Goal: Task Accomplishment & Management: Manage account settings

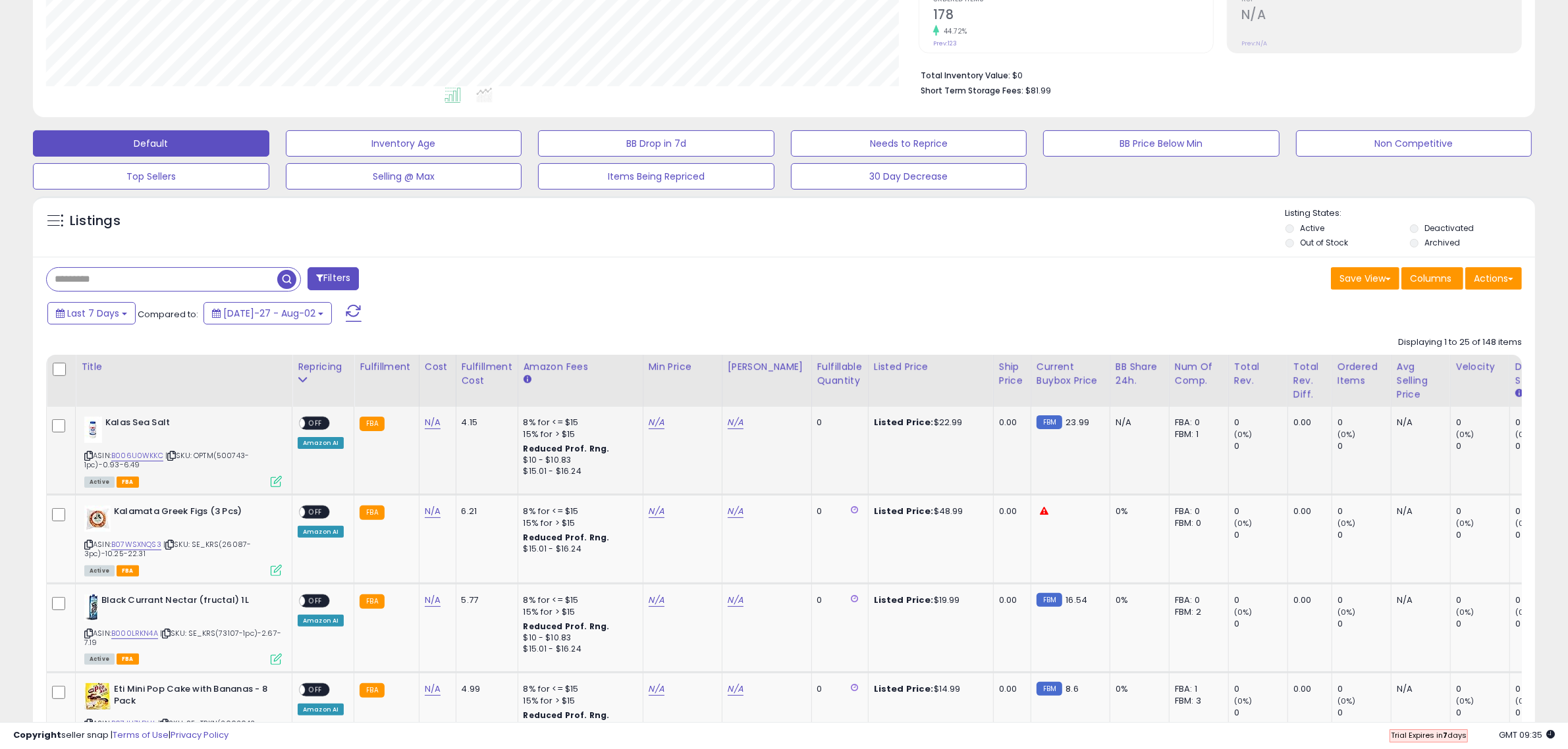
scroll to position [329, 0]
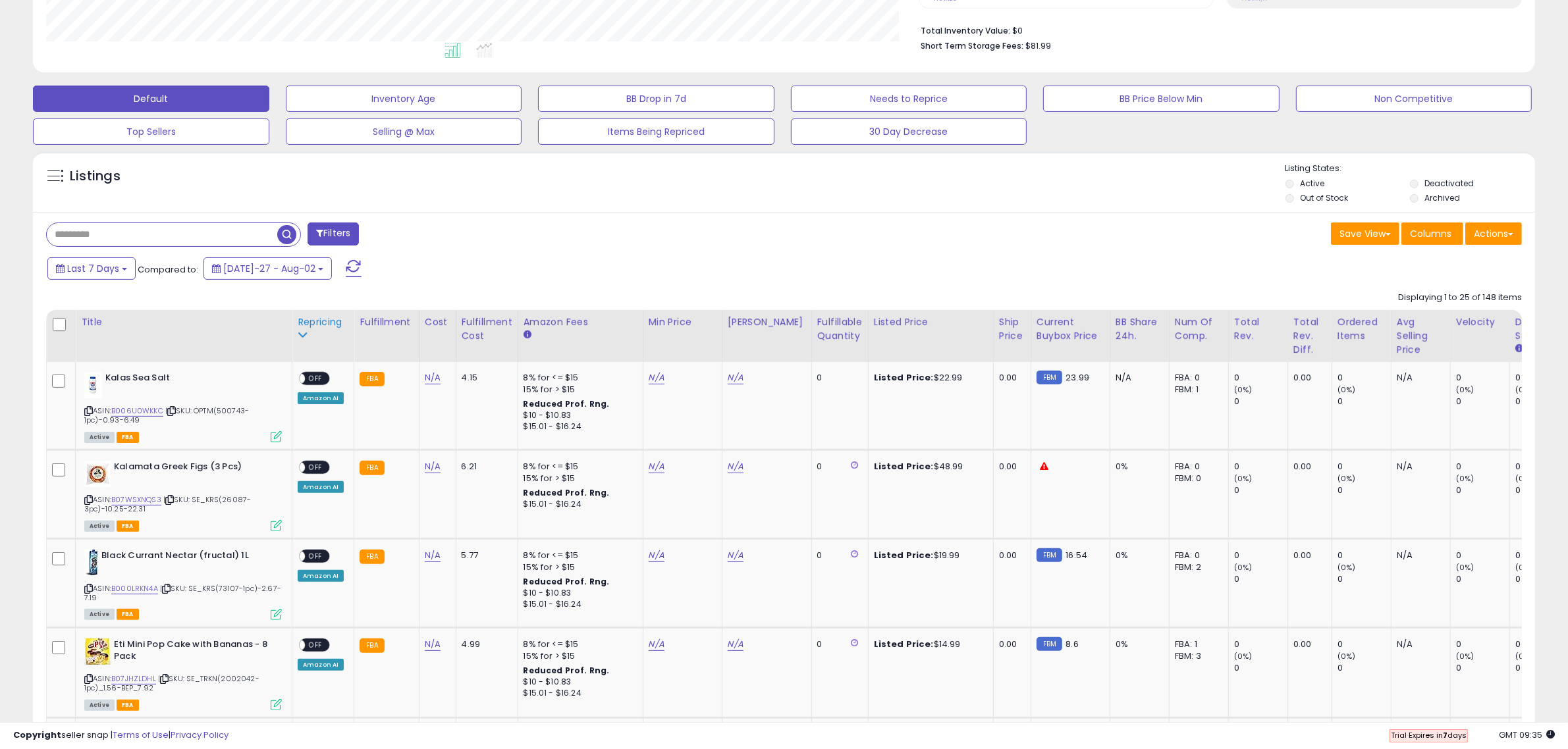
click at [305, 333] on icon at bounding box center [302, 335] width 9 height 9
click at [311, 329] on div "Repricing" at bounding box center [323, 322] width 51 height 14
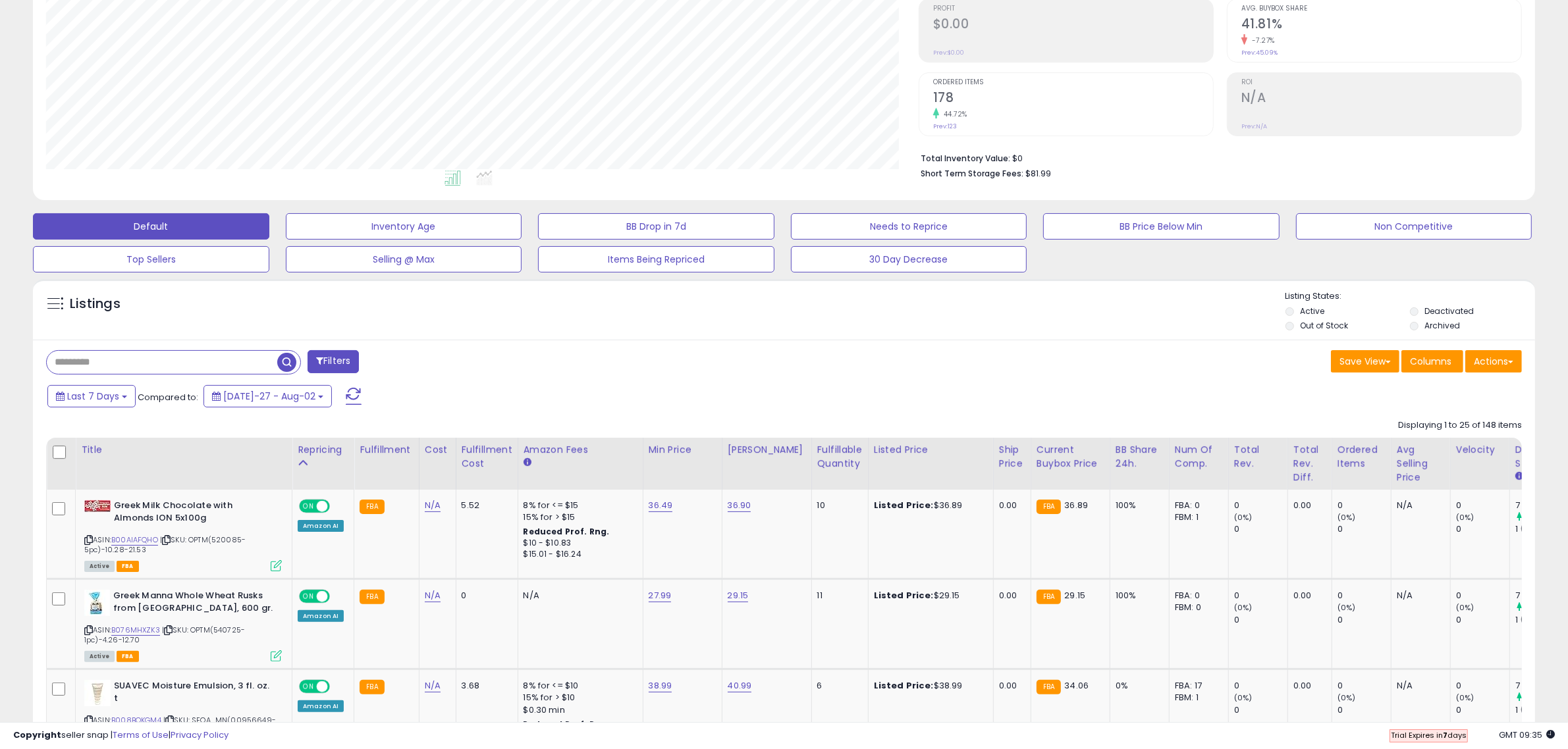
scroll to position [82, 0]
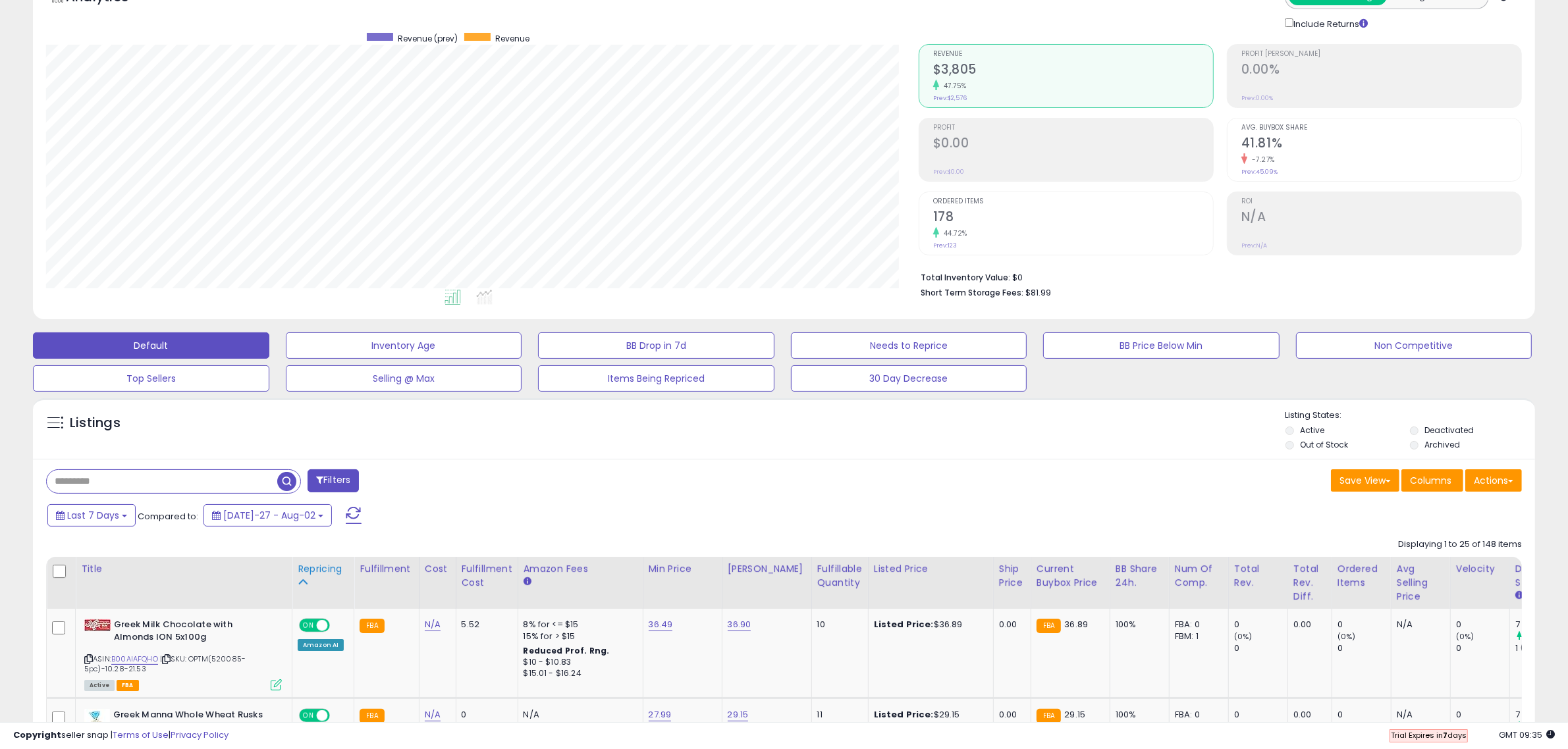
click at [306, 573] on div "Repricing" at bounding box center [323, 569] width 51 height 14
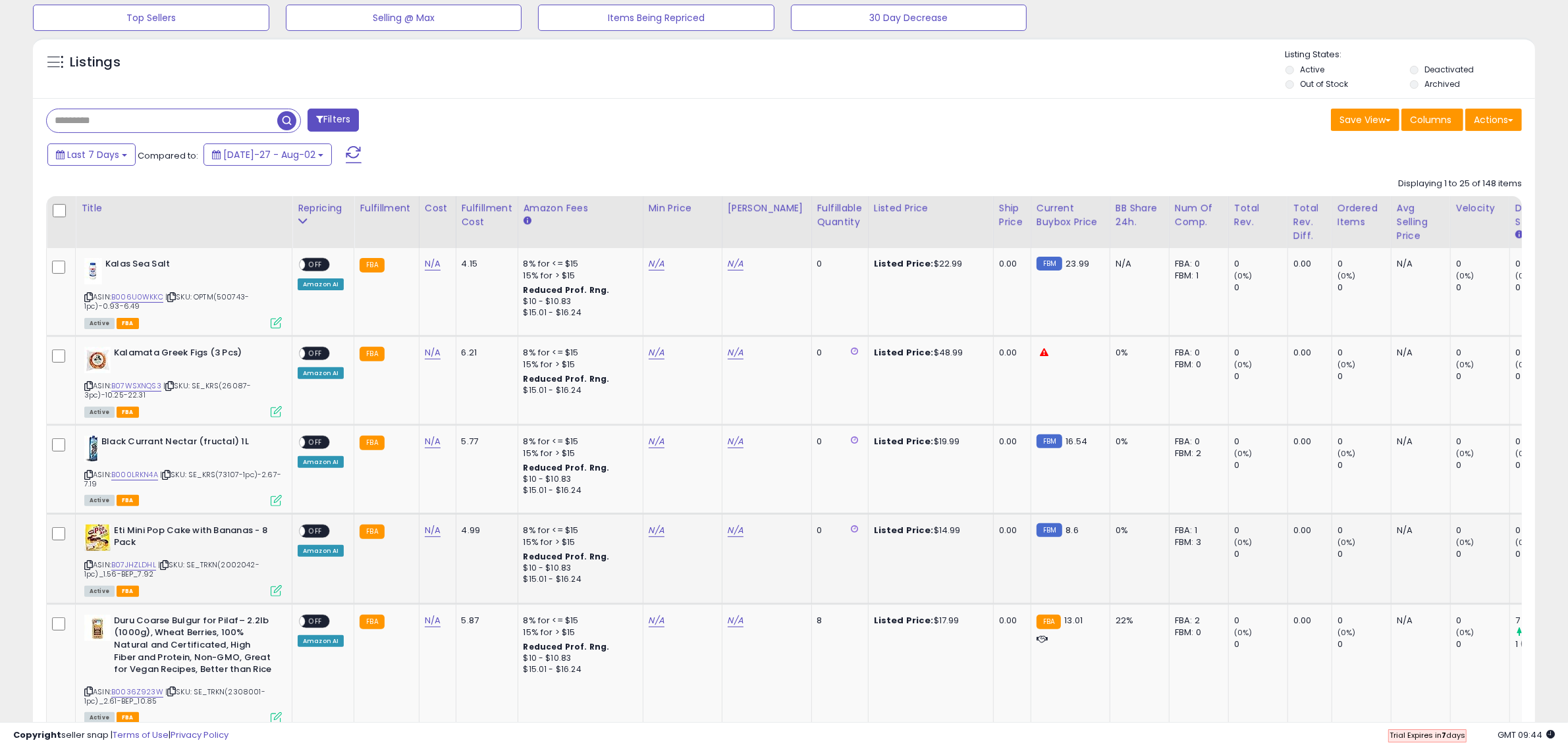
scroll to position [424, 0]
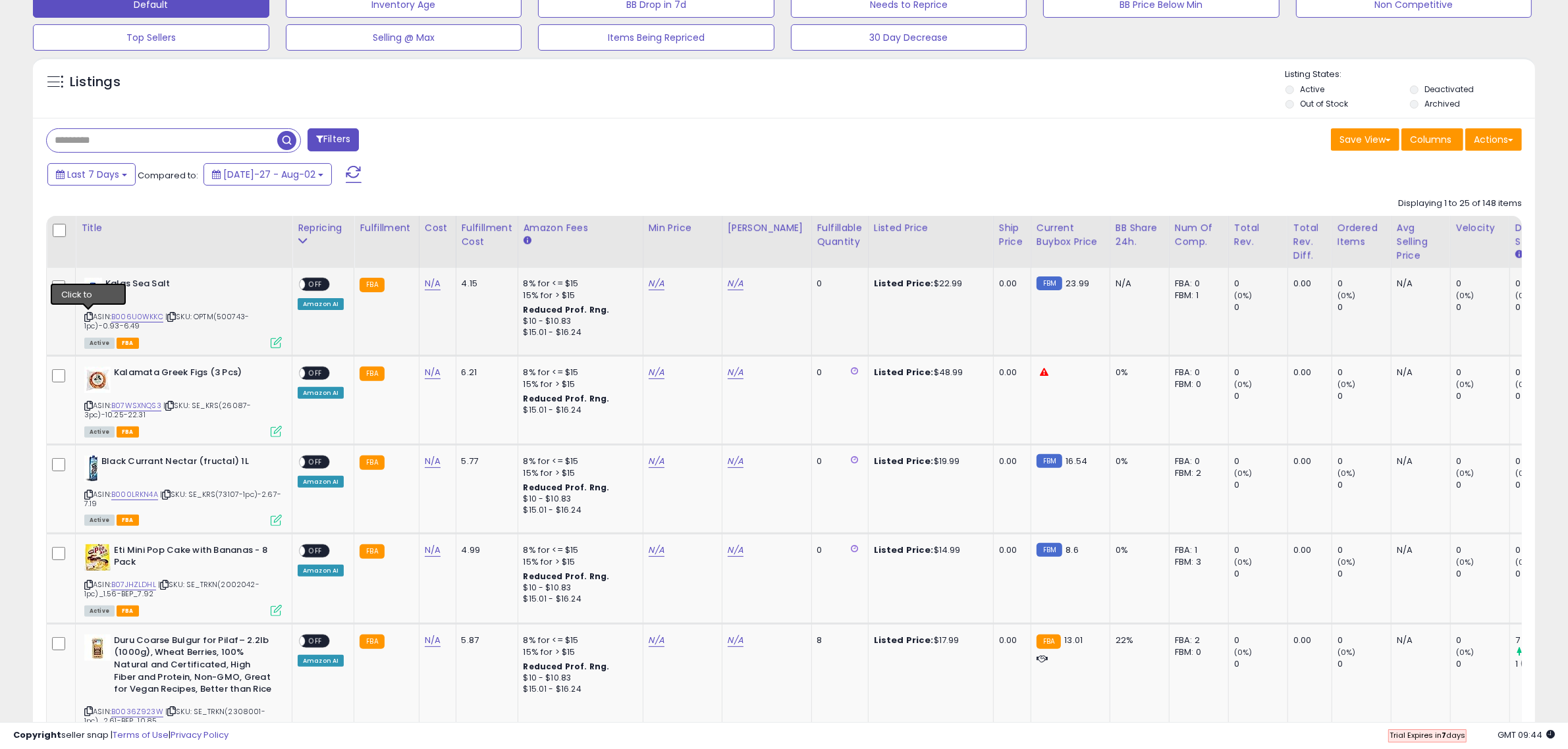
click at [87, 317] on icon at bounding box center [88, 317] width 8 height 7
click at [89, 407] on icon at bounding box center [88, 406] width 8 height 7
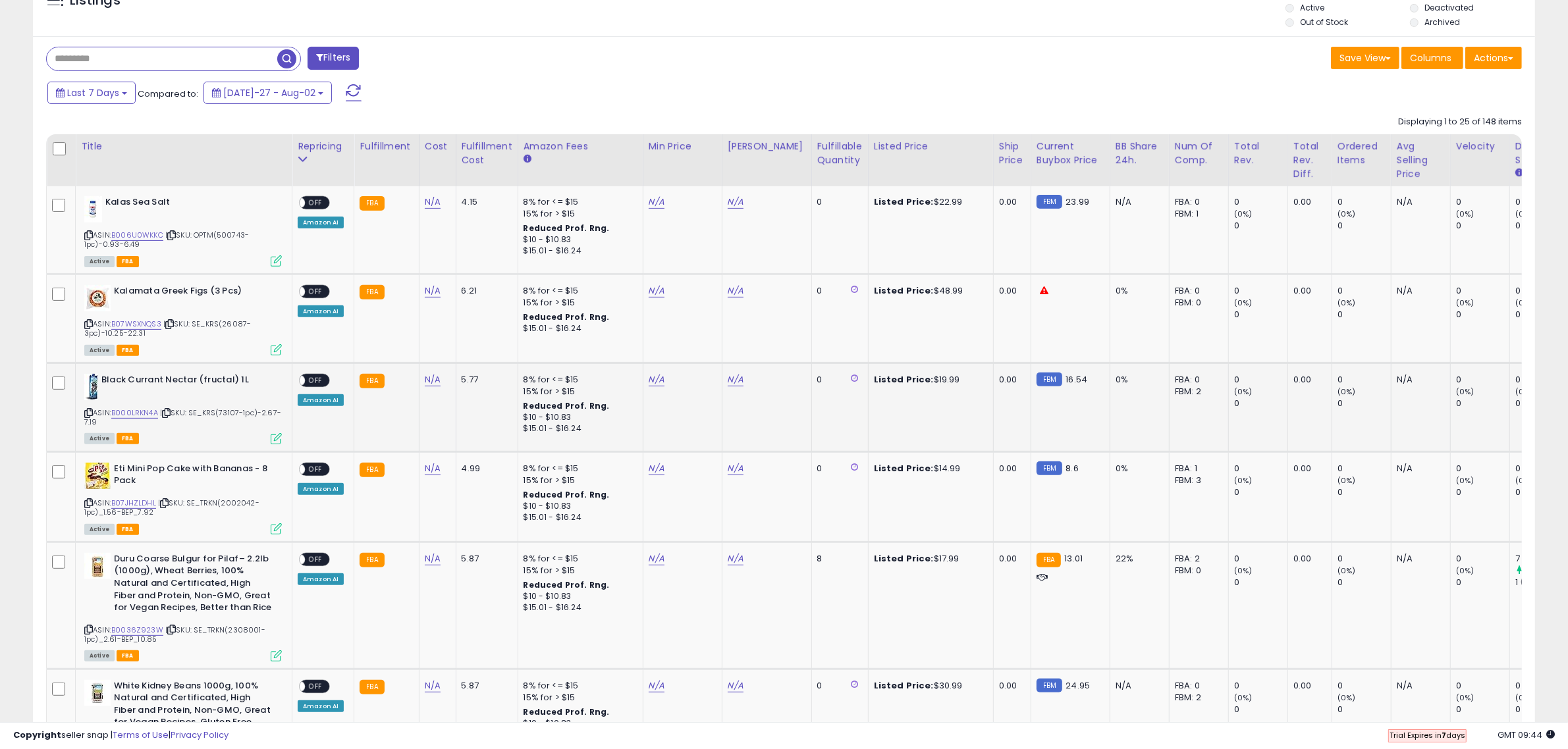
scroll to position [506, 0]
click at [87, 411] on icon at bounding box center [88, 412] width 8 height 7
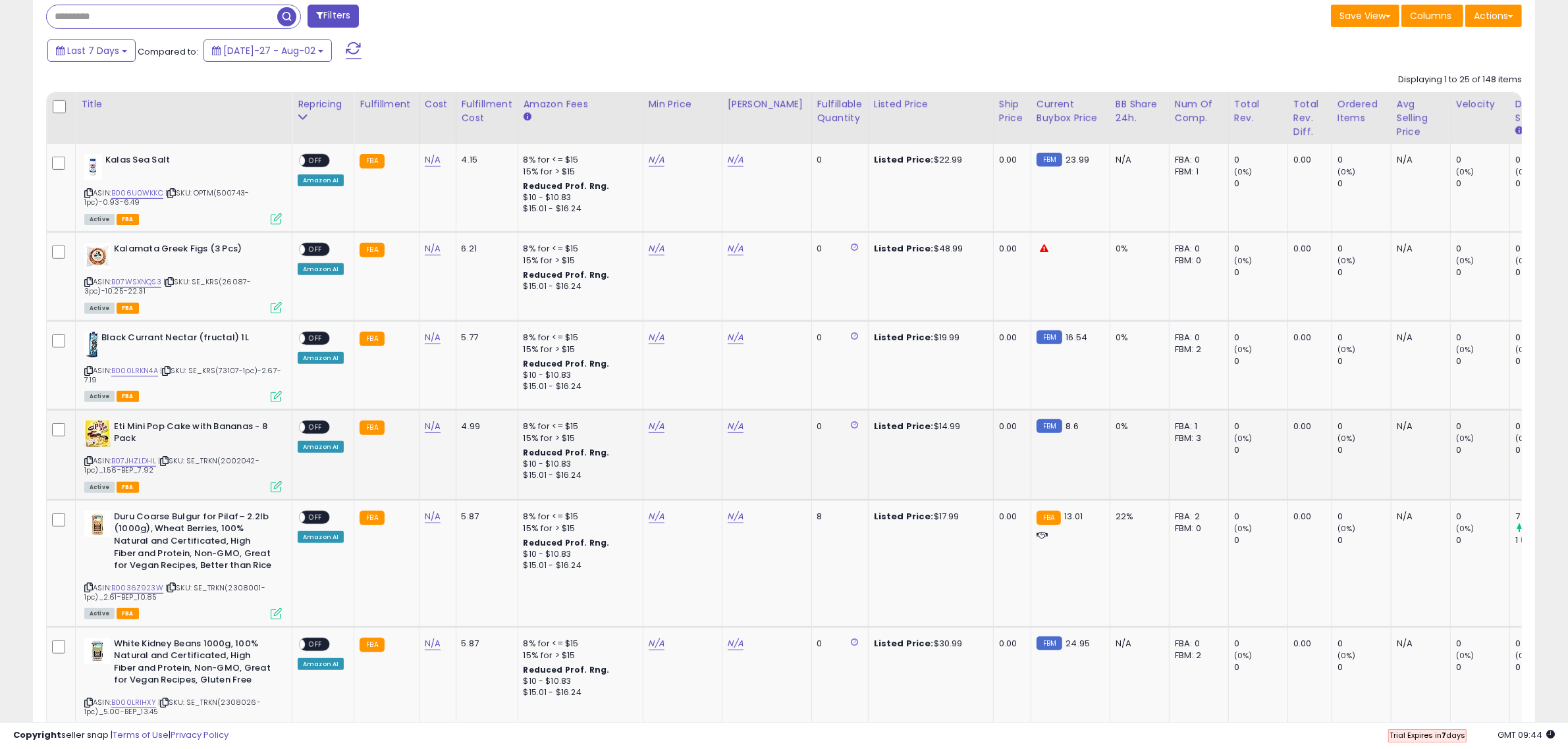
scroll to position [588, 0]
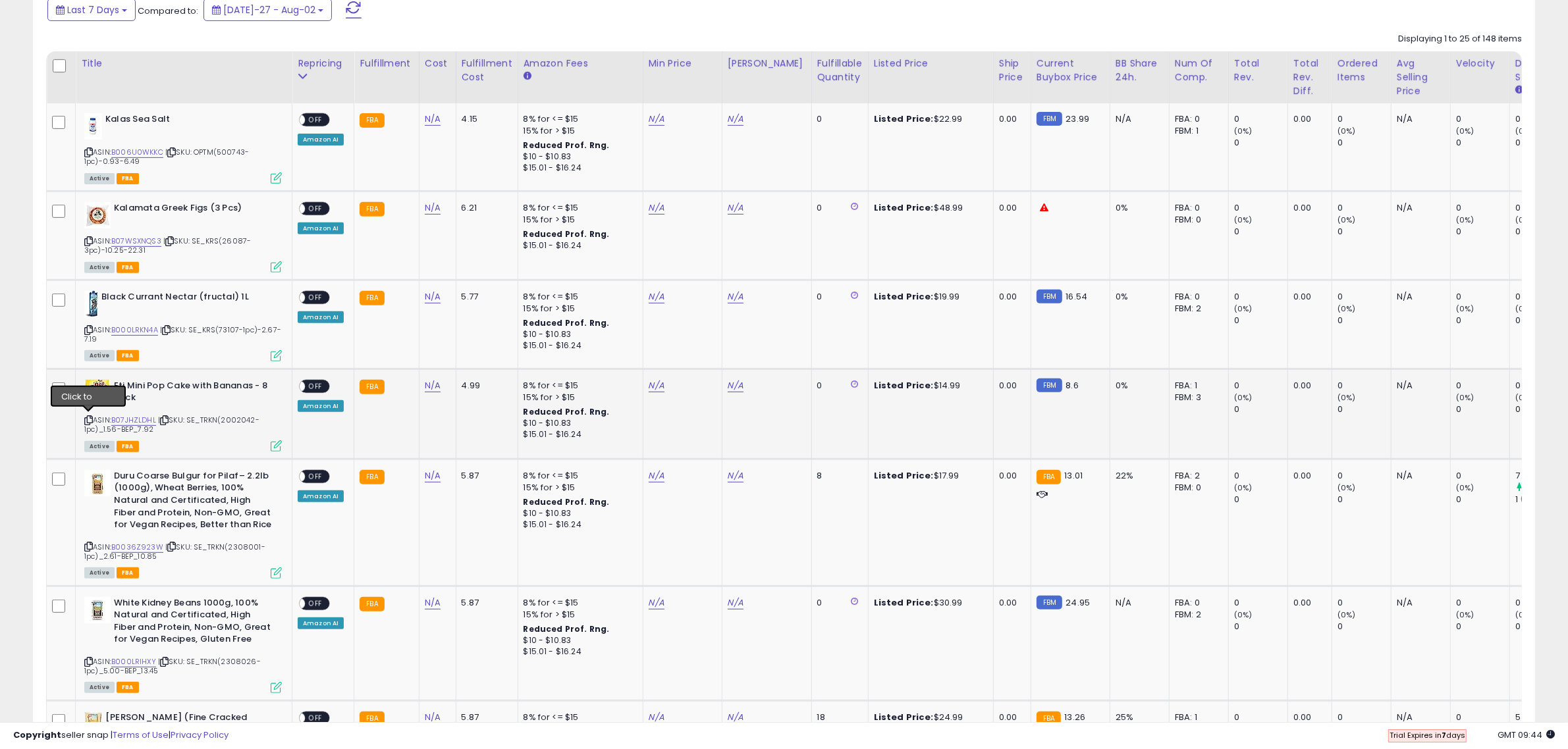
click at [91, 417] on icon at bounding box center [88, 421] width 8 height 7
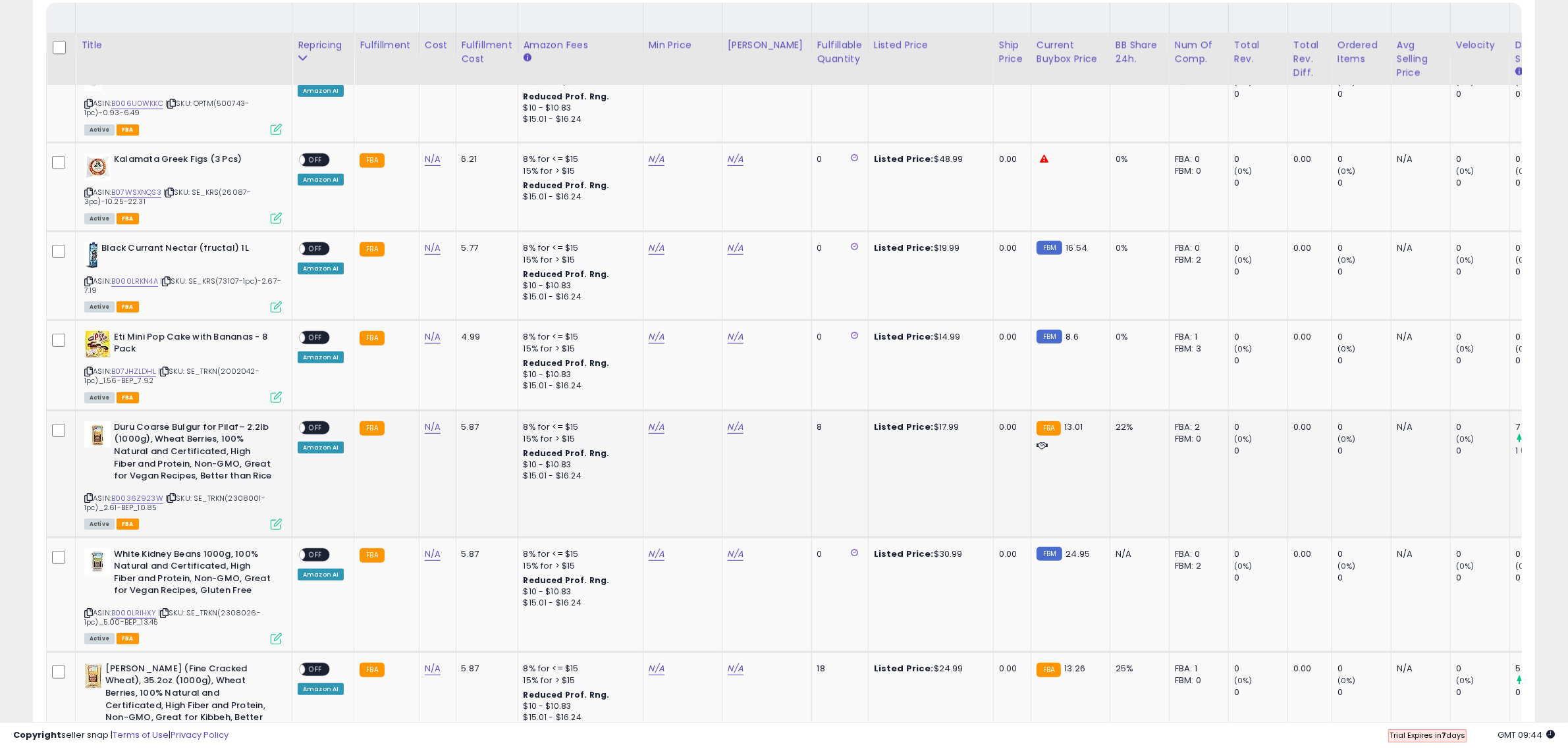
scroll to position [670, 0]
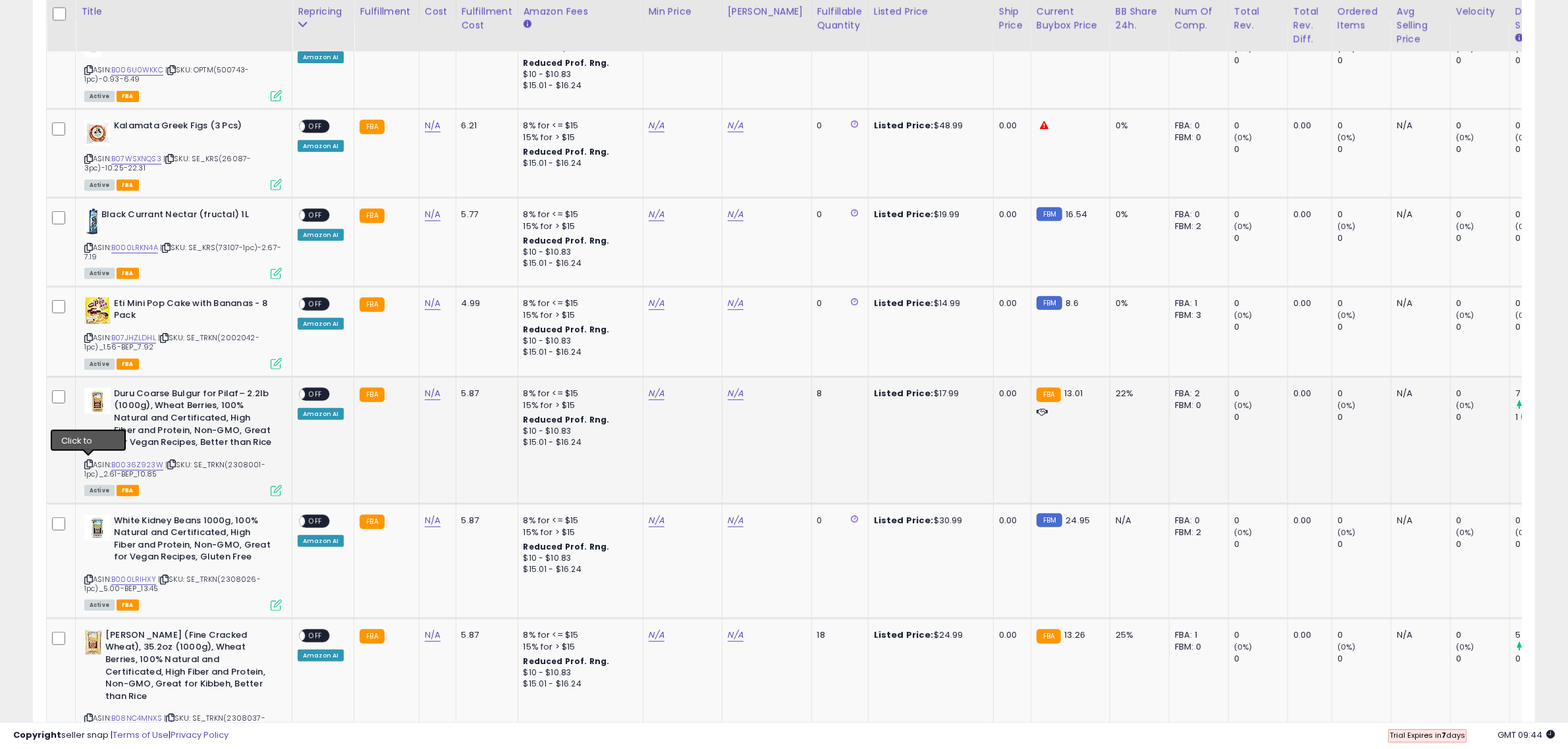
click at [88, 465] on icon at bounding box center [88, 465] width 8 height 7
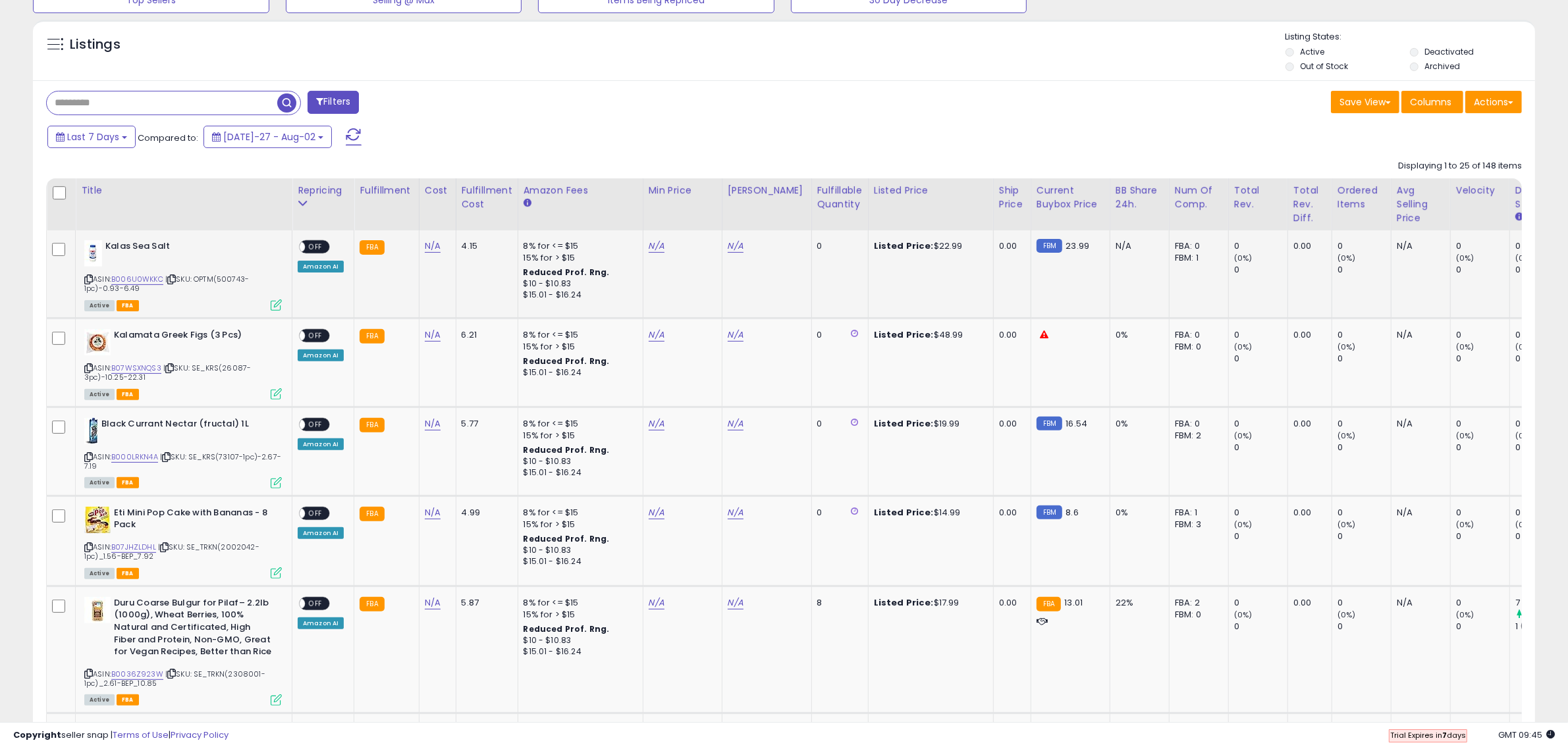
scroll to position [424, 0]
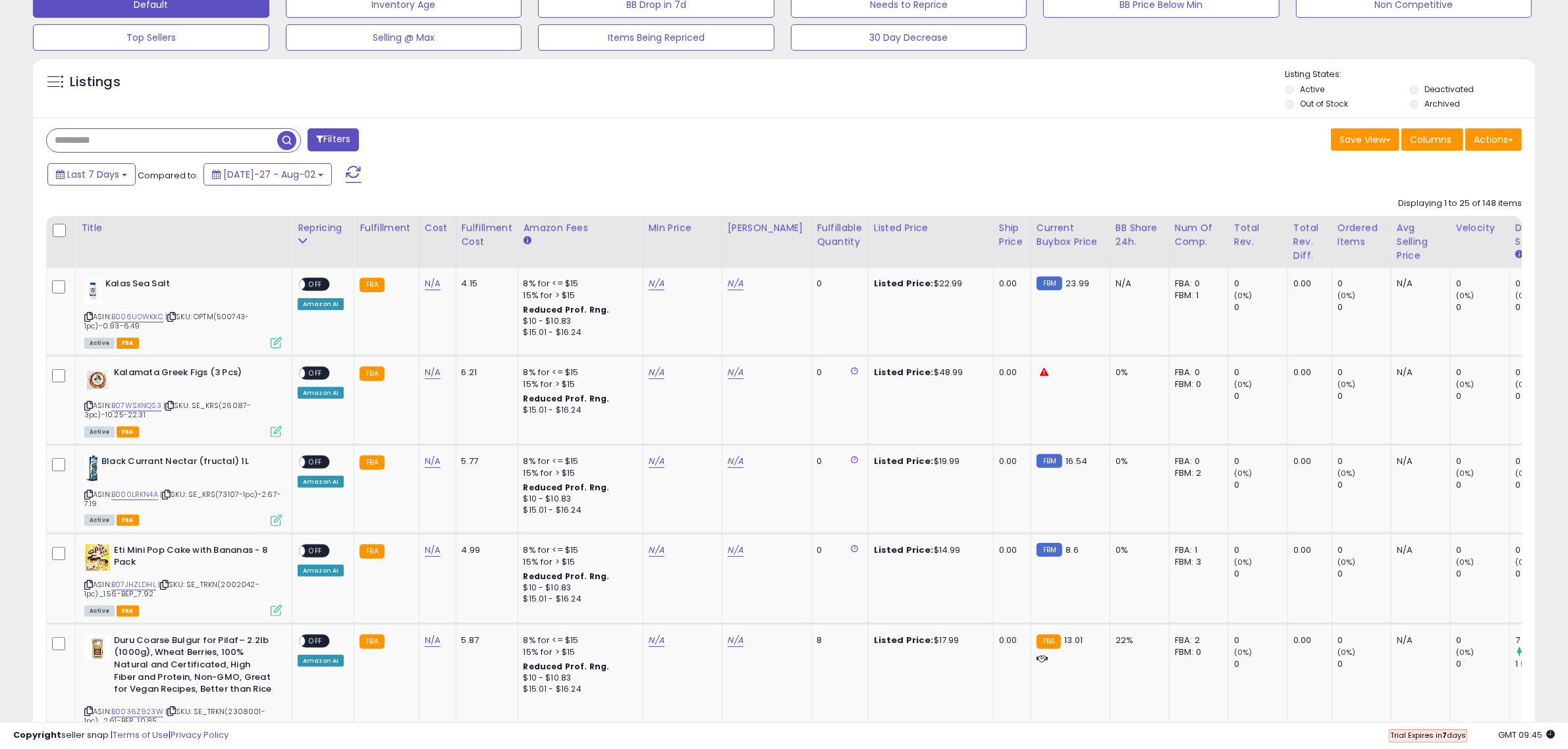
click at [226, 138] on input "text" at bounding box center [162, 140] width 230 height 23
paste input "**********"
type input "**********"
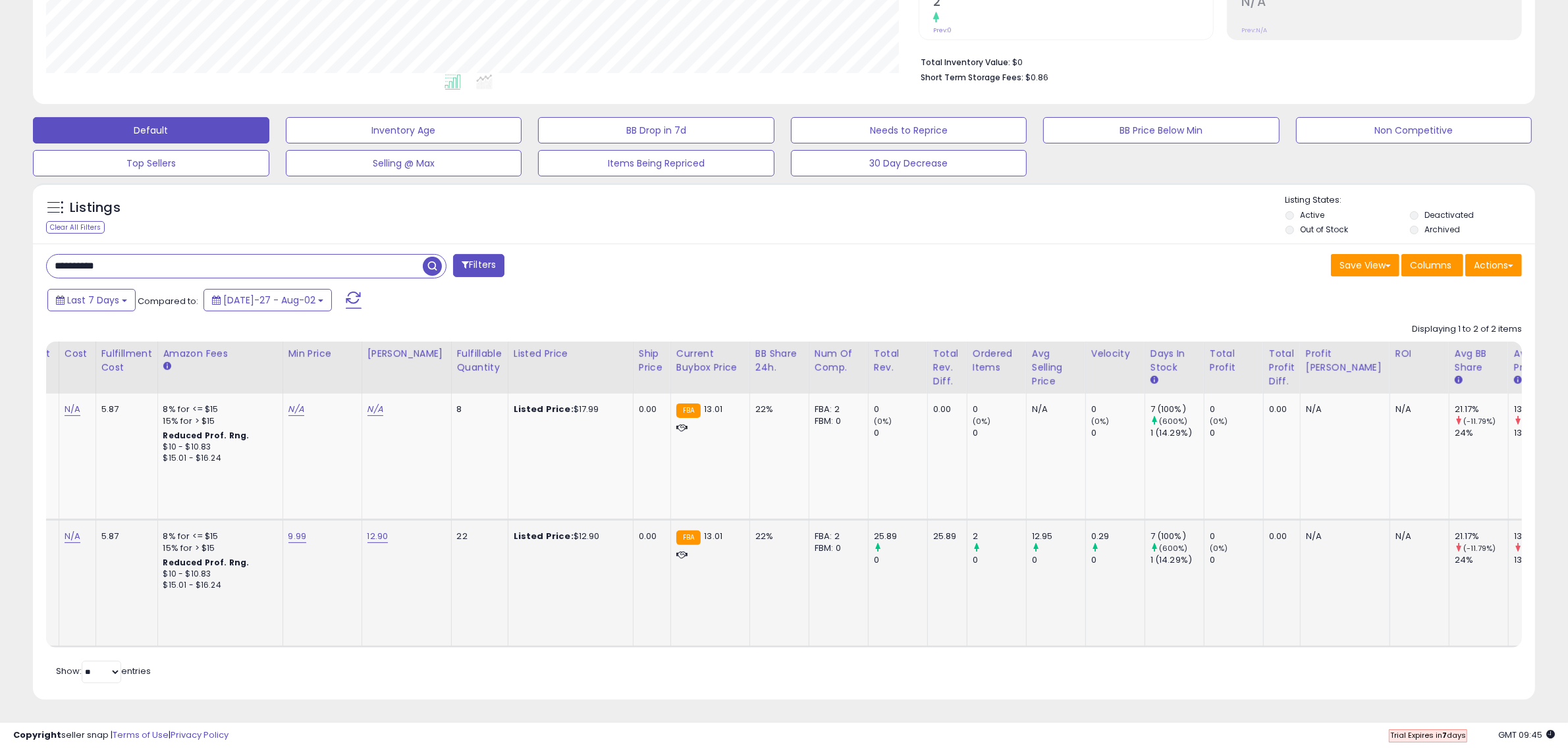
scroll to position [0, 0]
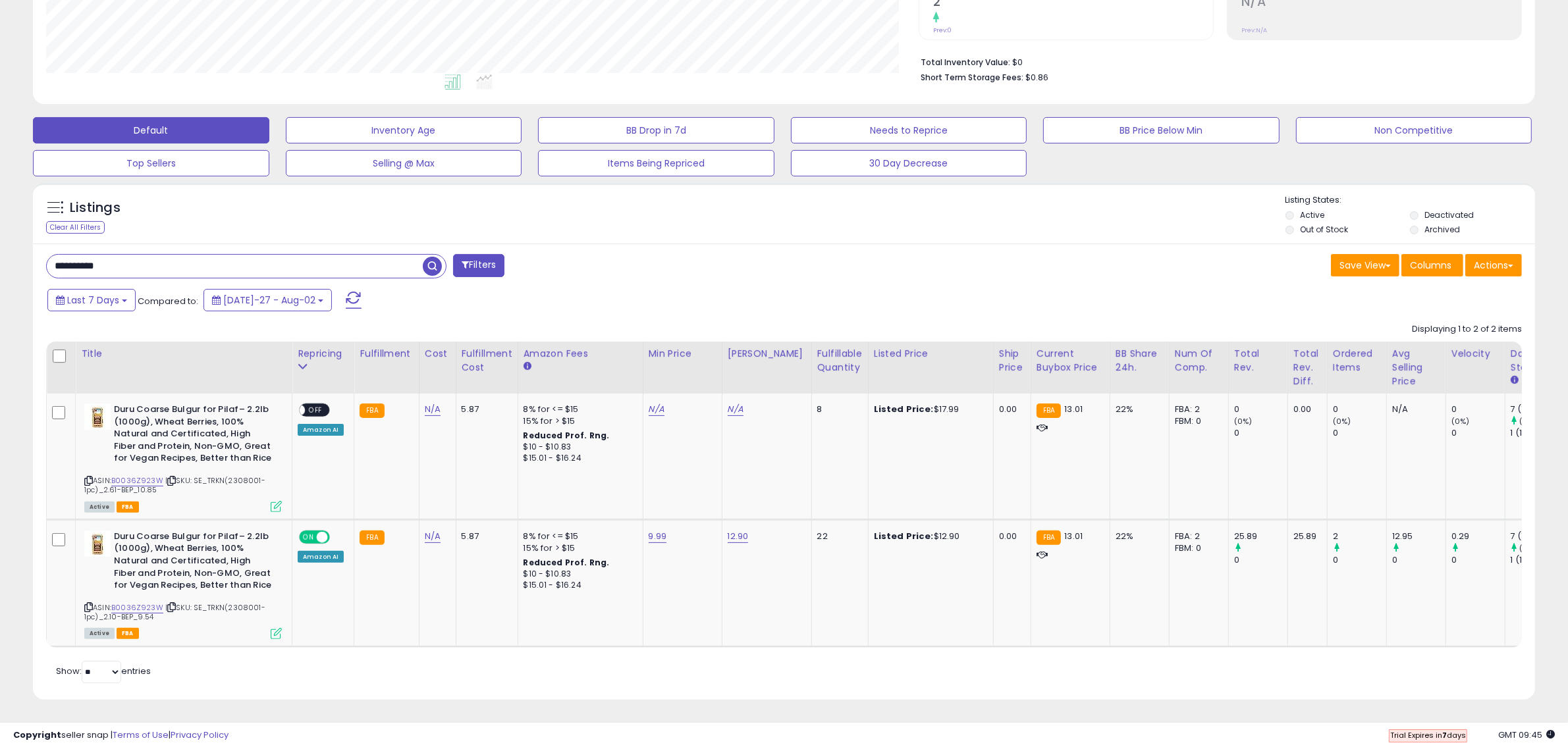
click at [320, 262] on input "**********" at bounding box center [235, 266] width 376 height 23
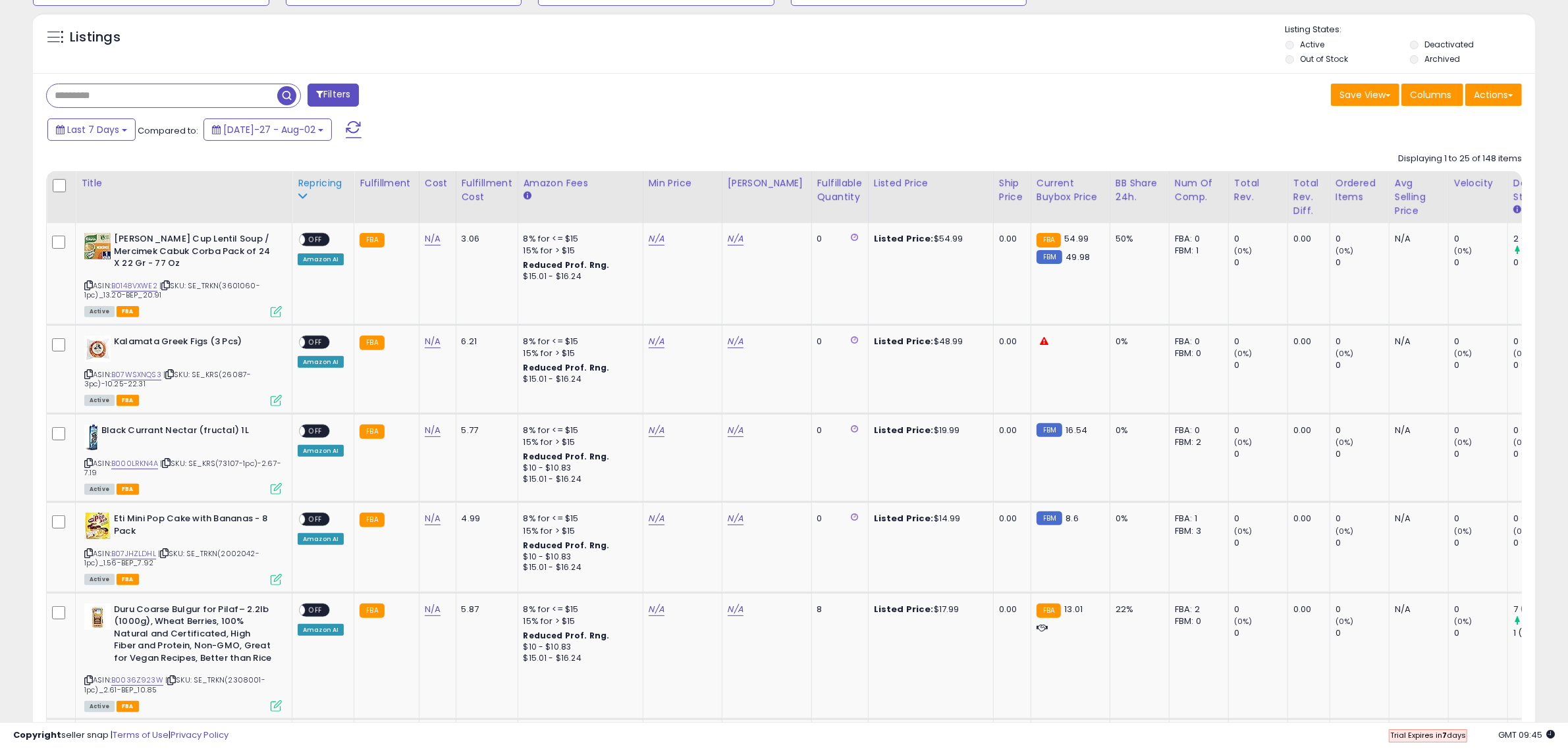
click at [317, 181] on div "Repricing" at bounding box center [323, 183] width 51 height 14
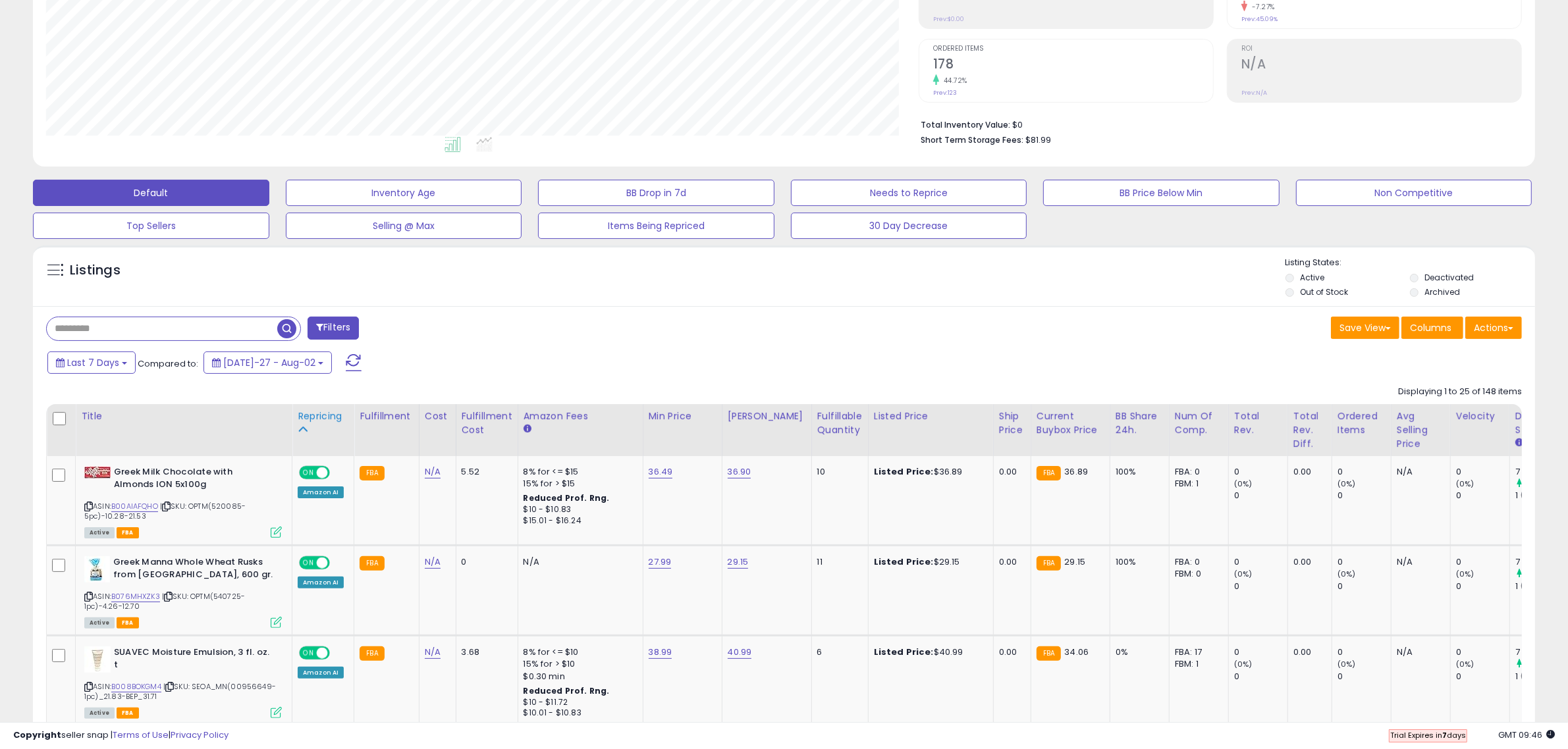
click at [322, 415] on div "Repricing" at bounding box center [323, 416] width 51 height 14
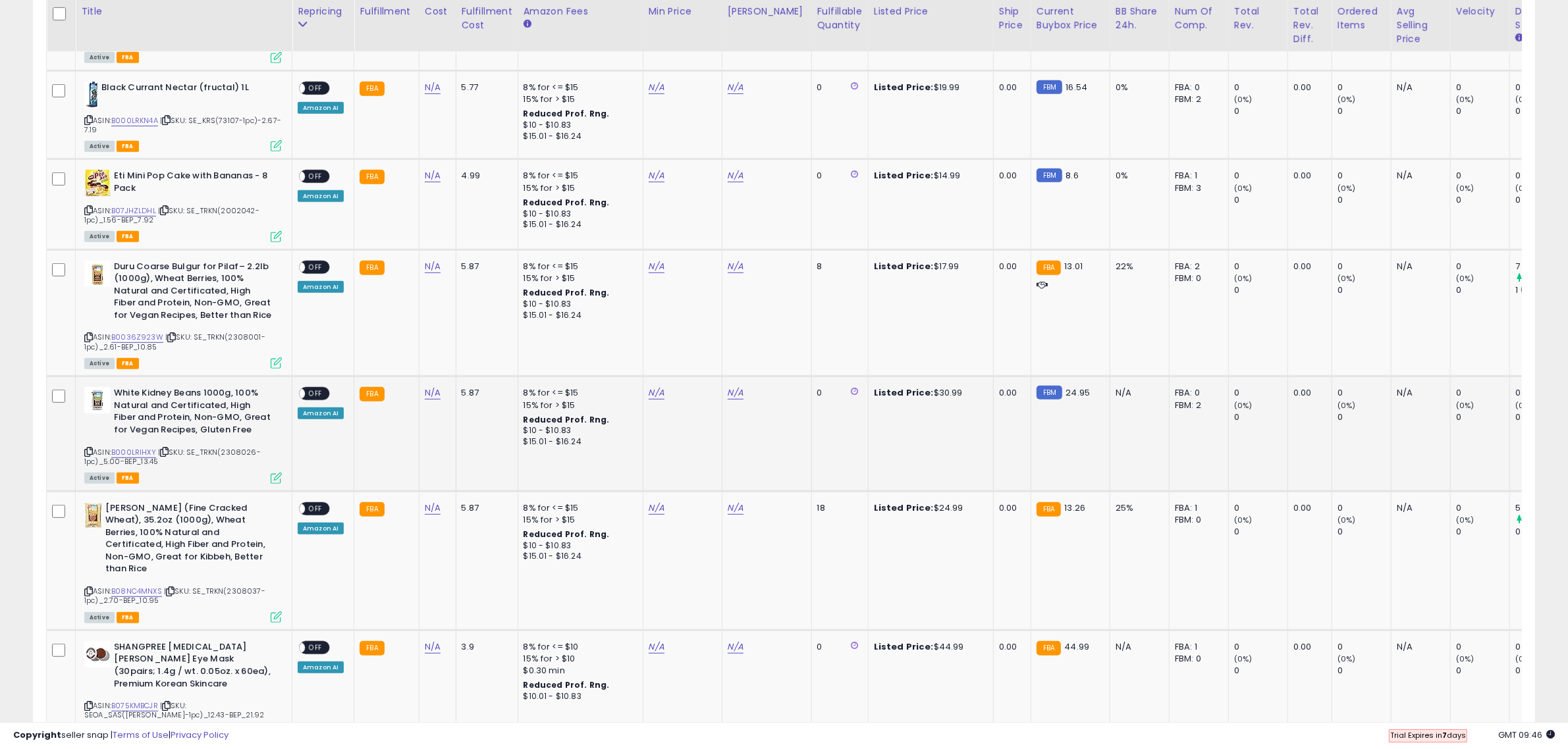
click at [87, 452] on icon at bounding box center [88, 452] width 8 height 7
click at [86, 588] on icon at bounding box center [88, 592] width 8 height 7
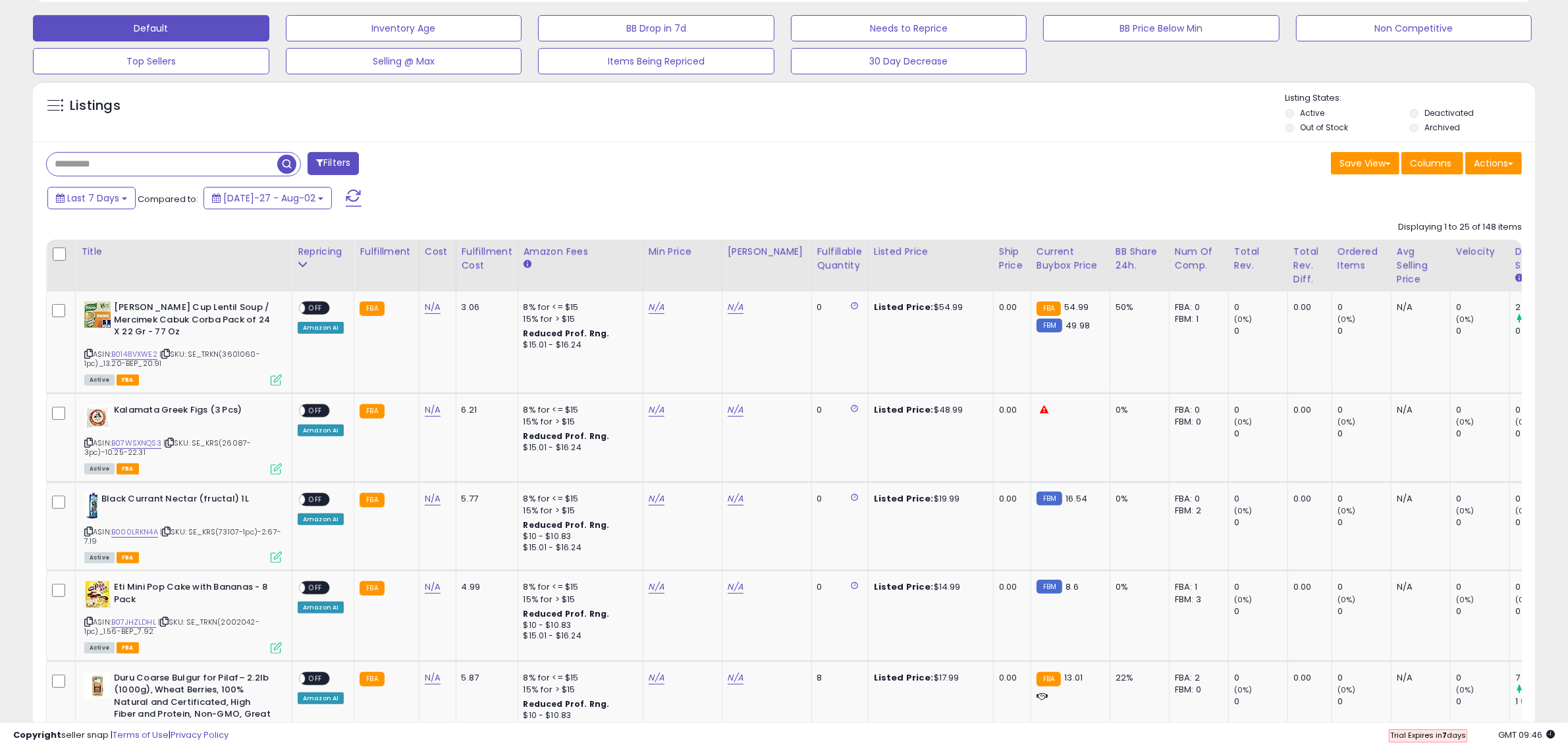
click at [206, 154] on input "text" at bounding box center [162, 164] width 230 height 23
paste input "**********"
type input "**********"
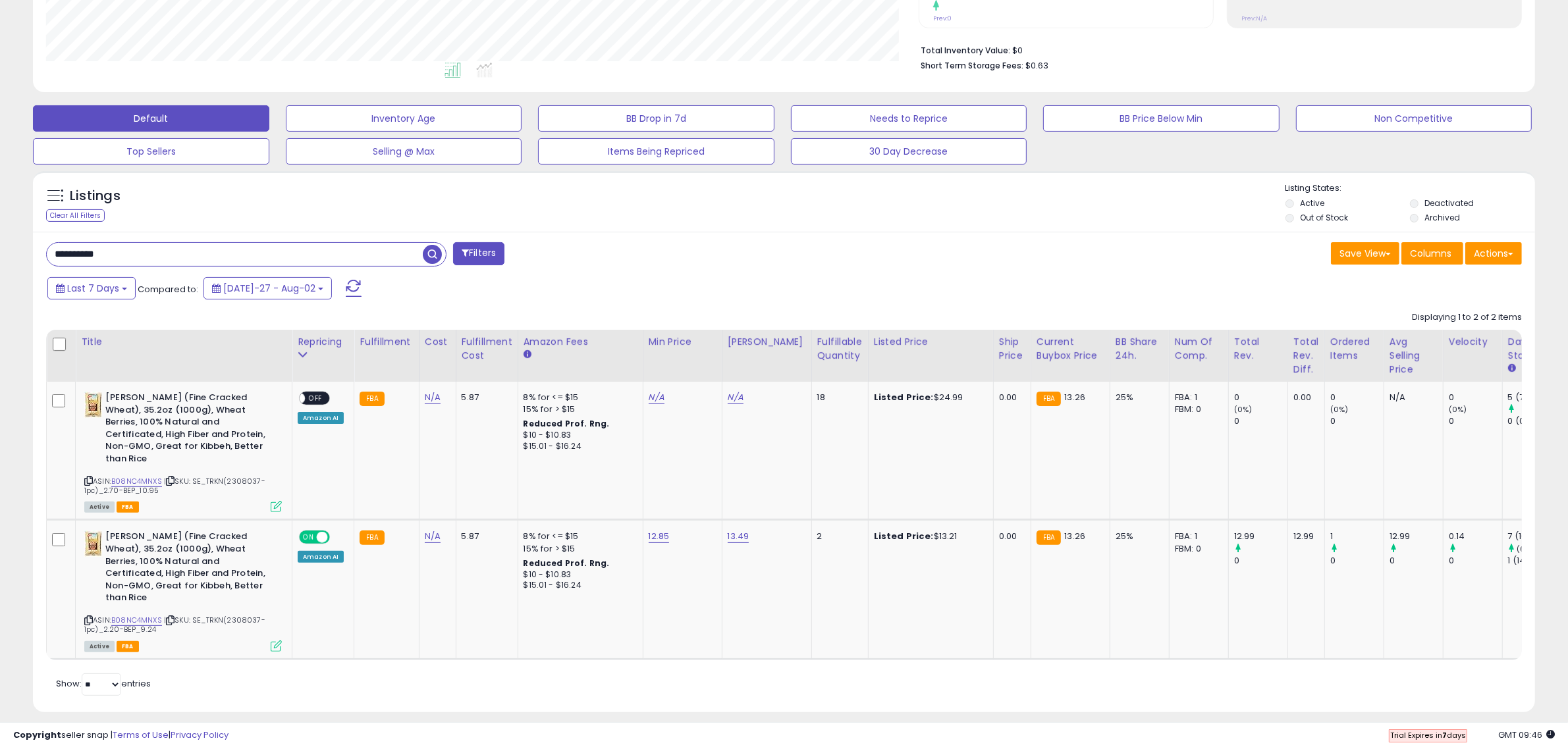
click at [152, 254] on input "**********" at bounding box center [235, 254] width 376 height 23
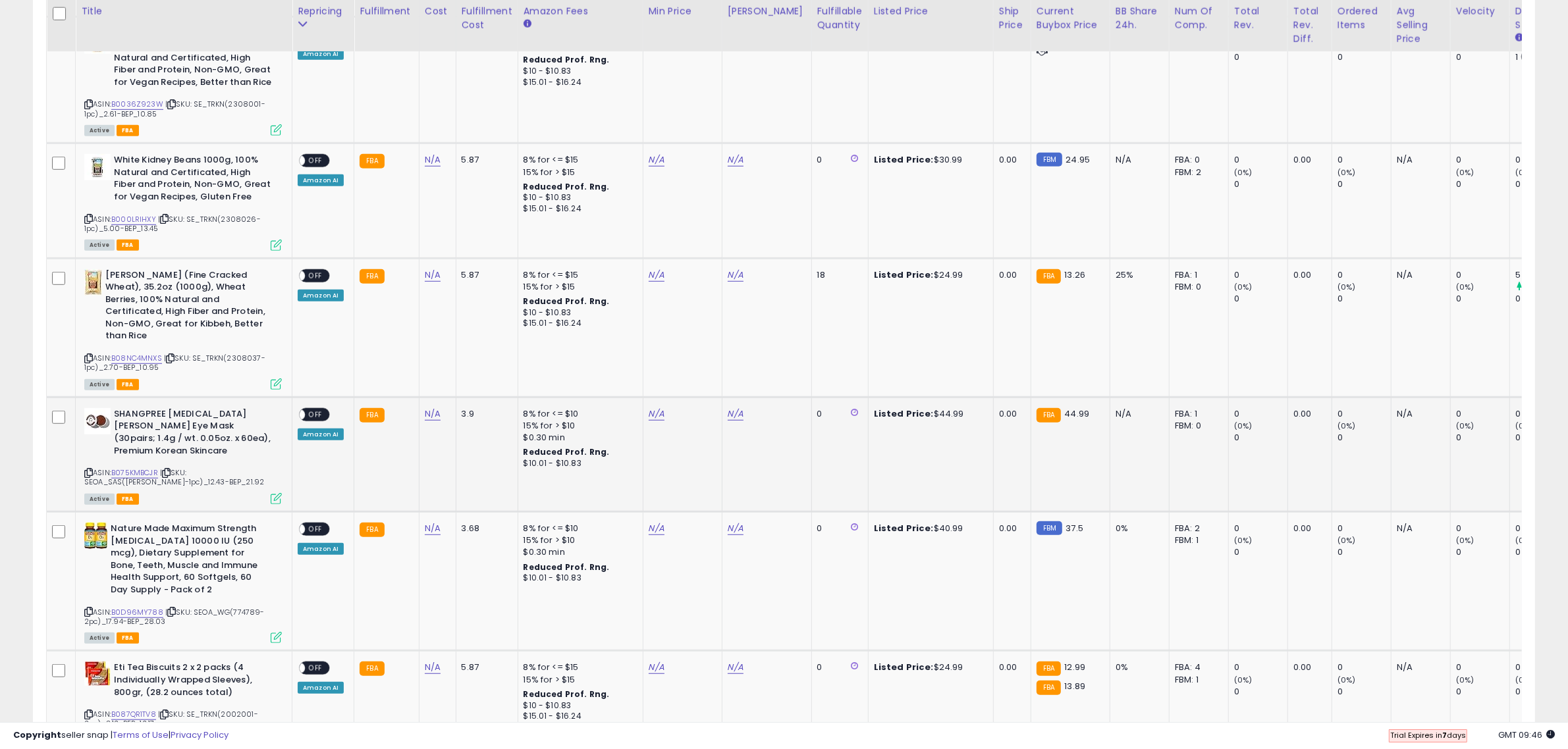
click at [87, 469] on icon at bounding box center [88, 473] width 8 height 7
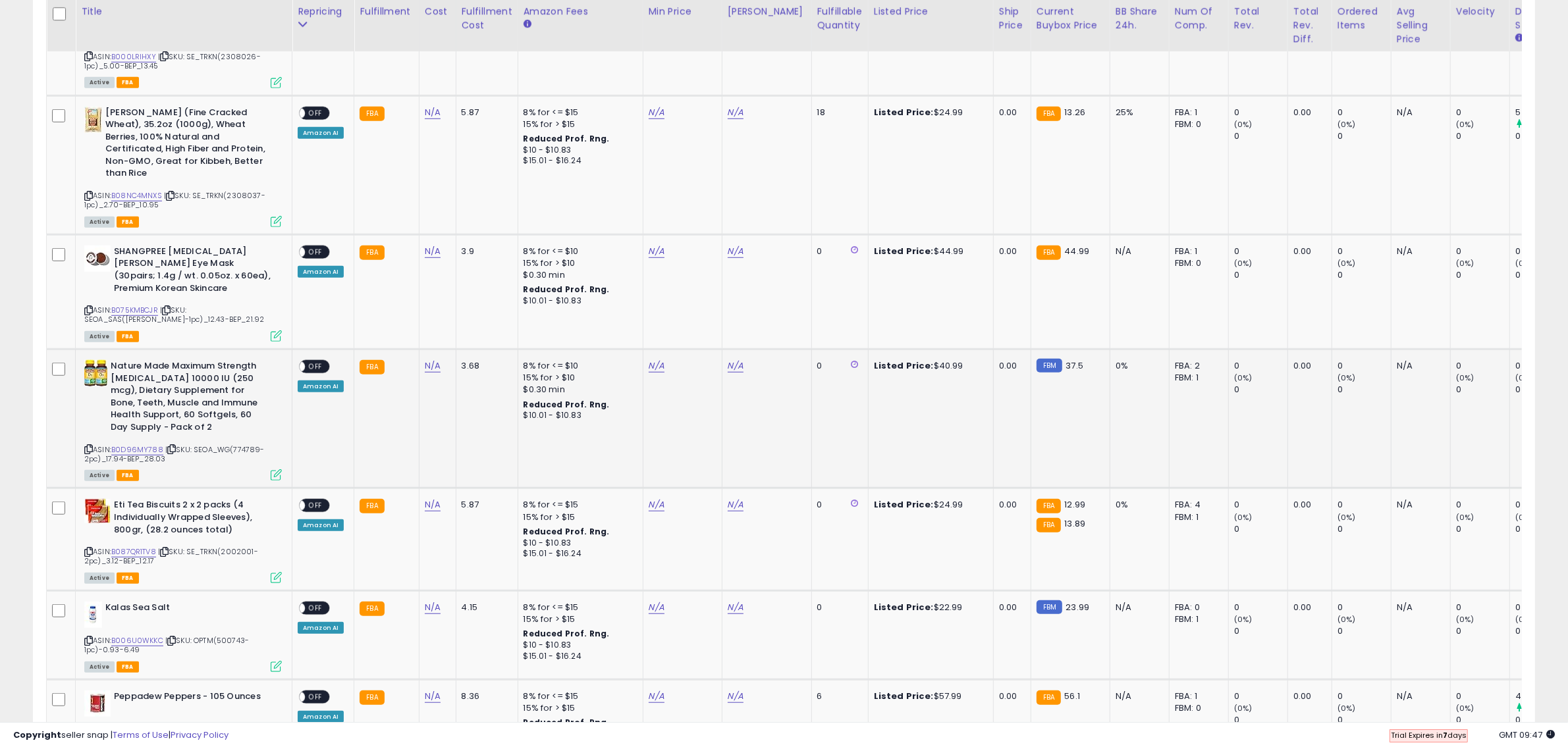
scroll to position [1209, 0]
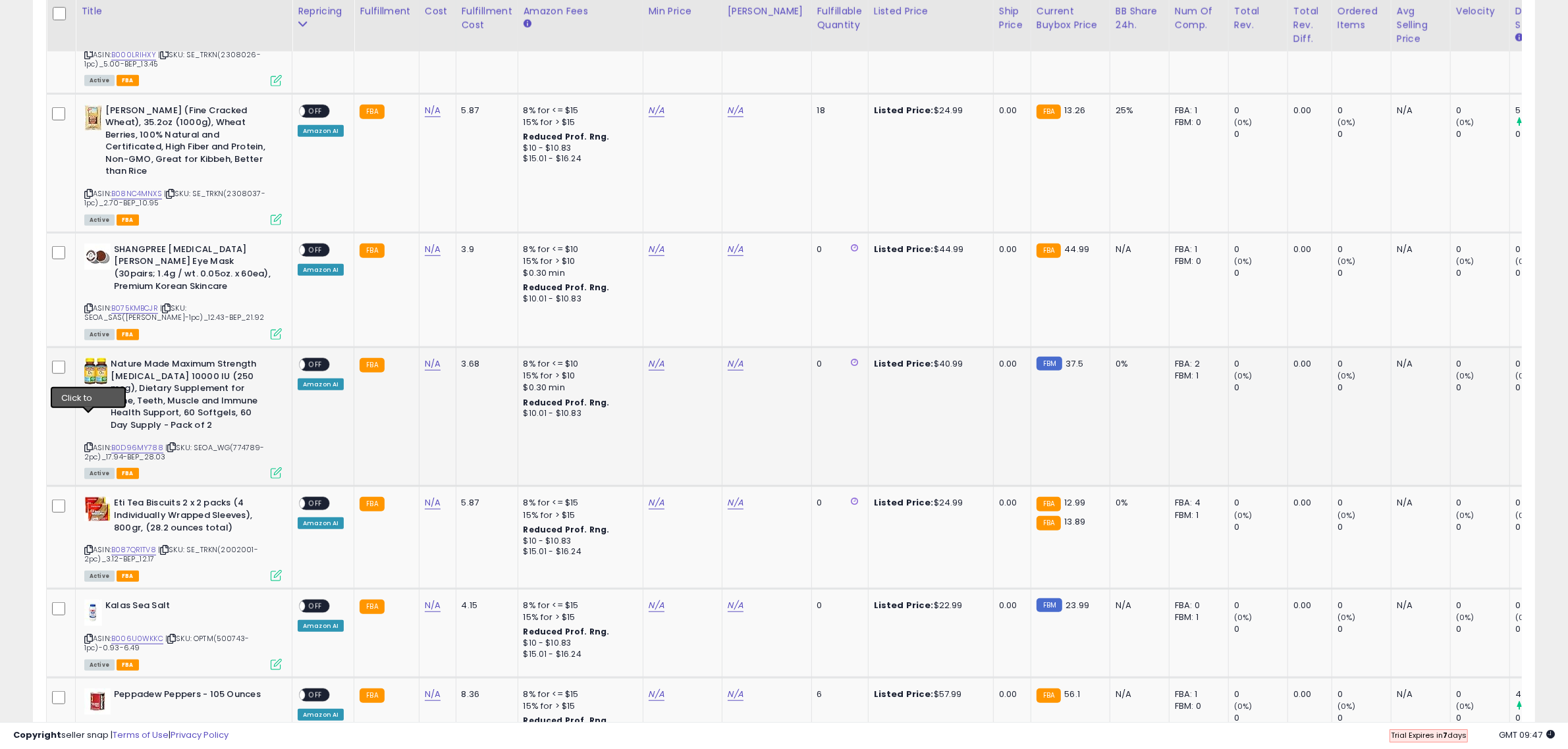
click at [90, 444] on icon at bounding box center [88, 448] width 8 height 7
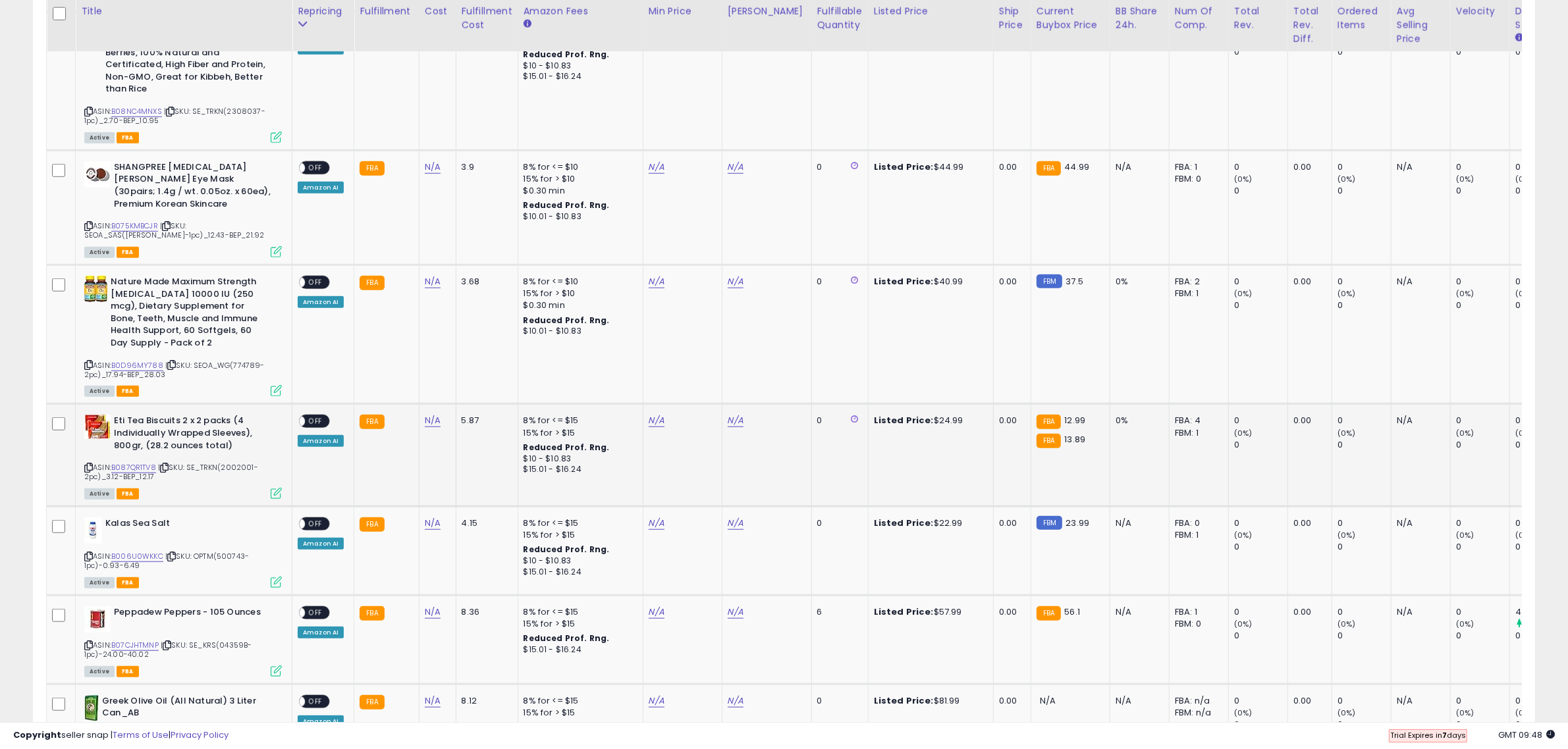
click at [86, 464] on icon at bounding box center [88, 468] width 8 height 7
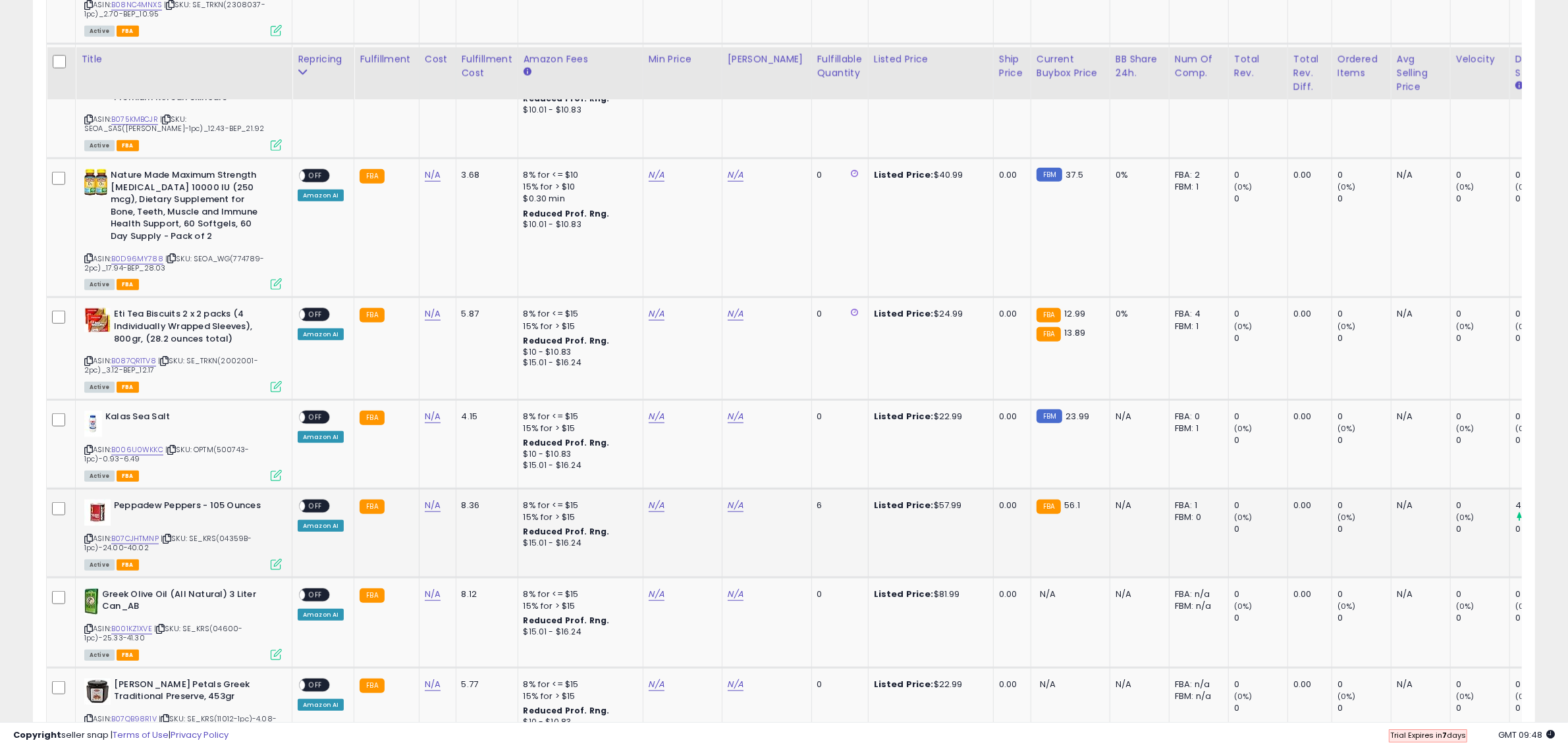
scroll to position [1456, 0]
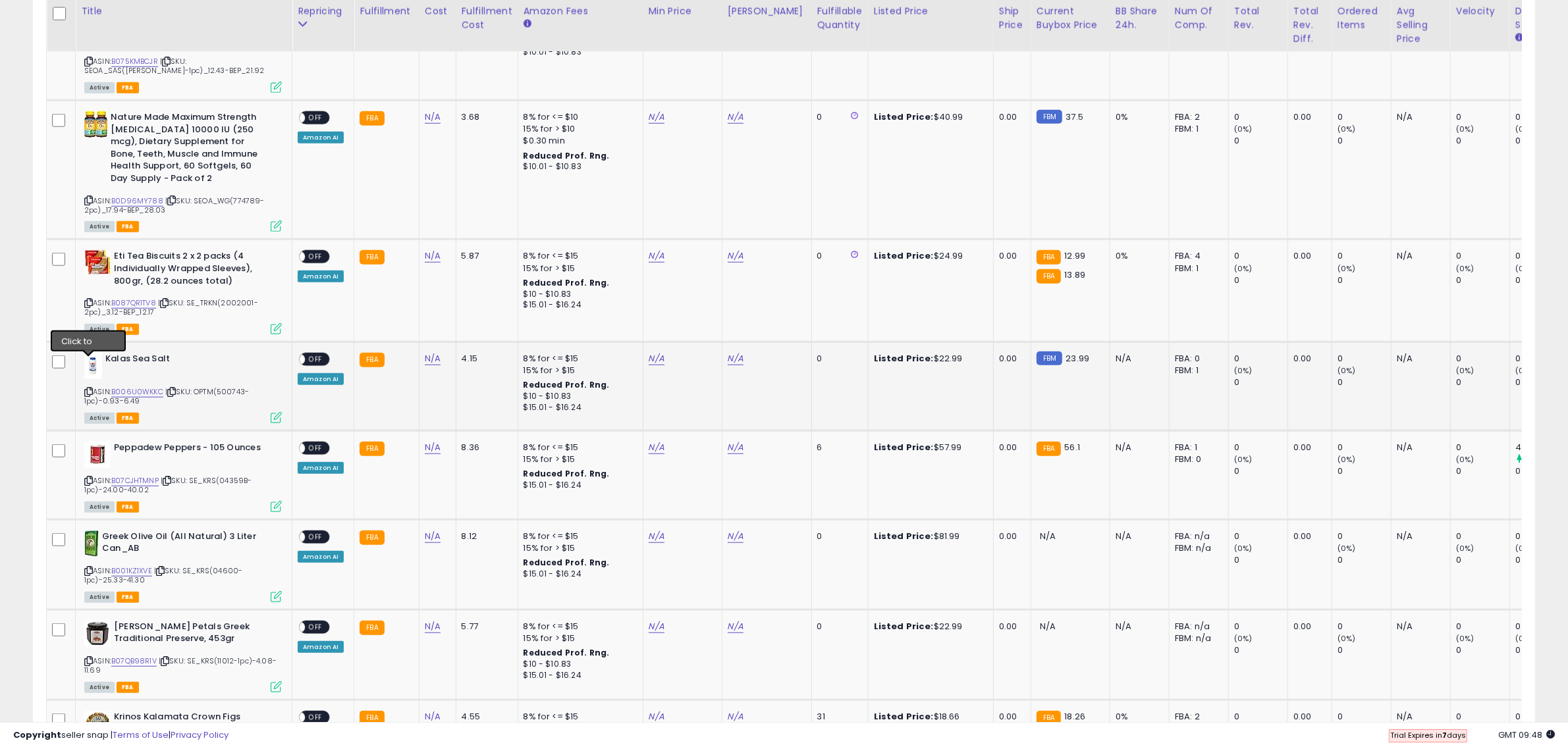
click at [84, 388] on icon at bounding box center [88, 392] width 8 height 7
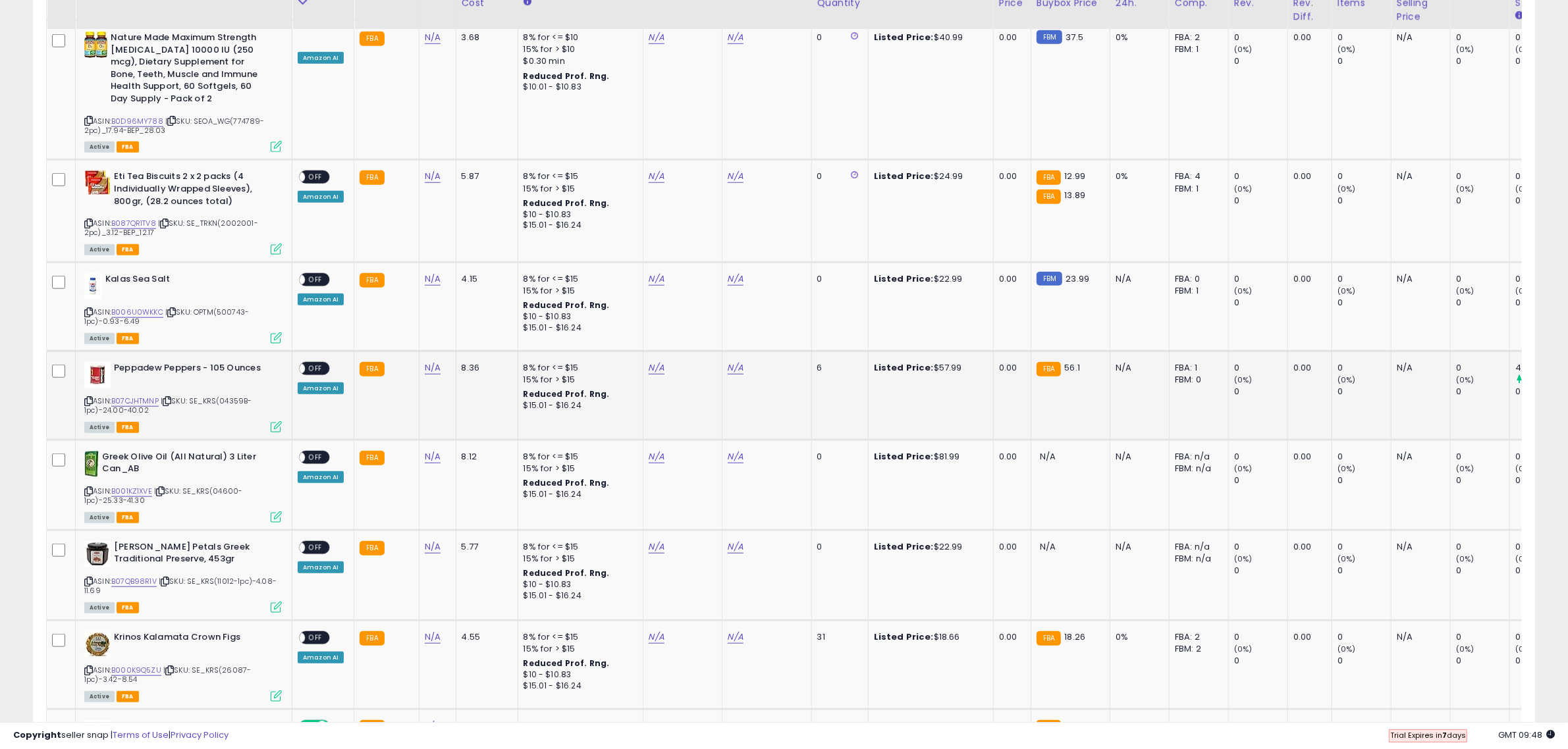
scroll to position [1538, 0]
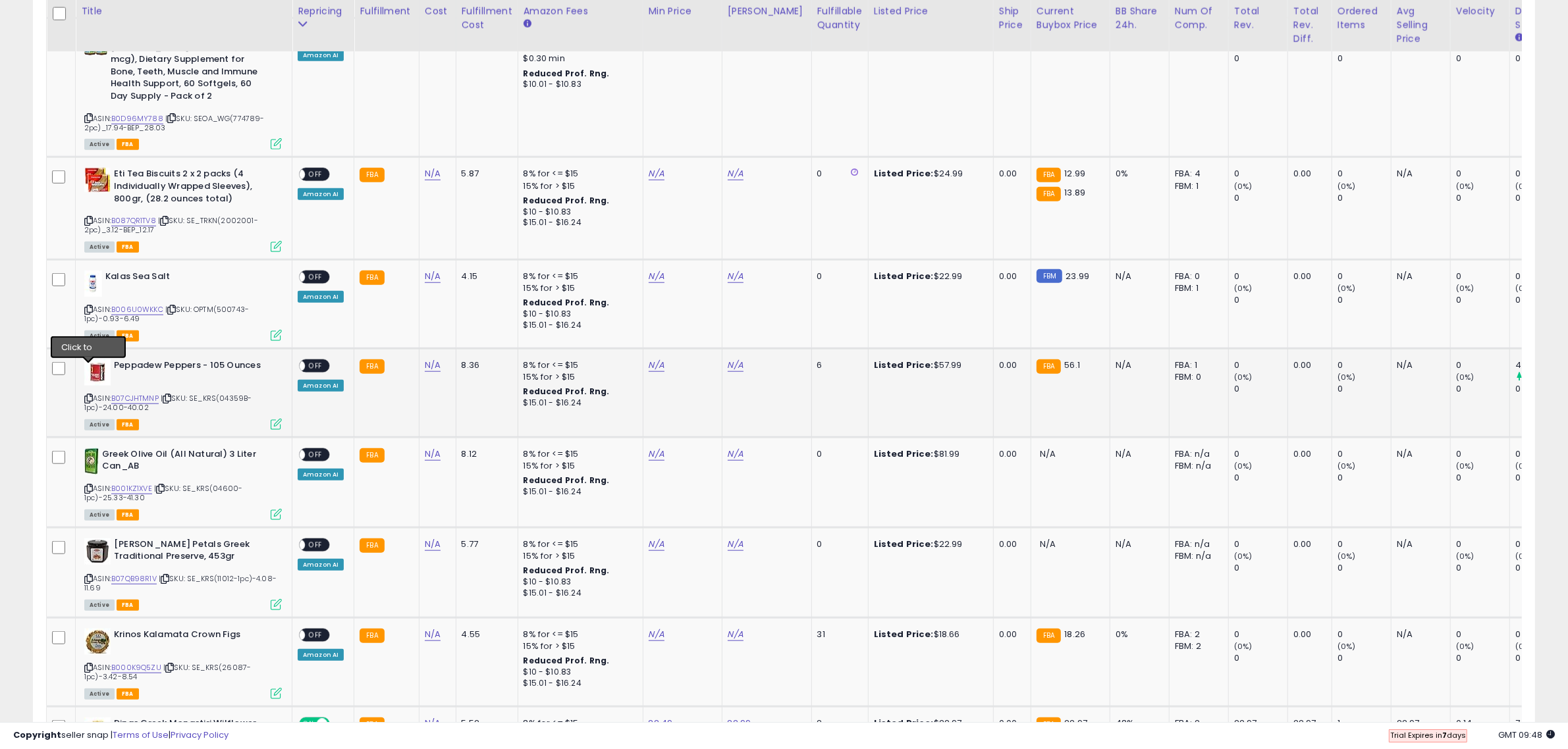
click at [87, 395] on icon at bounding box center [88, 398] width 8 height 7
type input "*****"
click button "submit" at bounding box center [464, 302] width 22 height 20
click at [462, 359] on div "8.36" at bounding box center [485, 365] width 46 height 12
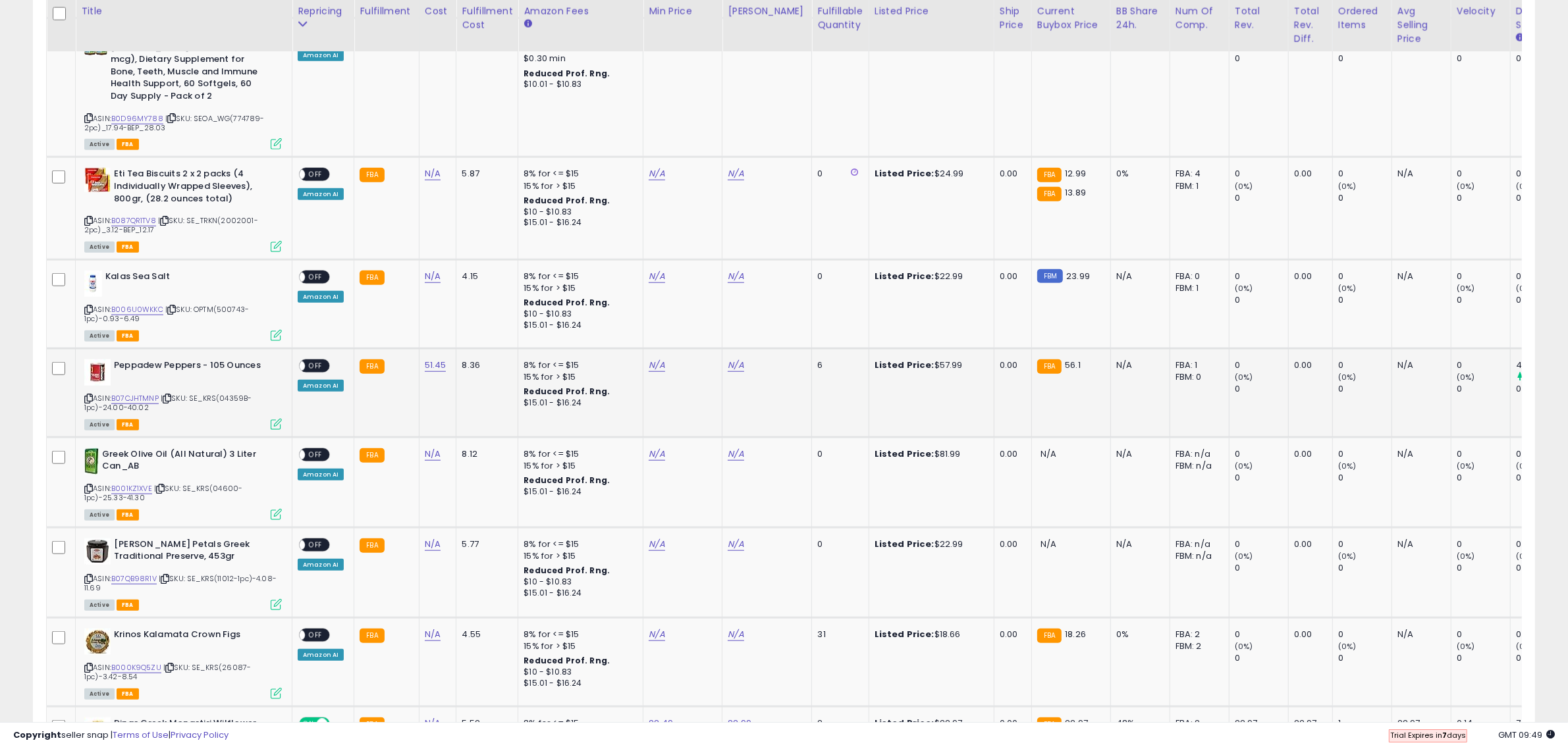
click at [315, 361] on span "OFF" at bounding box center [315, 367] width 22 height 11
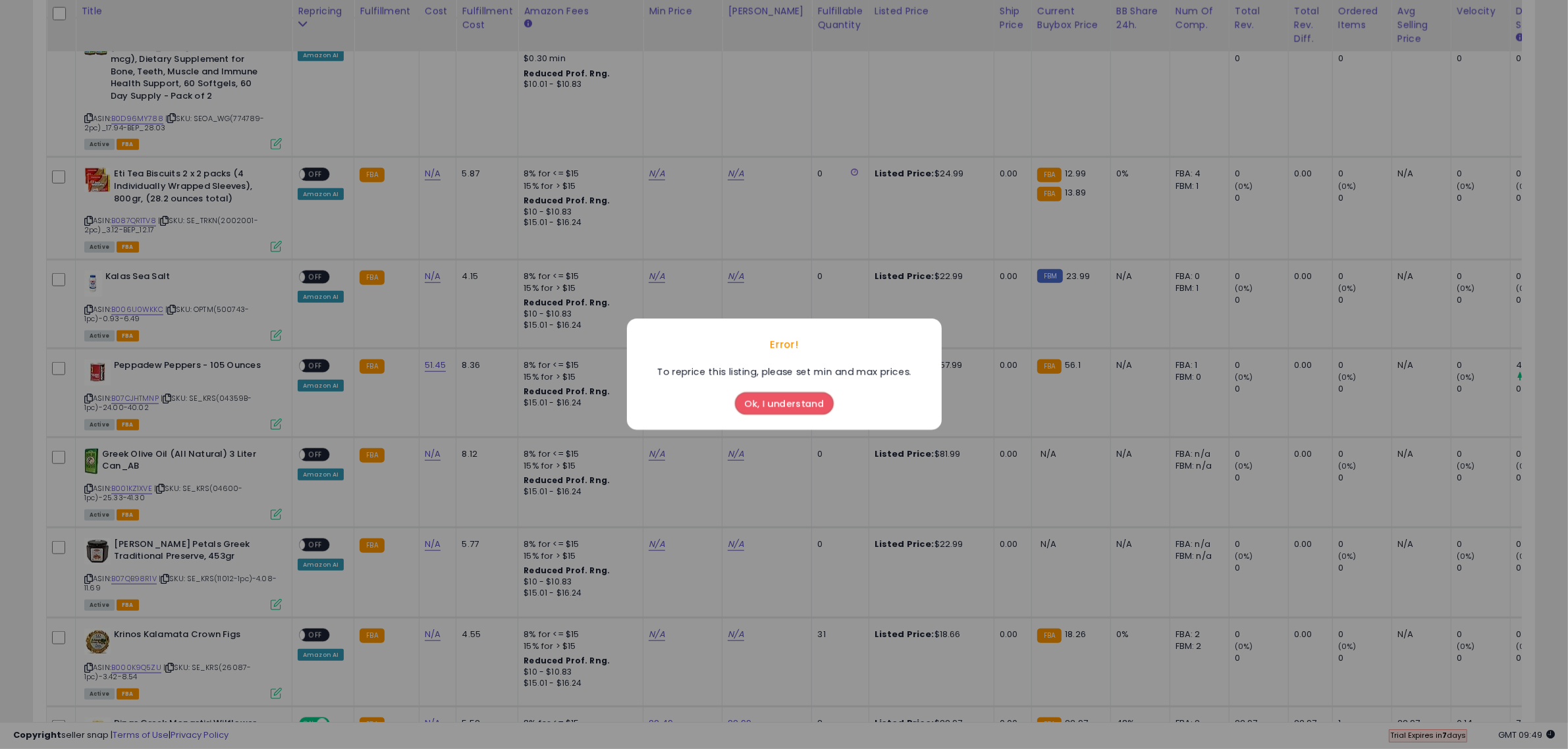
click at [758, 411] on button "Ok, I understand" at bounding box center [785, 404] width 99 height 22
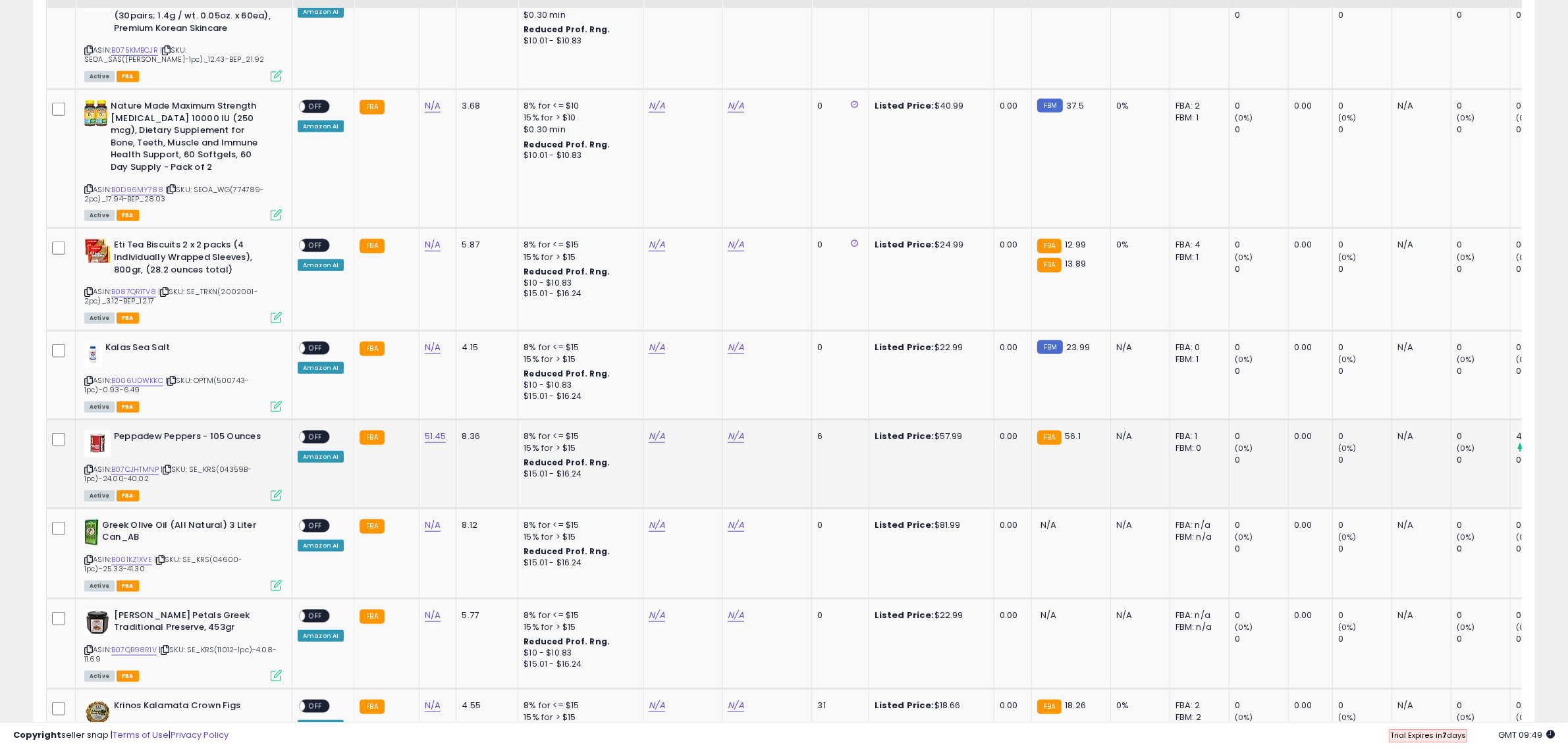
scroll to position [1374, 0]
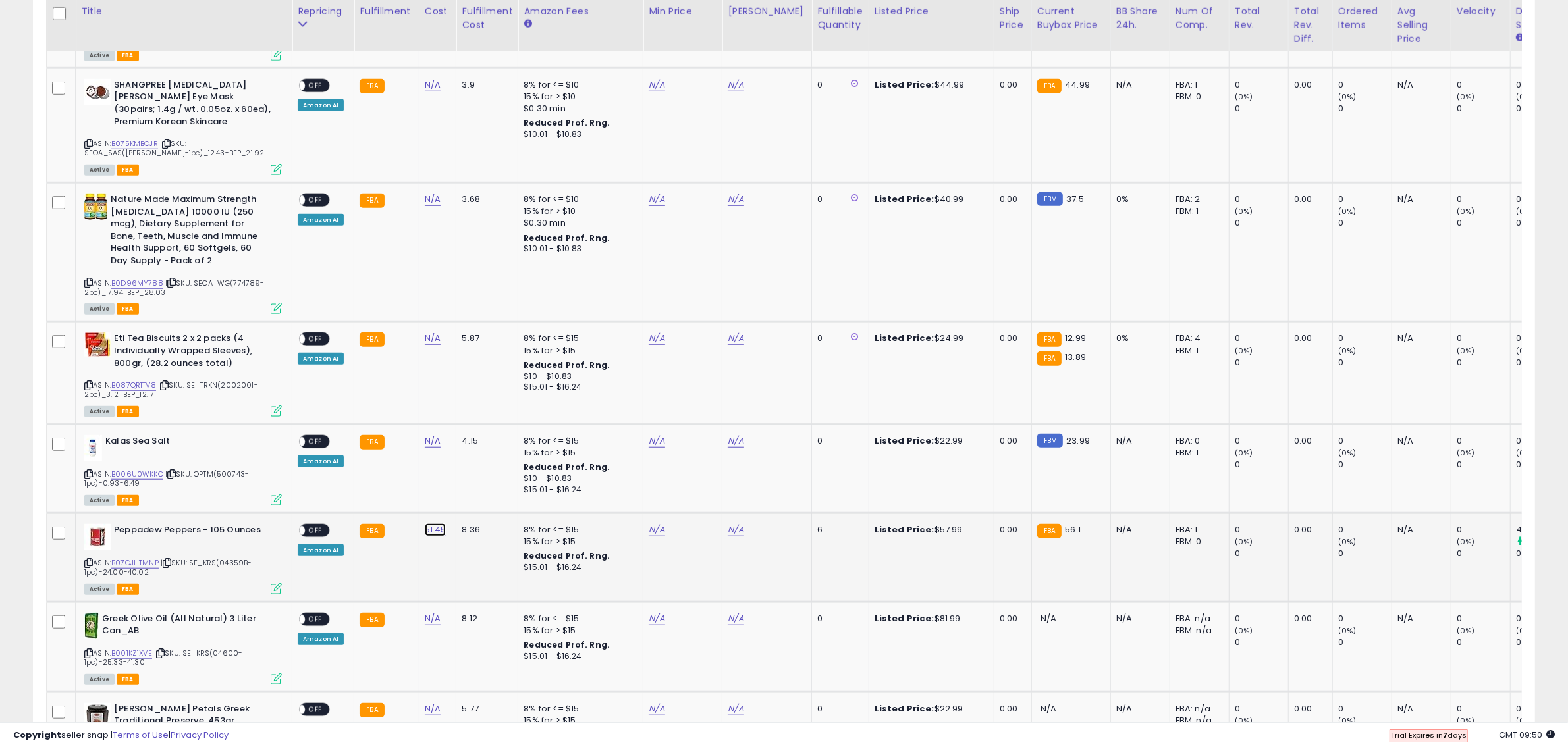
click at [446, 471] on span at bounding box center [442, 468] width 8 height 8
click at [477, 469] on button "submit" at bounding box center [467, 467] width 22 height 20
click at [661, 524] on div "N/A" at bounding box center [681, 529] width 64 height 12
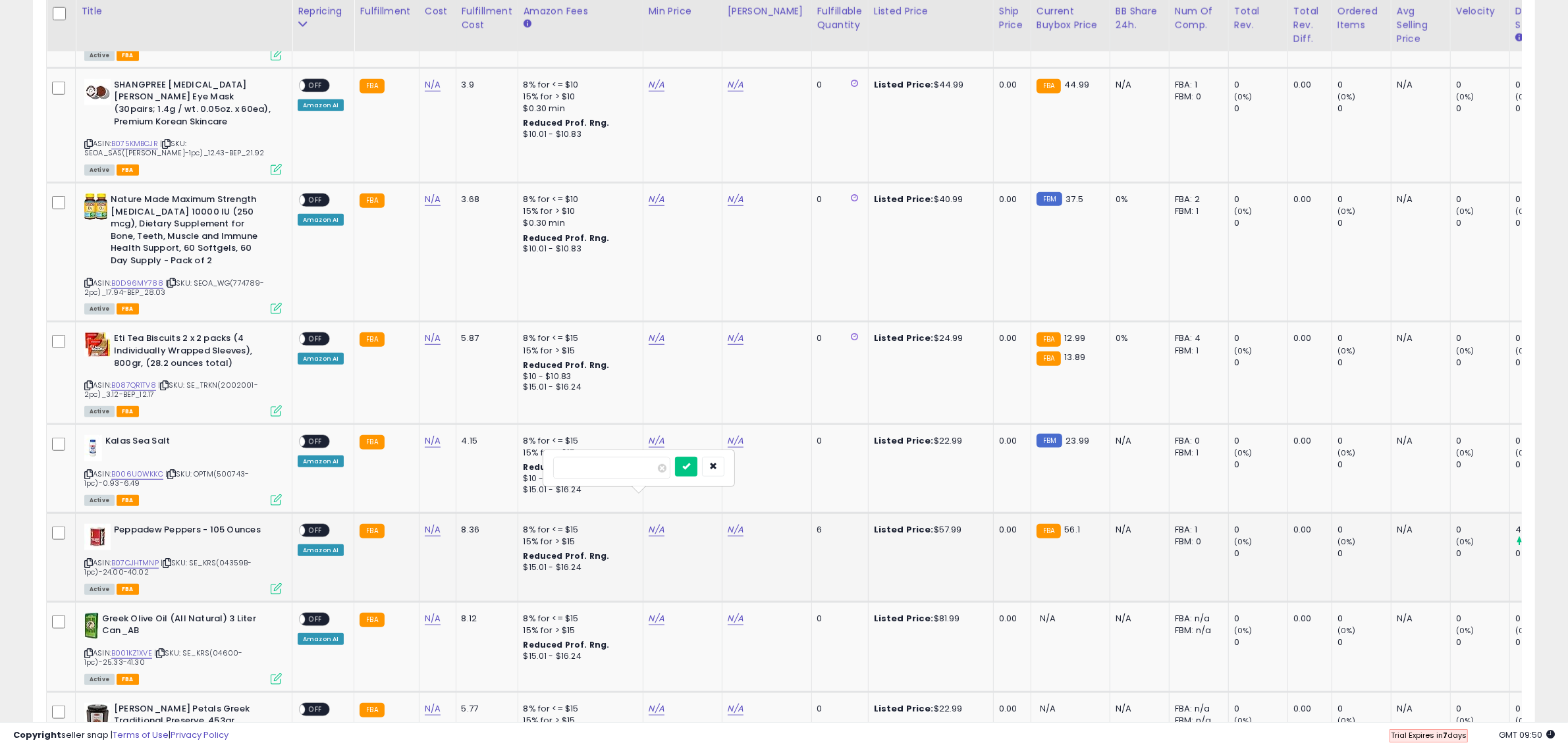
type input "*****"
click button "submit" at bounding box center [687, 467] width 22 height 20
type input "*****"
click at [777, 468] on button "submit" at bounding box center [765, 467] width 22 height 20
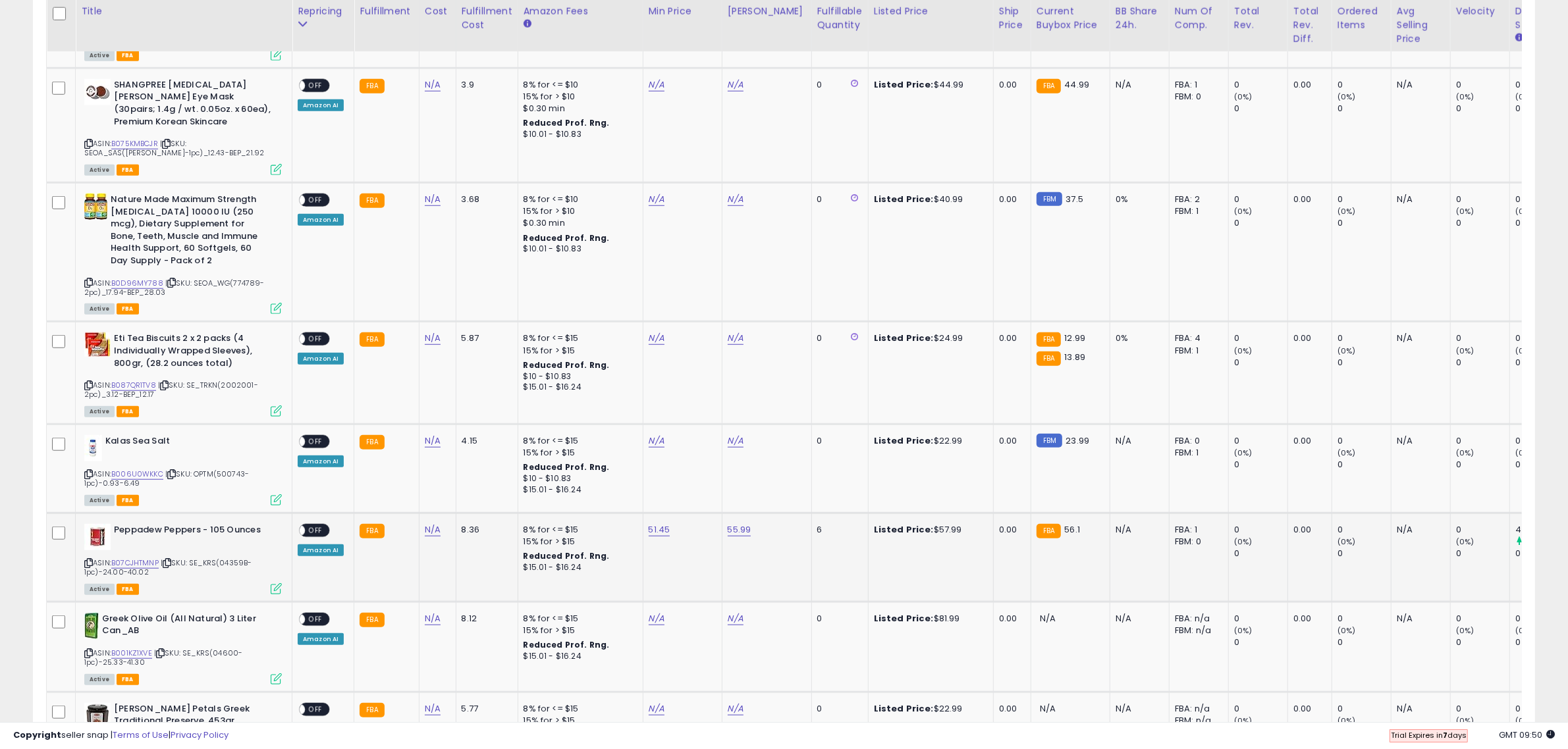
click at [315, 526] on span "OFF" at bounding box center [315, 531] width 22 height 11
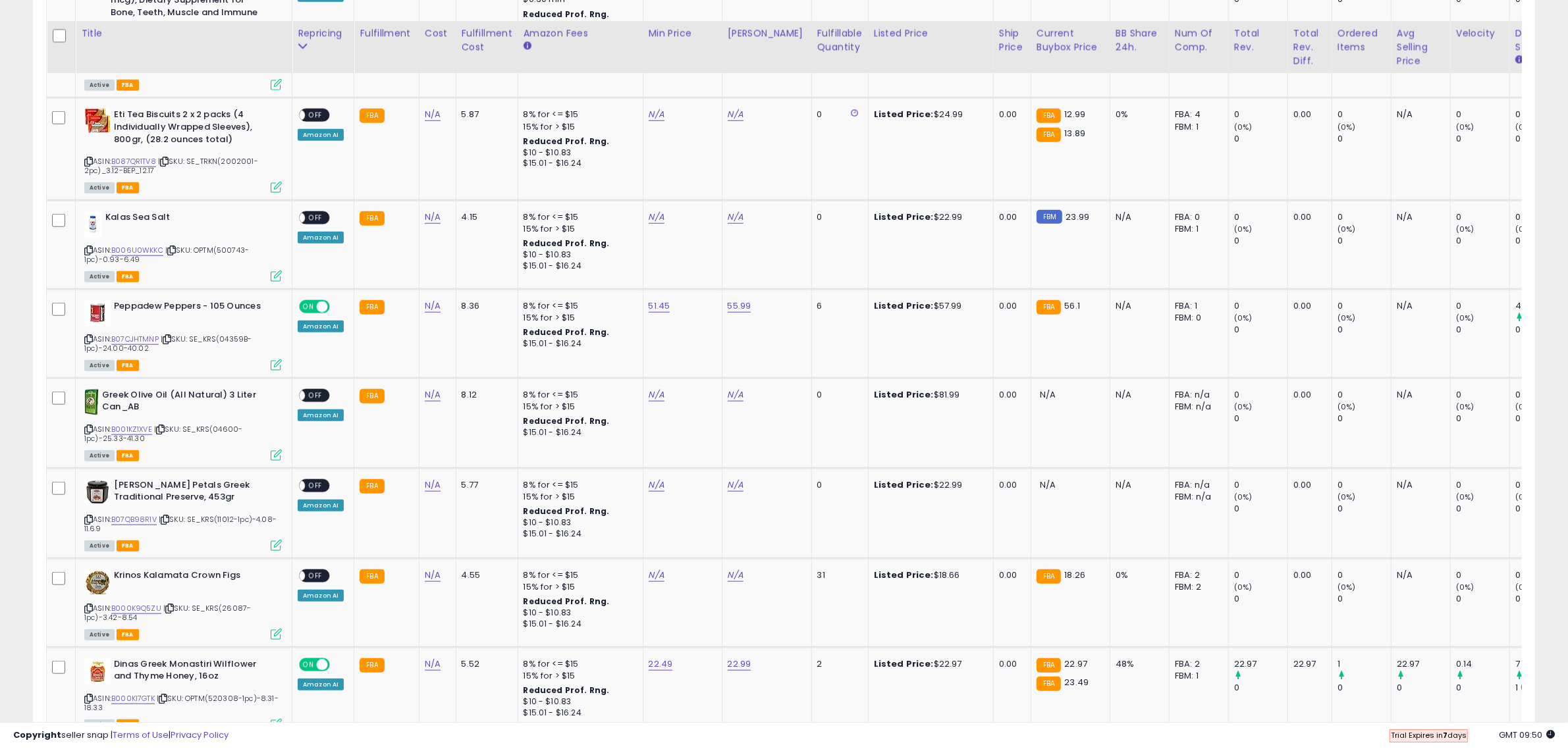
scroll to position [1620, 0]
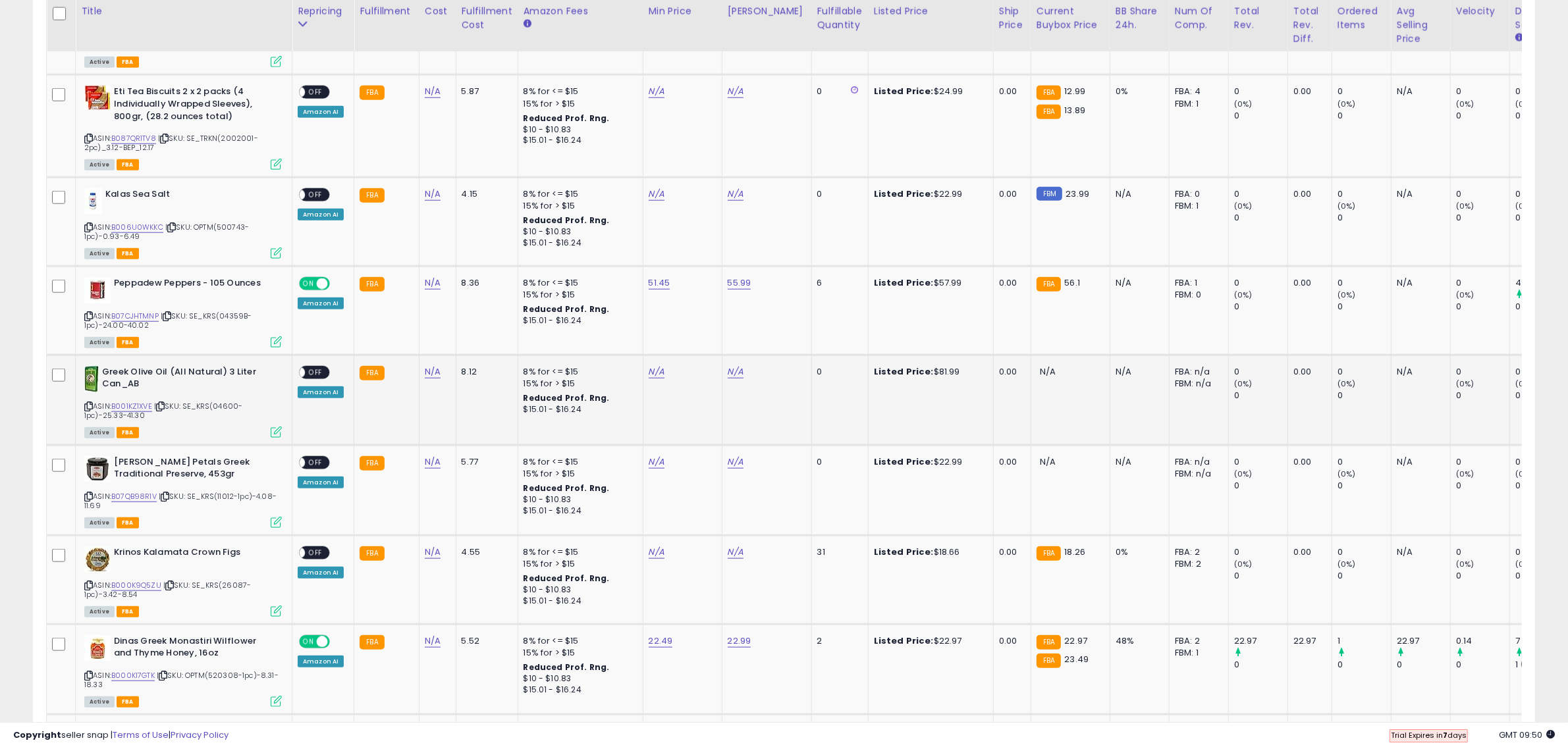
click at [90, 403] on icon at bounding box center [88, 407] width 8 height 7
click at [87, 493] on icon at bounding box center [88, 497] width 8 height 7
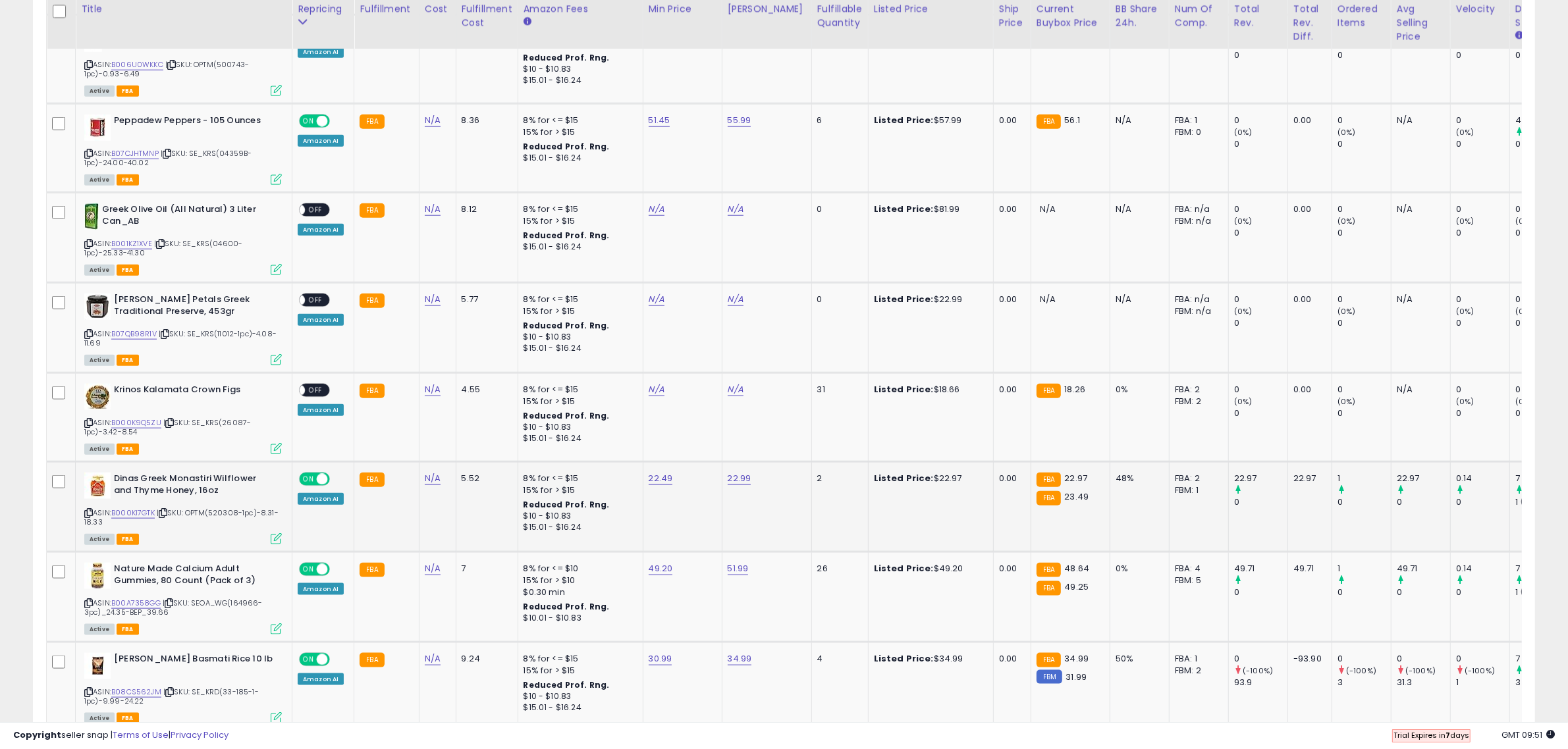
scroll to position [1785, 0]
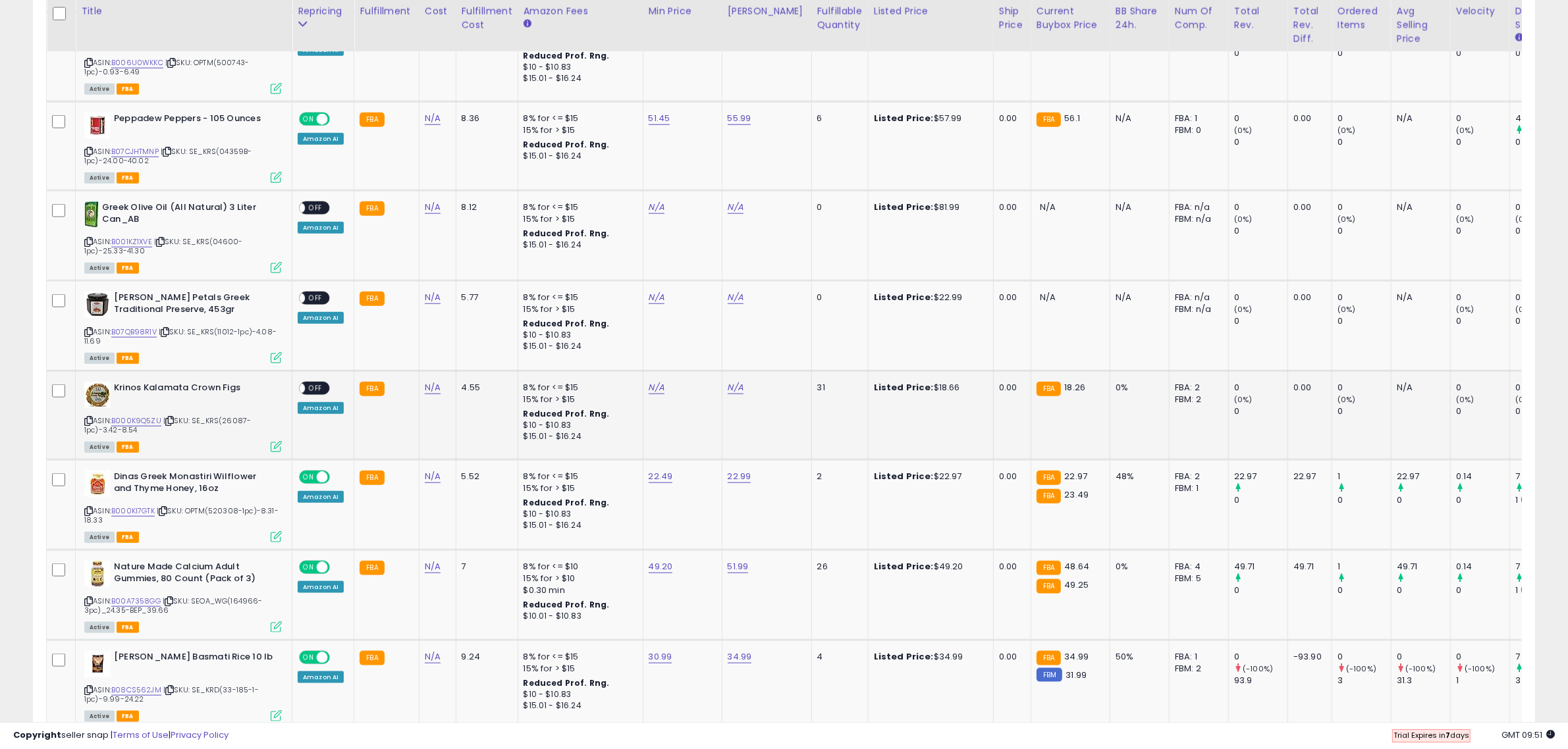
click at [90, 417] on icon at bounding box center [88, 421] width 8 height 7
click at [656, 370] on td "N/A" at bounding box center [682, 414] width 79 height 89
drag, startPoint x: 657, startPoint y: 366, endPoint x: 662, endPoint y: 359, distance: 8.6
click at [662, 370] on td "N/A" at bounding box center [682, 414] width 79 height 89
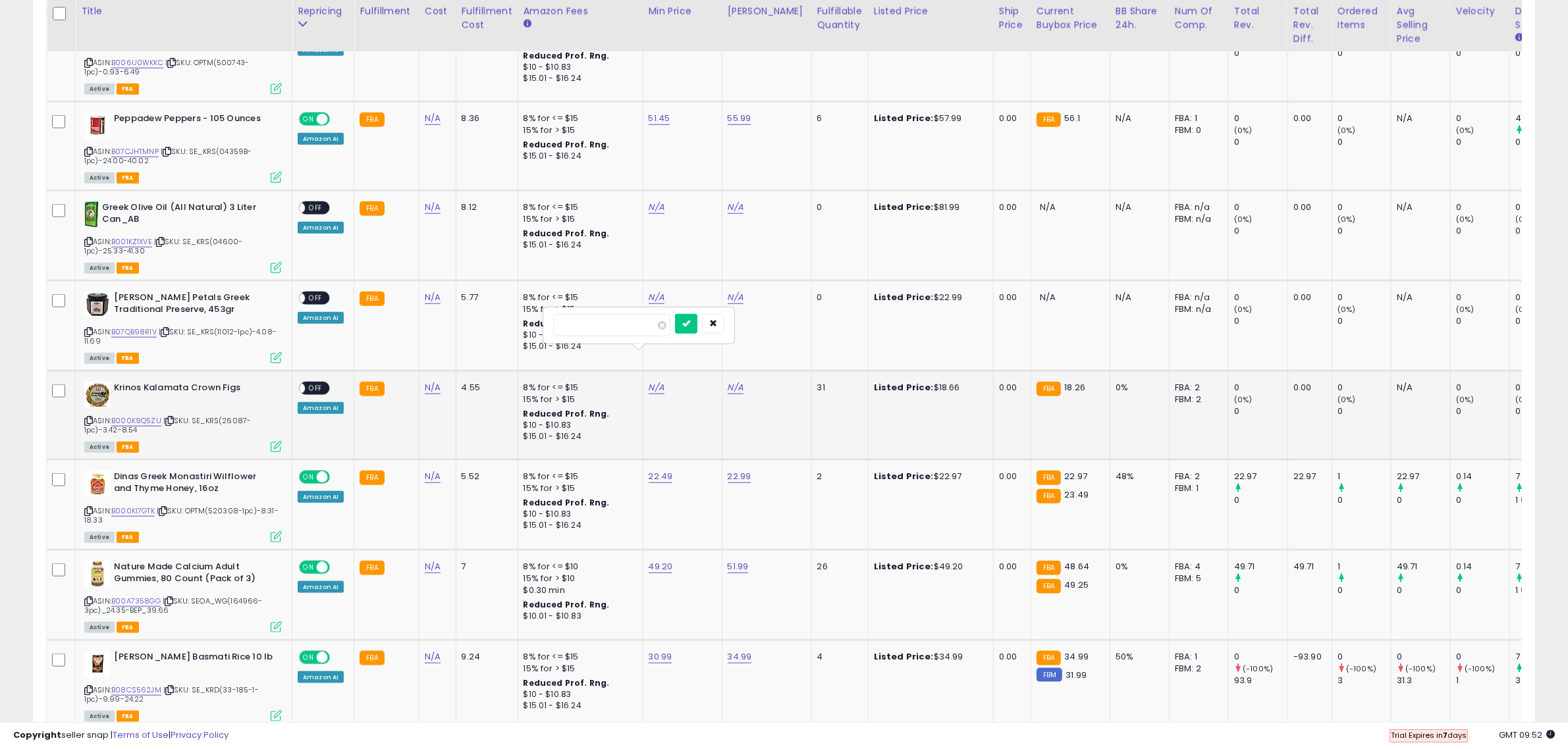
type input "*****"
click button "submit" at bounding box center [687, 324] width 22 height 20
type input "*****"
click button "submit" at bounding box center [765, 324] width 22 height 20
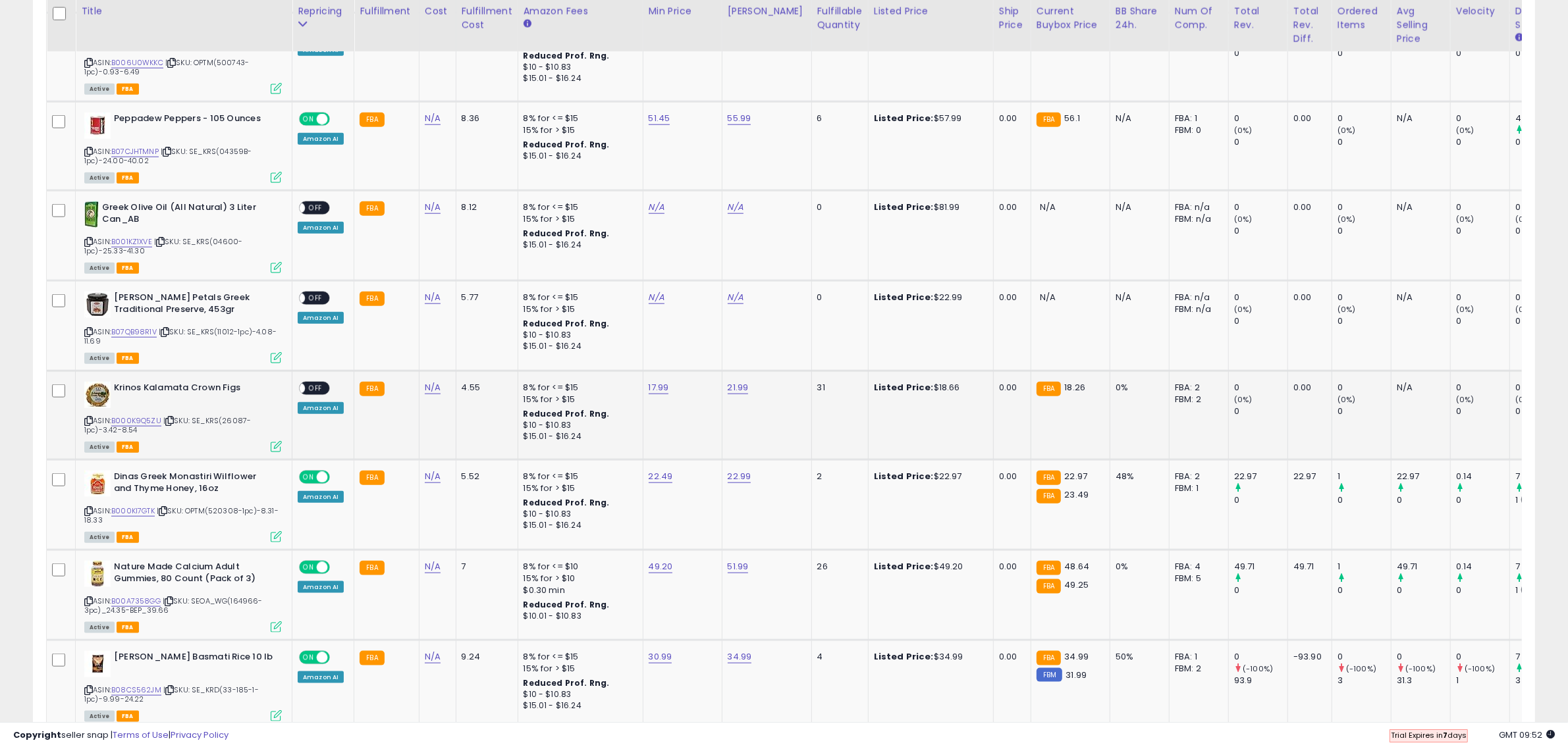
click at [317, 383] on span "OFF" at bounding box center [315, 389] width 22 height 11
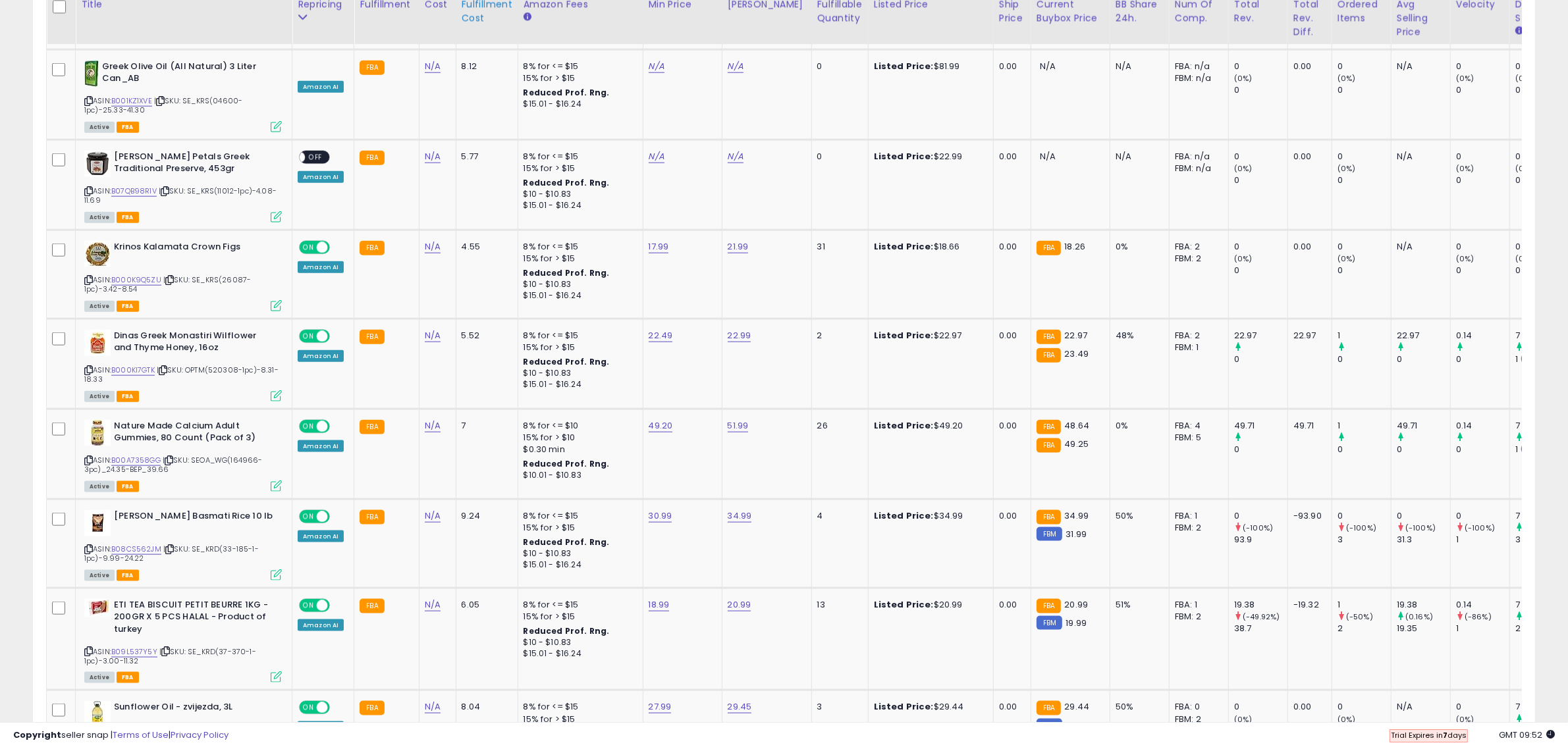
scroll to position [1514, 0]
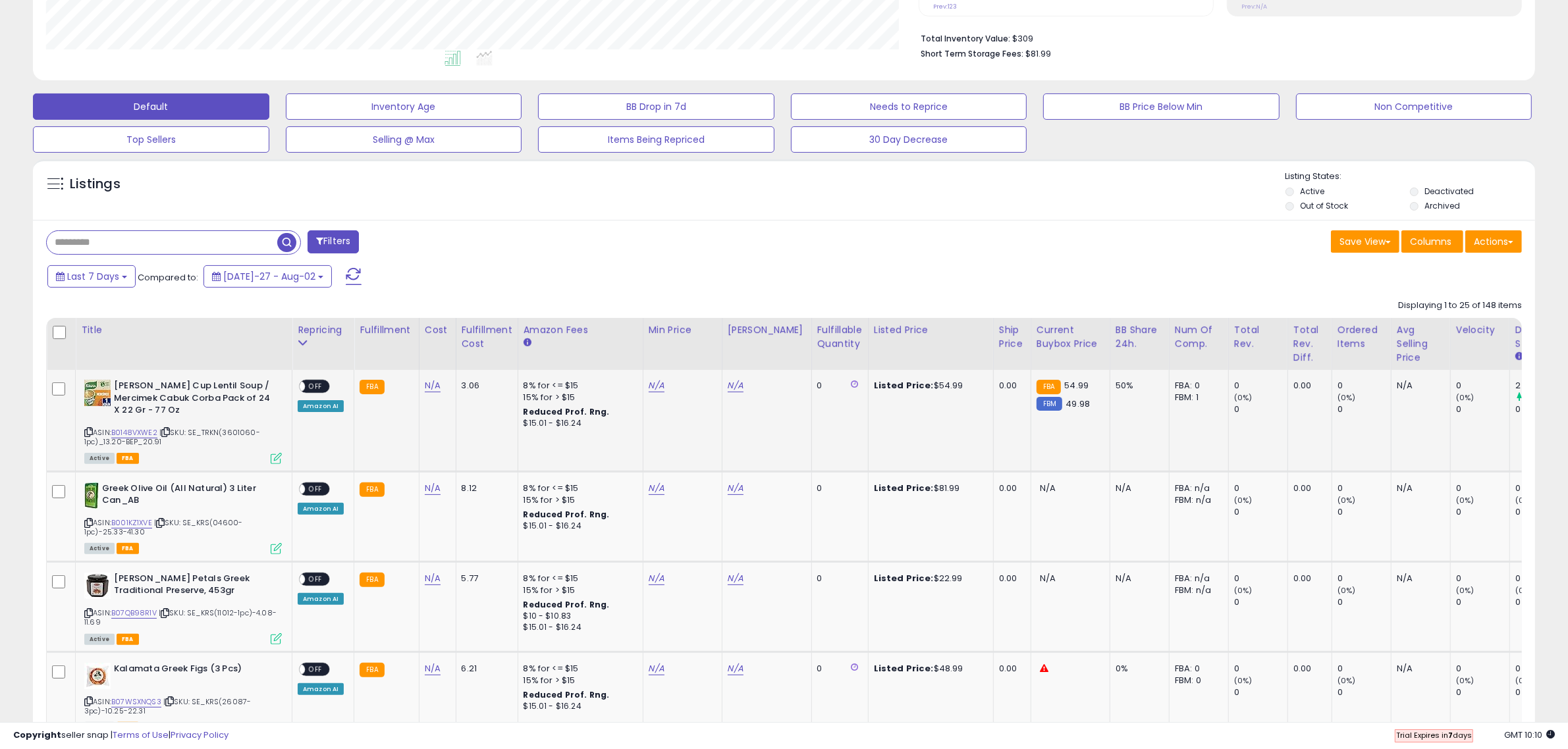
scroll to position [329, 0]
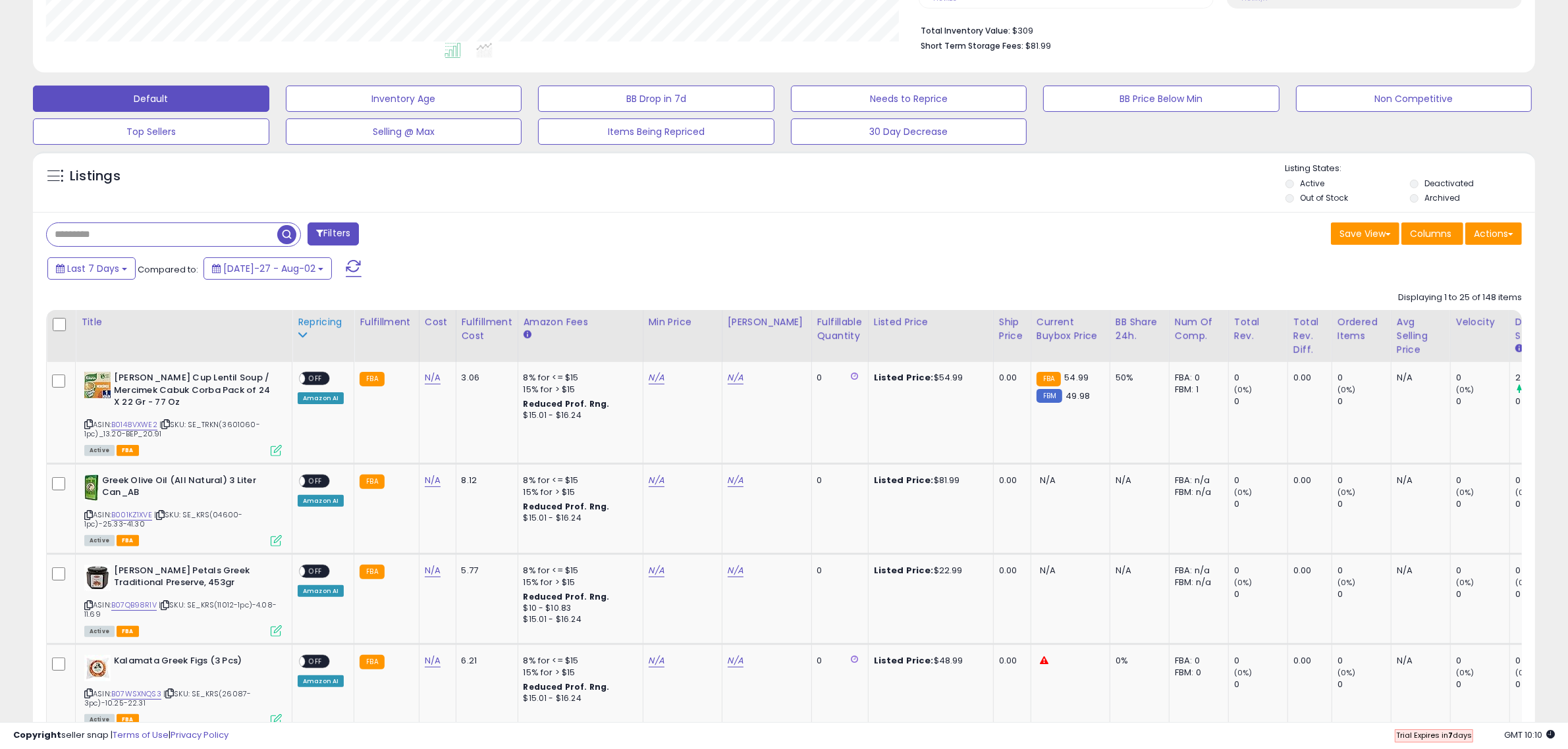
click at [307, 328] on div "Repricing" at bounding box center [323, 322] width 51 height 14
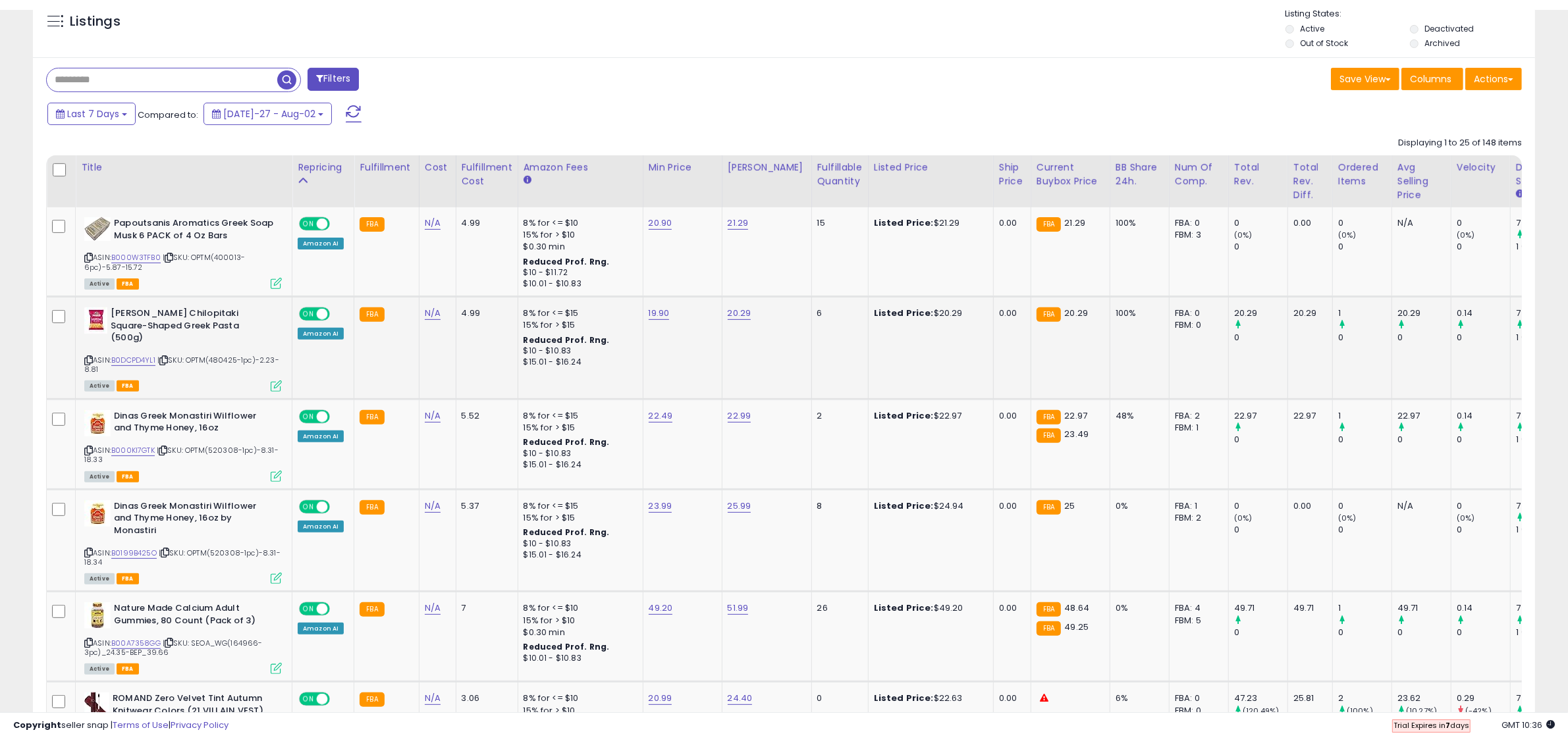
scroll to position [270, 873]
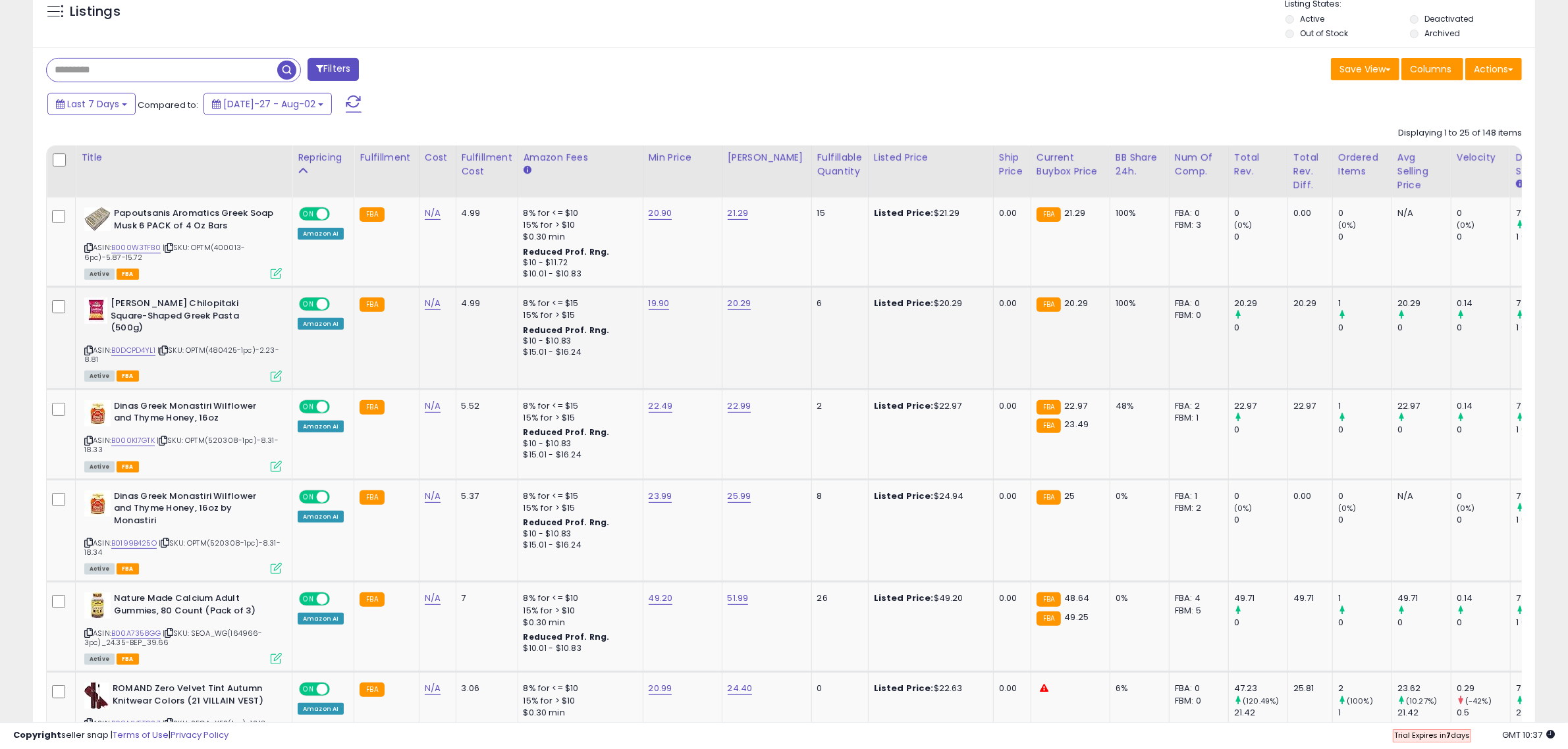
drag, startPoint x: 791, startPoint y: 344, endPoint x: 762, endPoint y: 328, distance: 33.1
click at [87, 248] on icon at bounding box center [88, 248] width 8 height 7
click at [141, 249] on link "B000W3TFB0" at bounding box center [136, 248] width 50 height 11
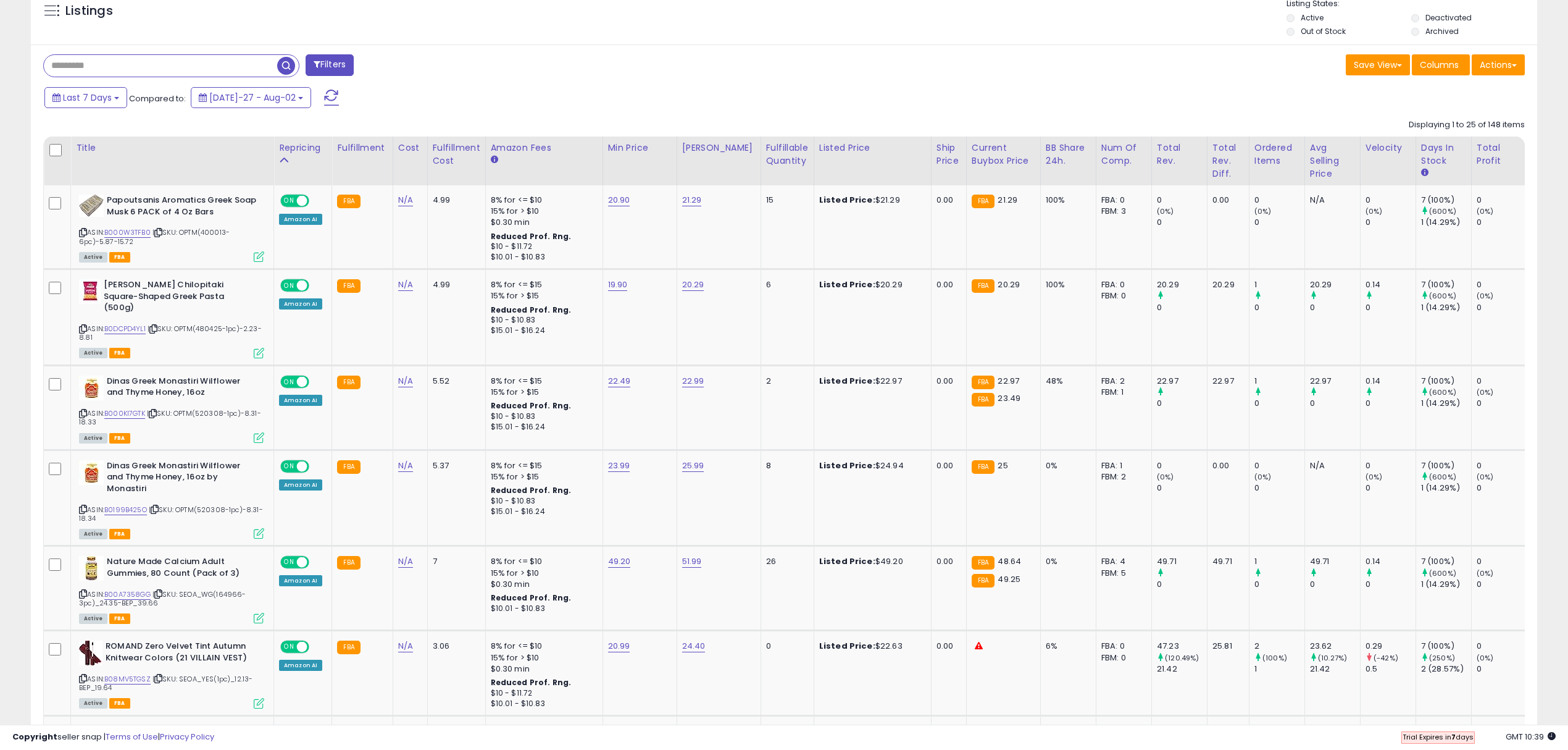
click at [1251, 104] on div "Last 7 Days Compared to: [DATE]-27 - Aug-02" at bounding box center [782, 99] width 1500 height 28
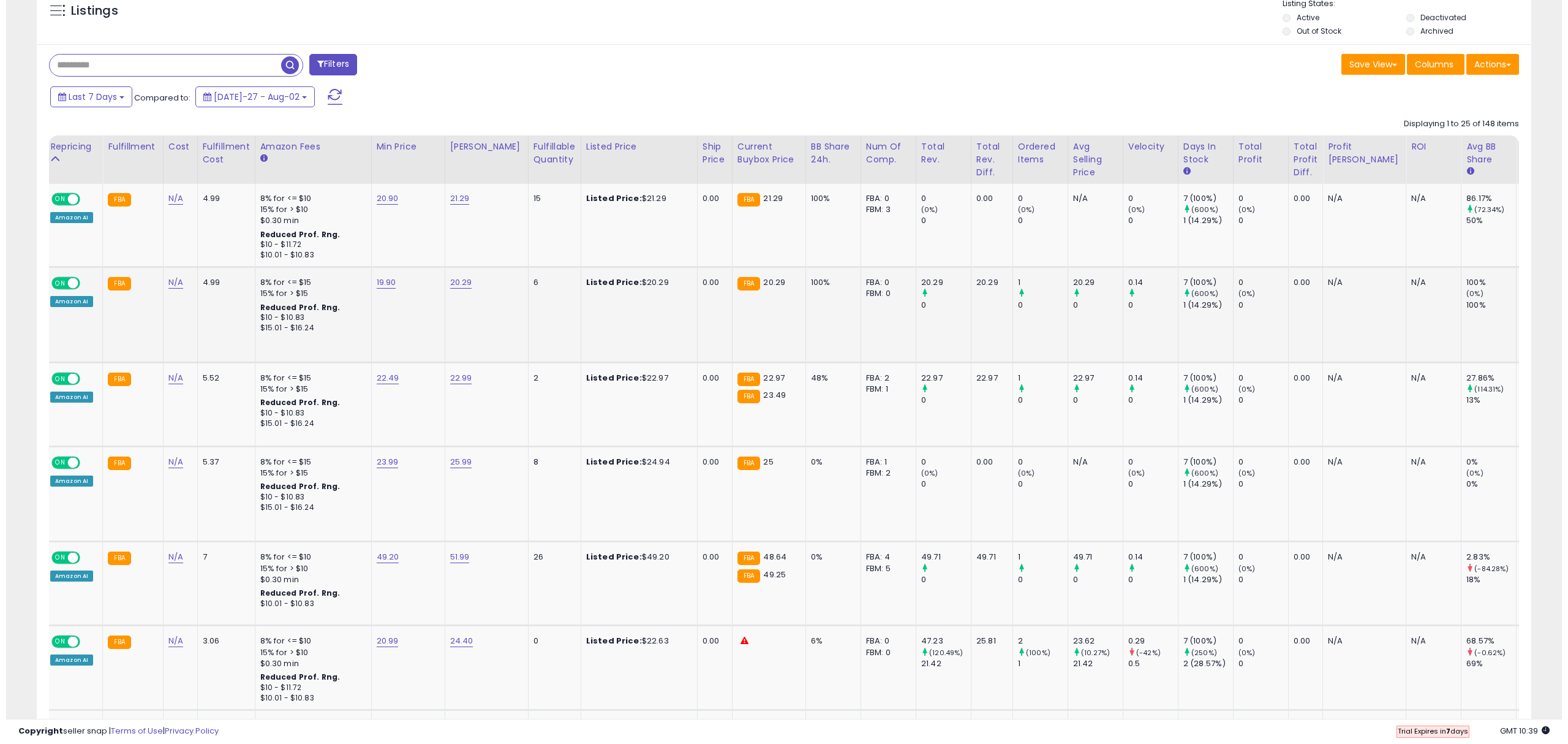
scroll to position [0, 244]
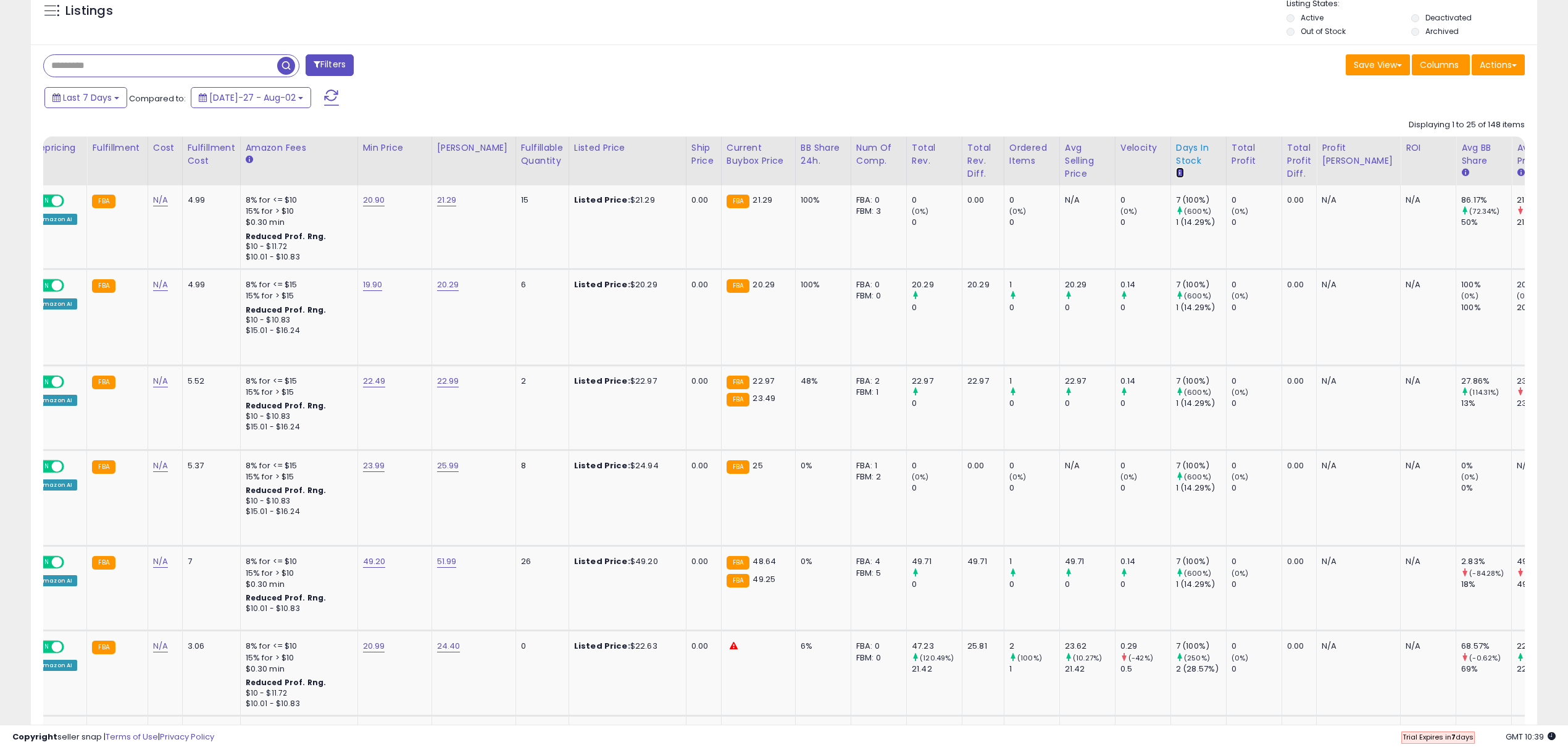
click at [1176, 172] on icon at bounding box center [1180, 172] width 7 height 7
click at [350, 65] on button "Filters" at bounding box center [330, 65] width 48 height 22
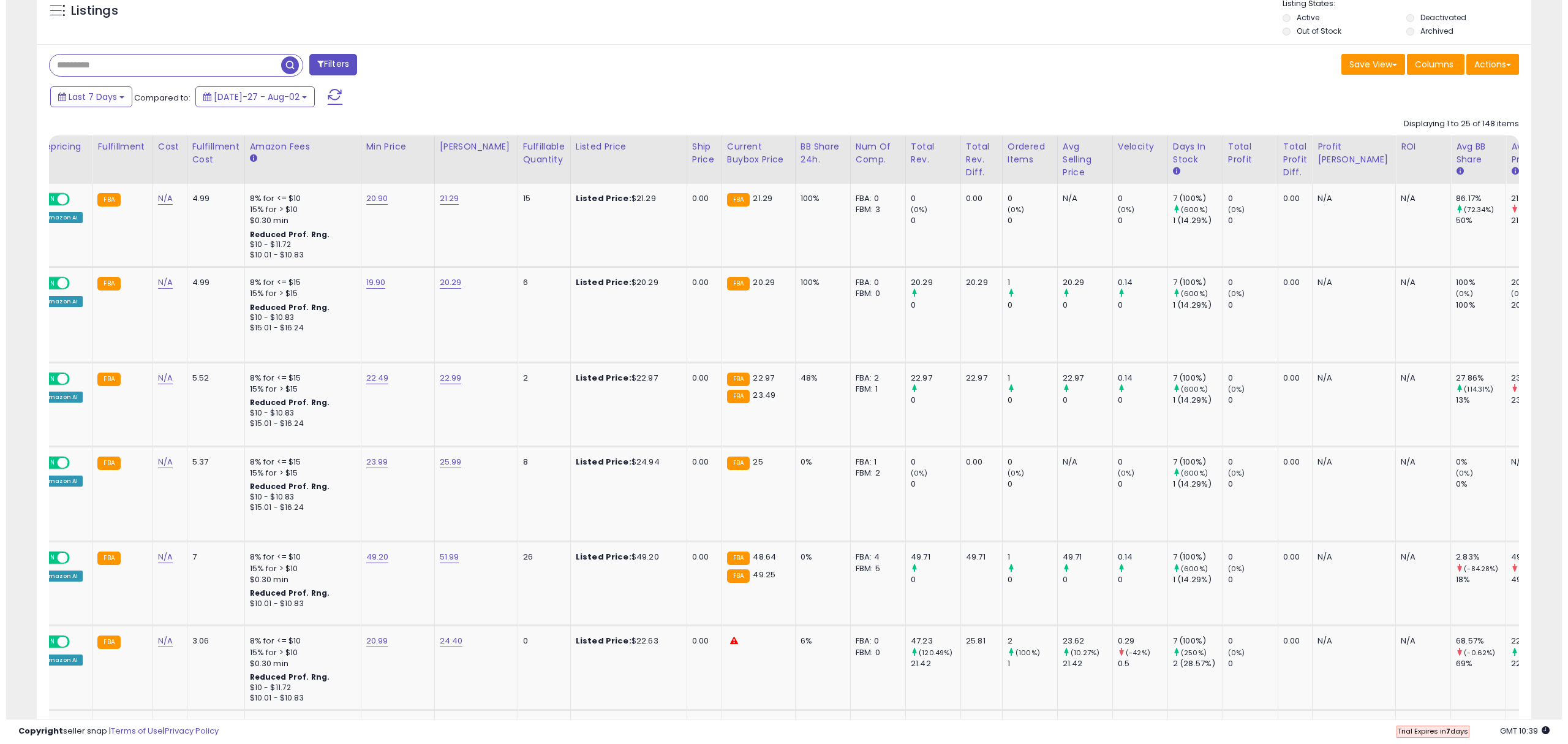
scroll to position [0, 231]
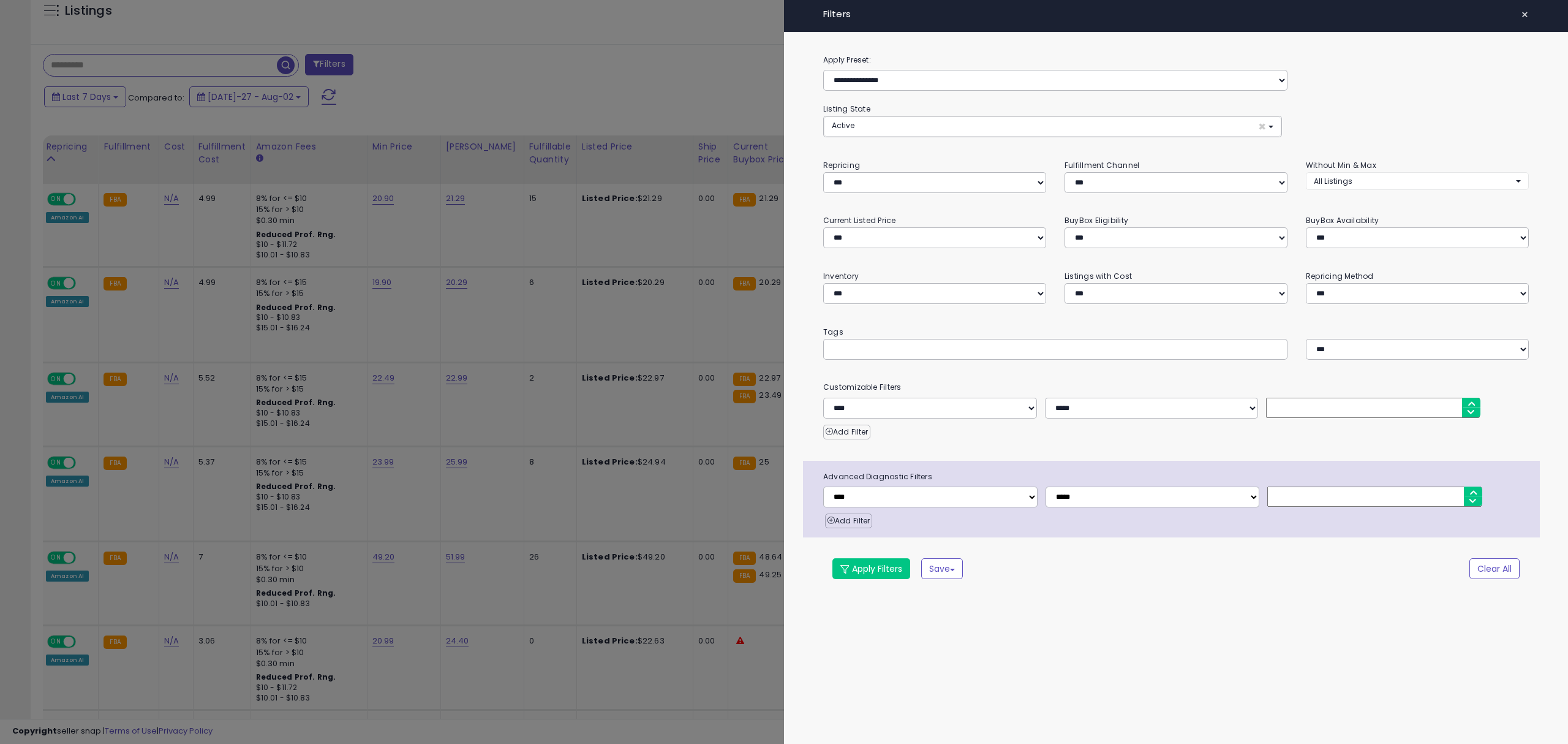
drag, startPoint x: 560, startPoint y: 90, endPoint x: 619, endPoint y: 111, distance: 62.6
click at [561, 90] on div at bounding box center [784, 372] width 1568 height 744
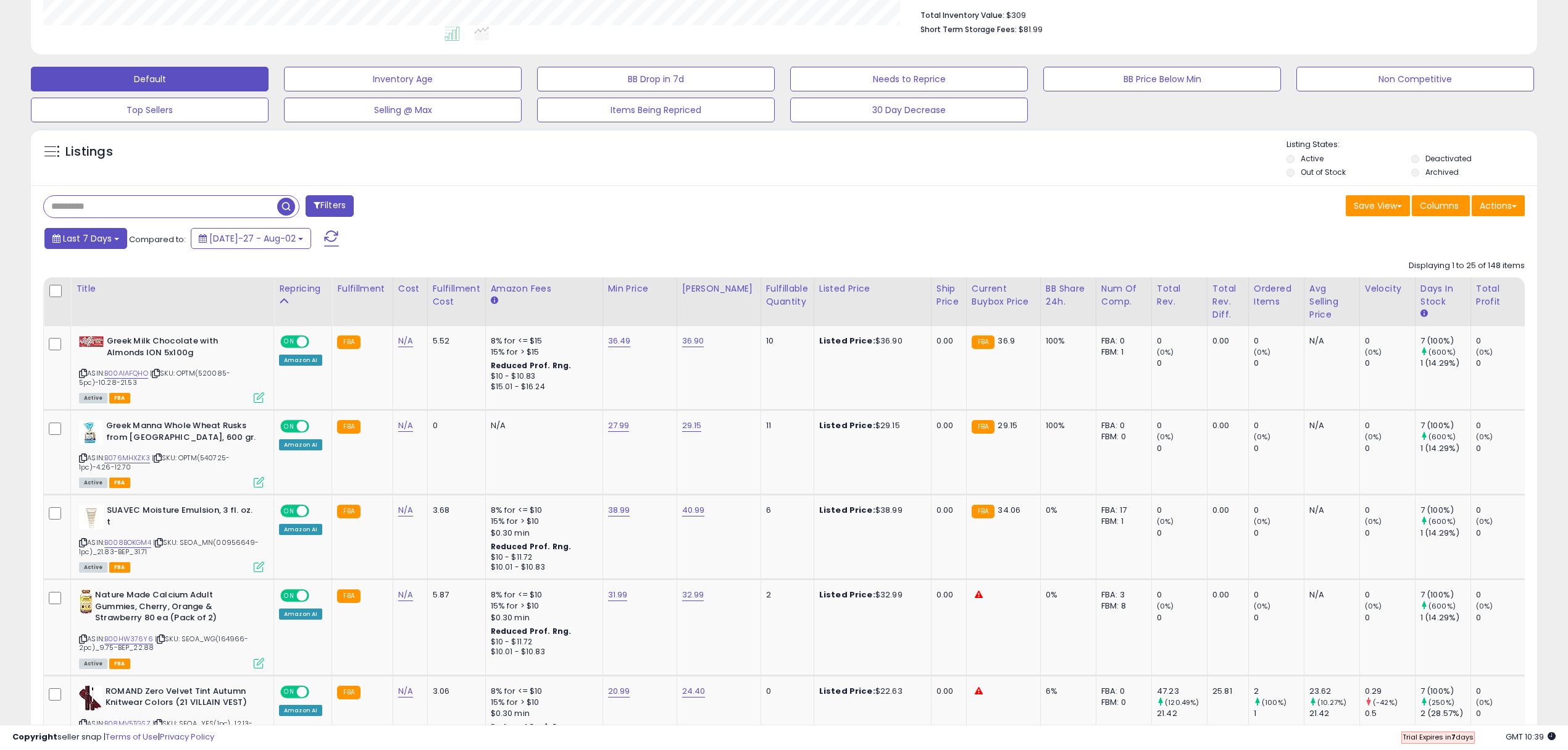
scroll to position [324, 0]
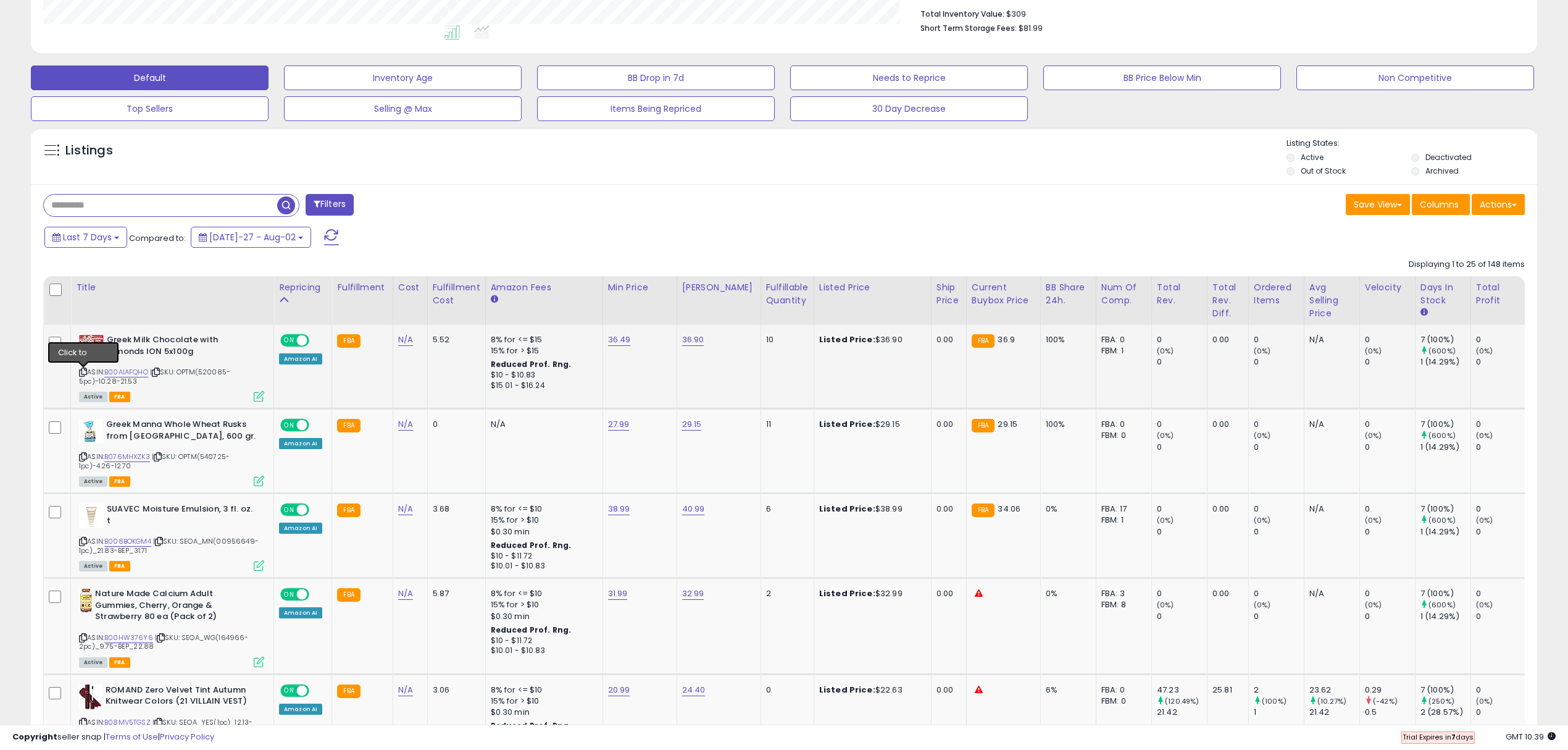
click at [82, 369] on icon at bounding box center [82, 372] width 8 height 7
click at [134, 371] on link "B00AIAFQHO" at bounding box center [126, 372] width 44 height 11
click at [694, 343] on link "36.90" at bounding box center [693, 339] width 22 height 12
type input "*****"
click at [714, 299] on button "submit" at bounding box center [724, 308] width 21 height 18
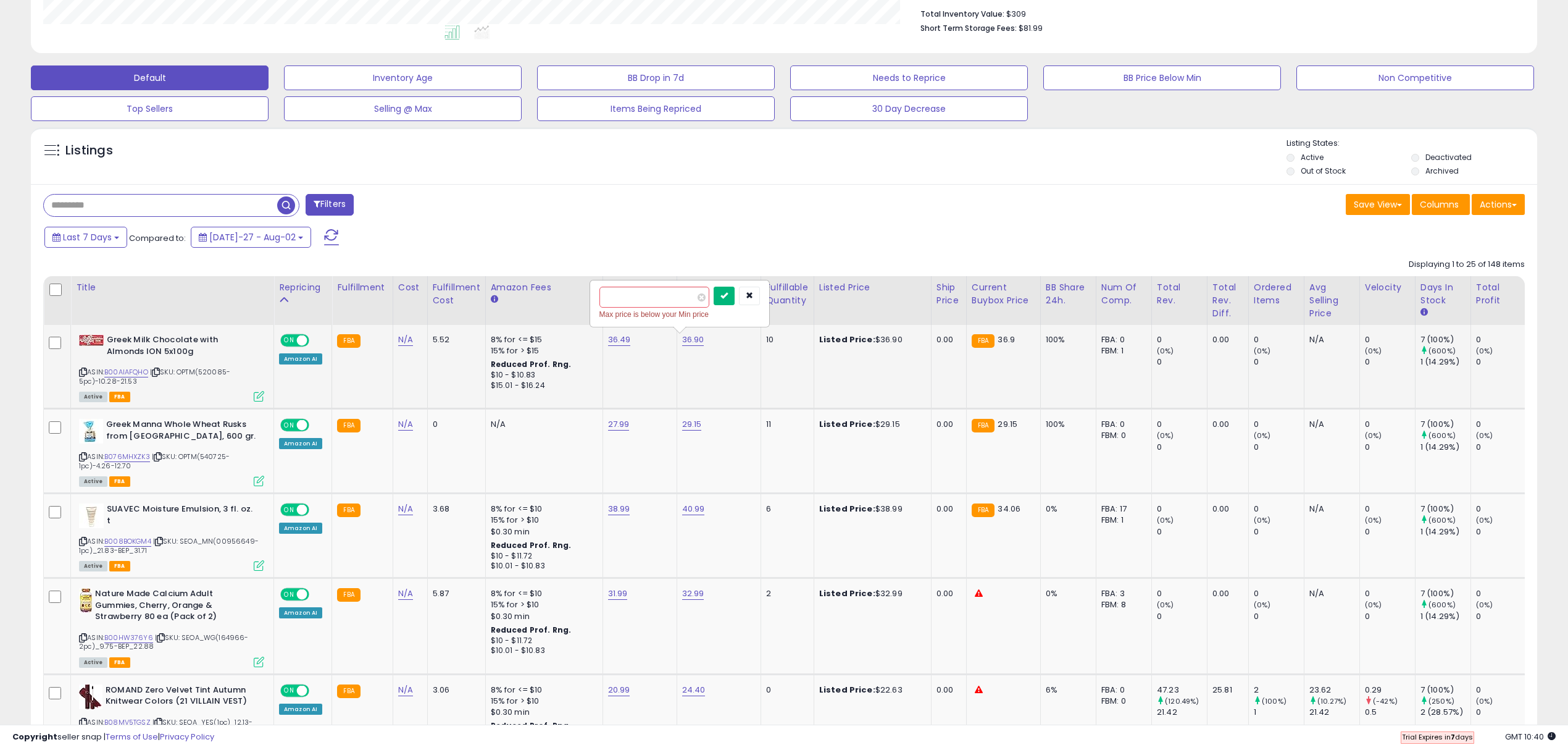
click at [735, 299] on button "submit" at bounding box center [724, 296] width 21 height 18
click at [657, 307] on input "*****" at bounding box center [654, 297] width 110 height 21
click at [760, 297] on button "button" at bounding box center [750, 296] width 21 height 18
click at [611, 339] on link "36.49" at bounding box center [620, 339] width 23 height 12
click at [581, 308] on input "*****" at bounding box center [580, 310] width 110 height 21
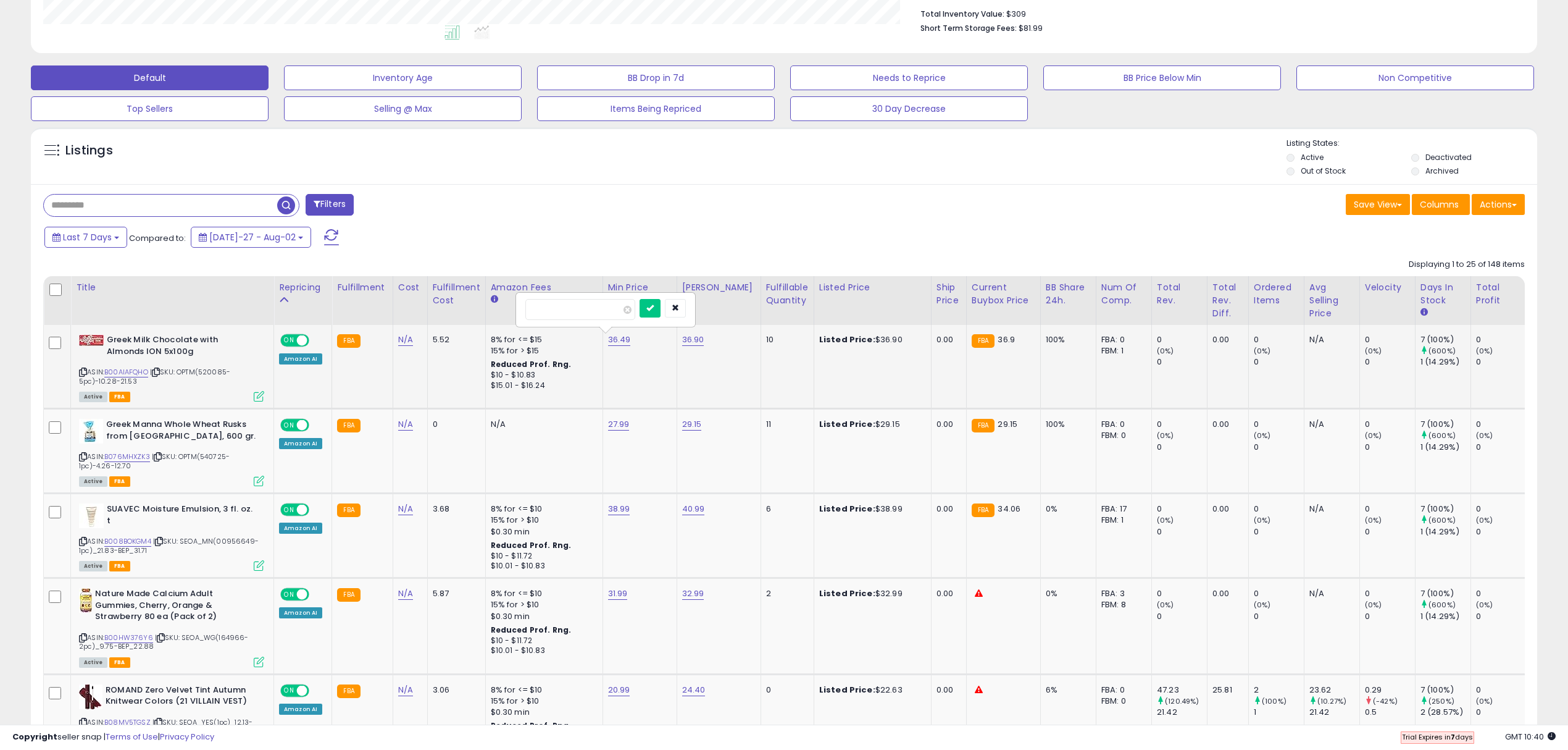
click at [581, 308] on input "*****" at bounding box center [580, 310] width 110 height 21
type input "*****"
click button "submit" at bounding box center [650, 308] width 21 height 18
click at [689, 343] on link "36.90" at bounding box center [693, 339] width 22 height 12
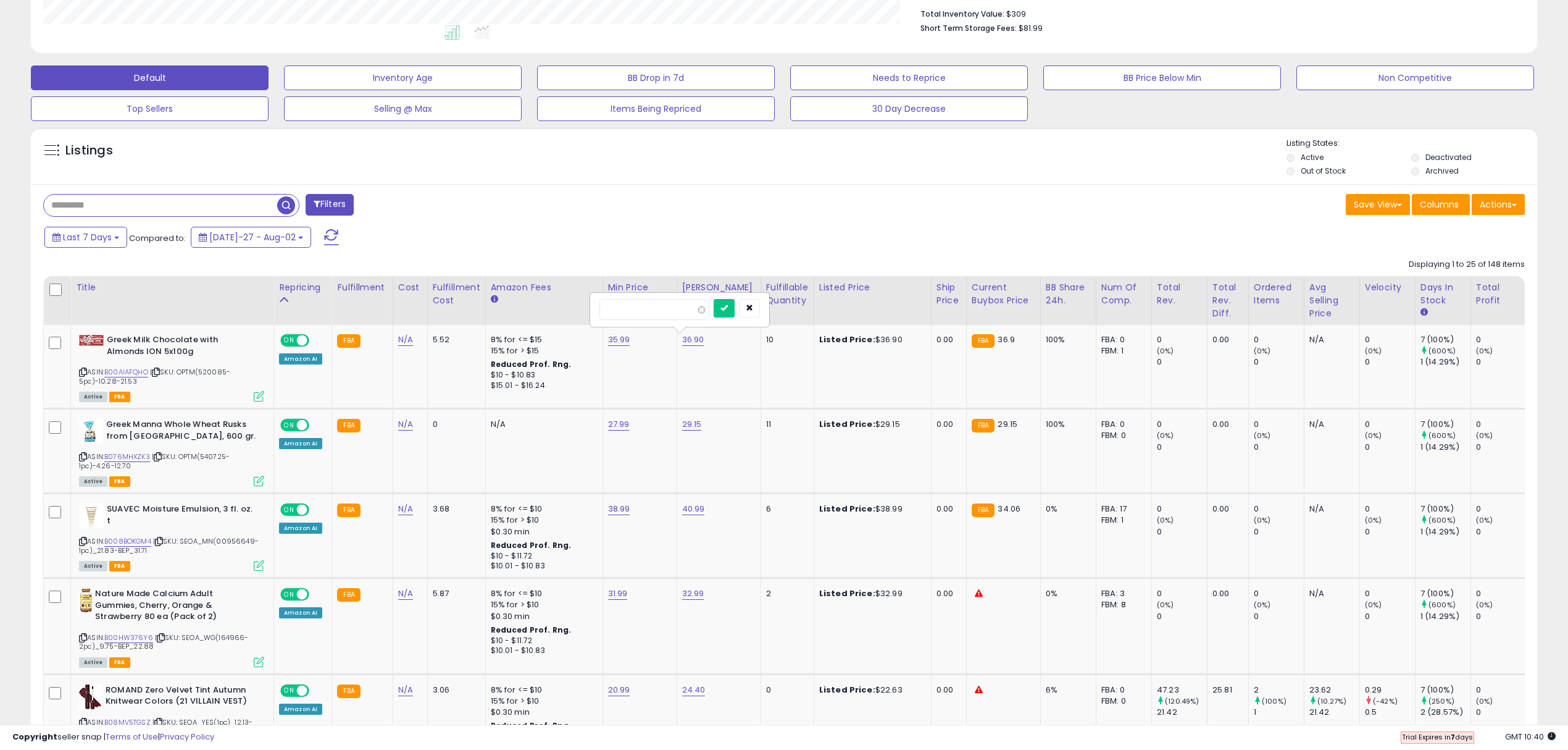
type input "*****"
click button "submit" at bounding box center [724, 308] width 21 height 18
click at [84, 456] on icon at bounding box center [82, 457] width 8 height 7
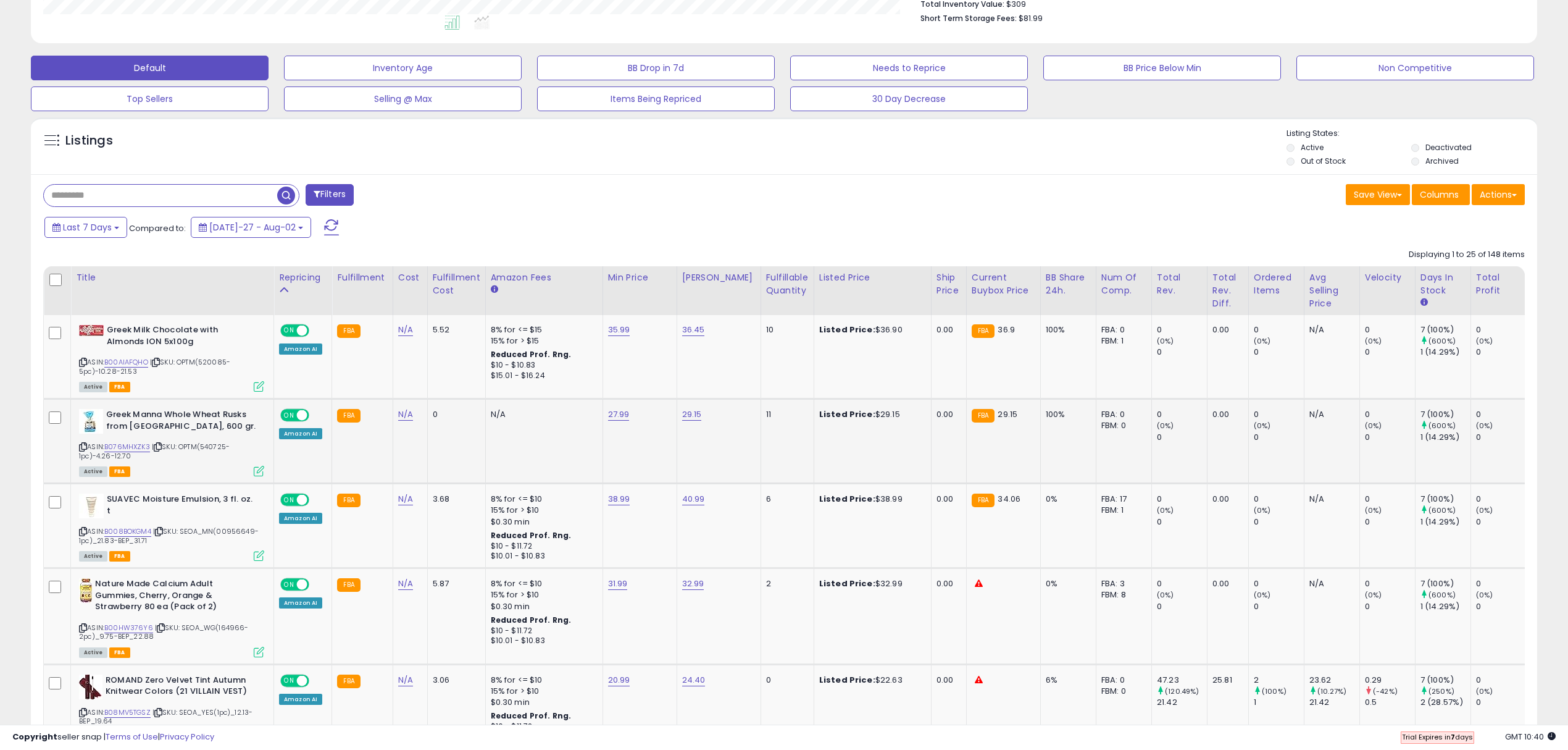
scroll to position [406, 0]
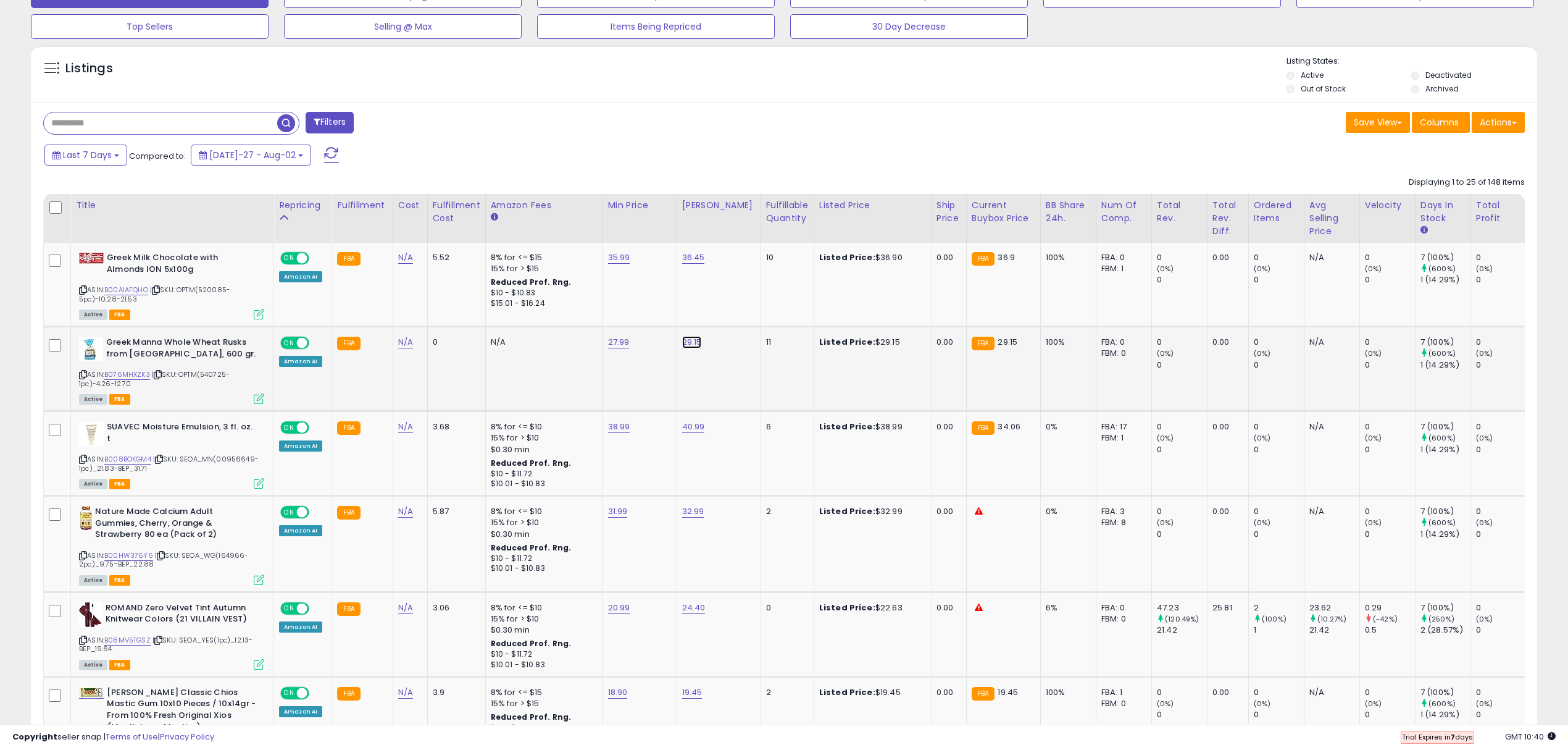
click at [684, 264] on link "29.15" at bounding box center [694, 258] width 23 height 12
type input "*****"
click button "submit" at bounding box center [723, 311] width 21 height 18
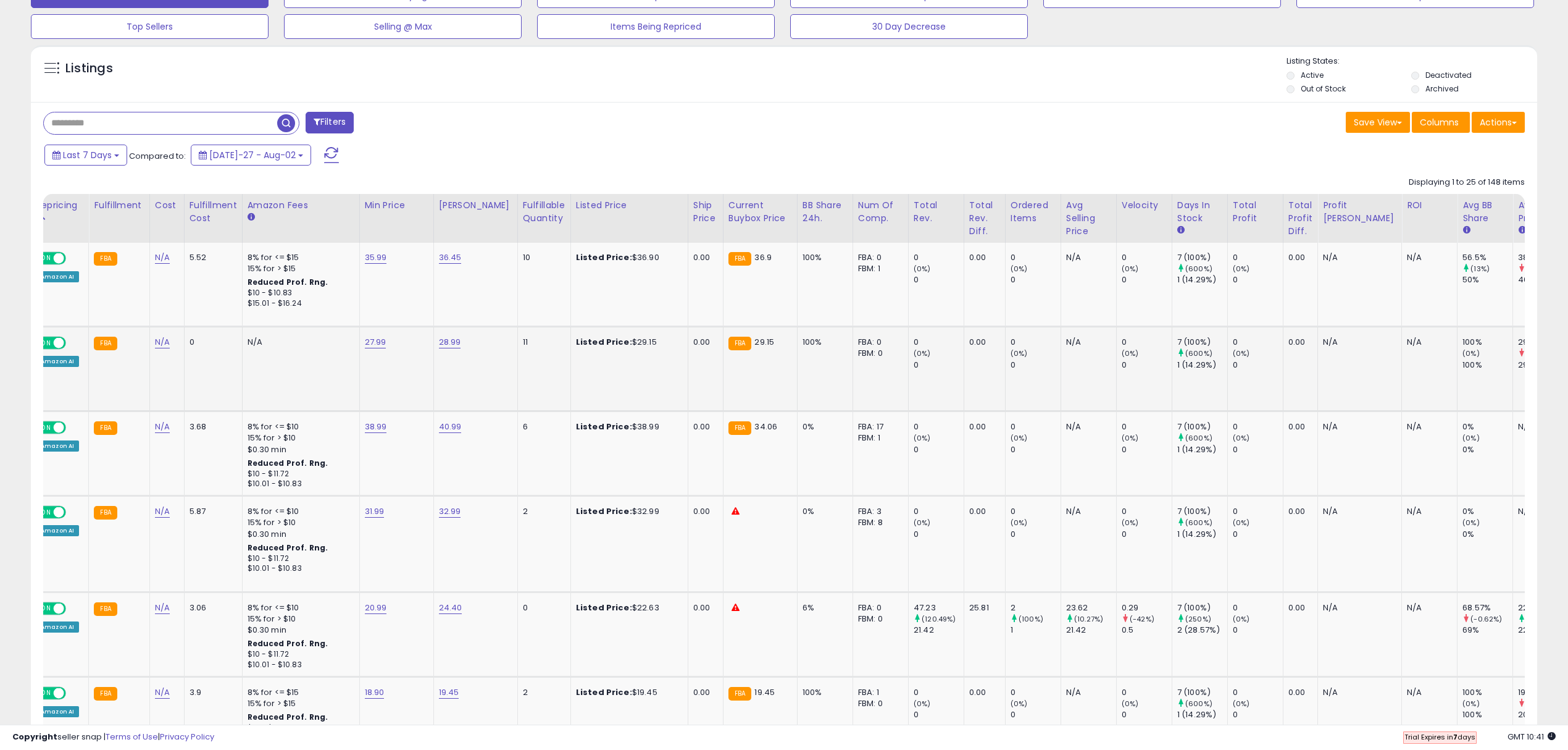
scroll to position [0, 0]
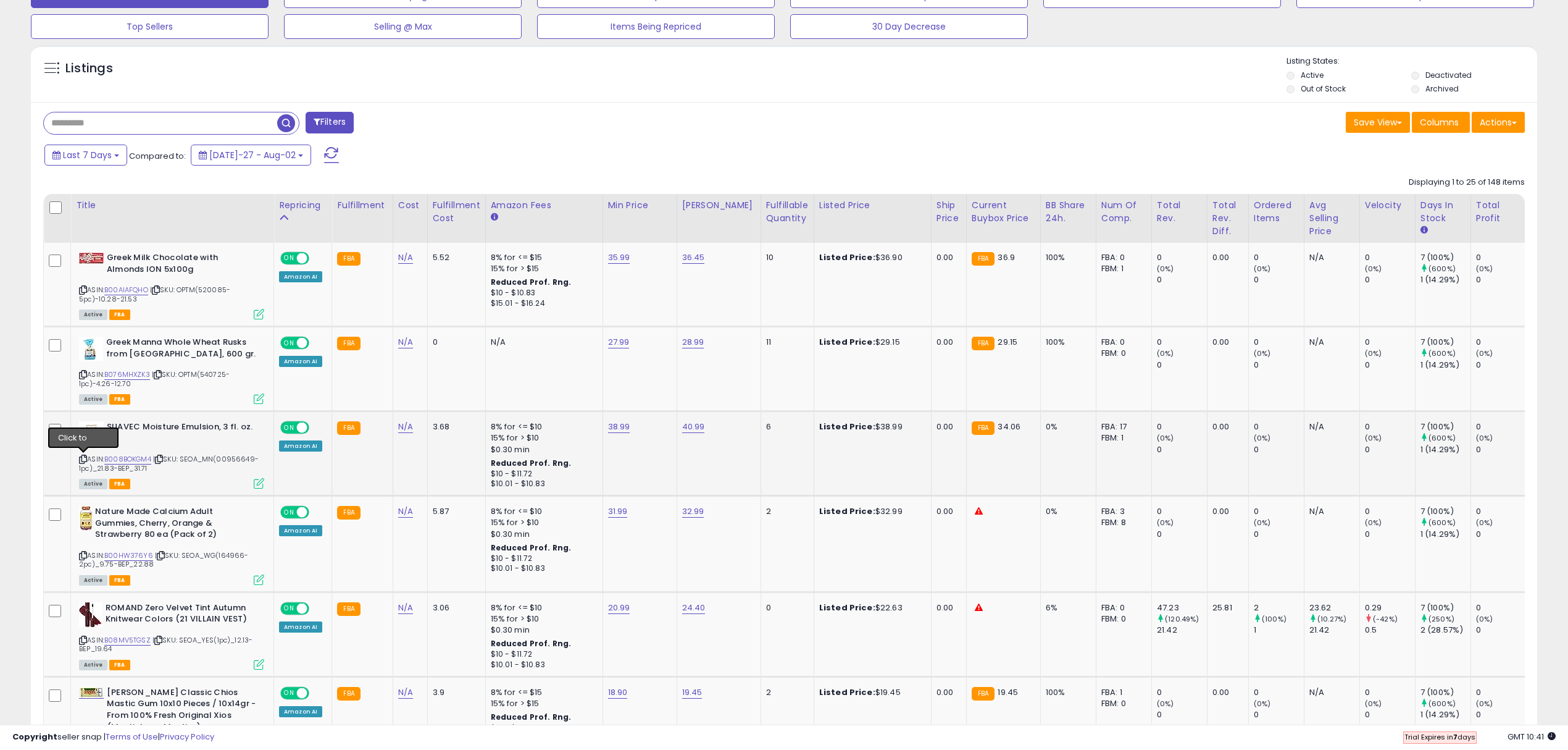
click at [85, 461] on icon at bounding box center [82, 460] width 8 height 7
click at [614, 264] on link "38.99" at bounding box center [619, 258] width 22 height 12
type input "*****"
click button "submit" at bounding box center [650, 395] width 21 height 18
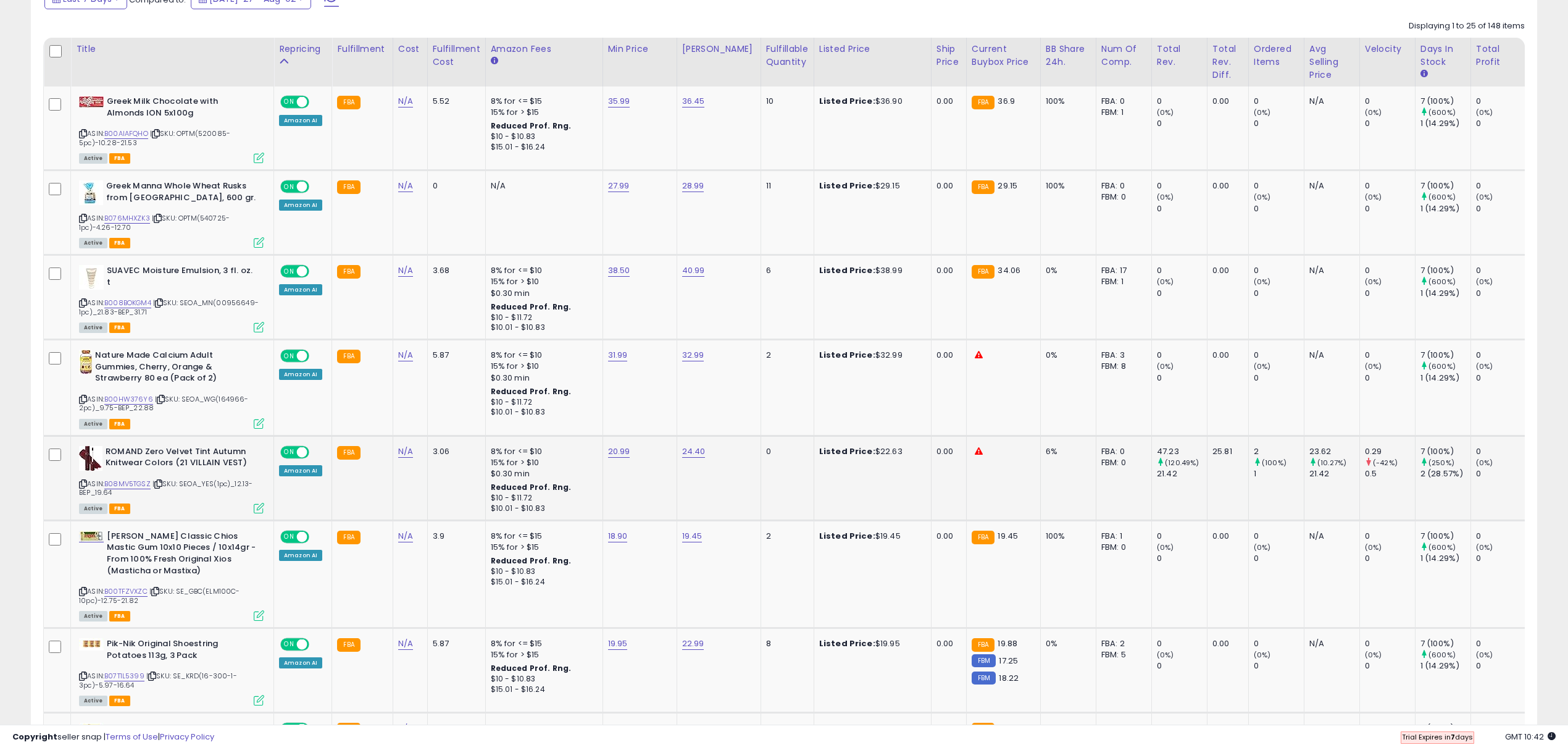
scroll to position [571, 0]
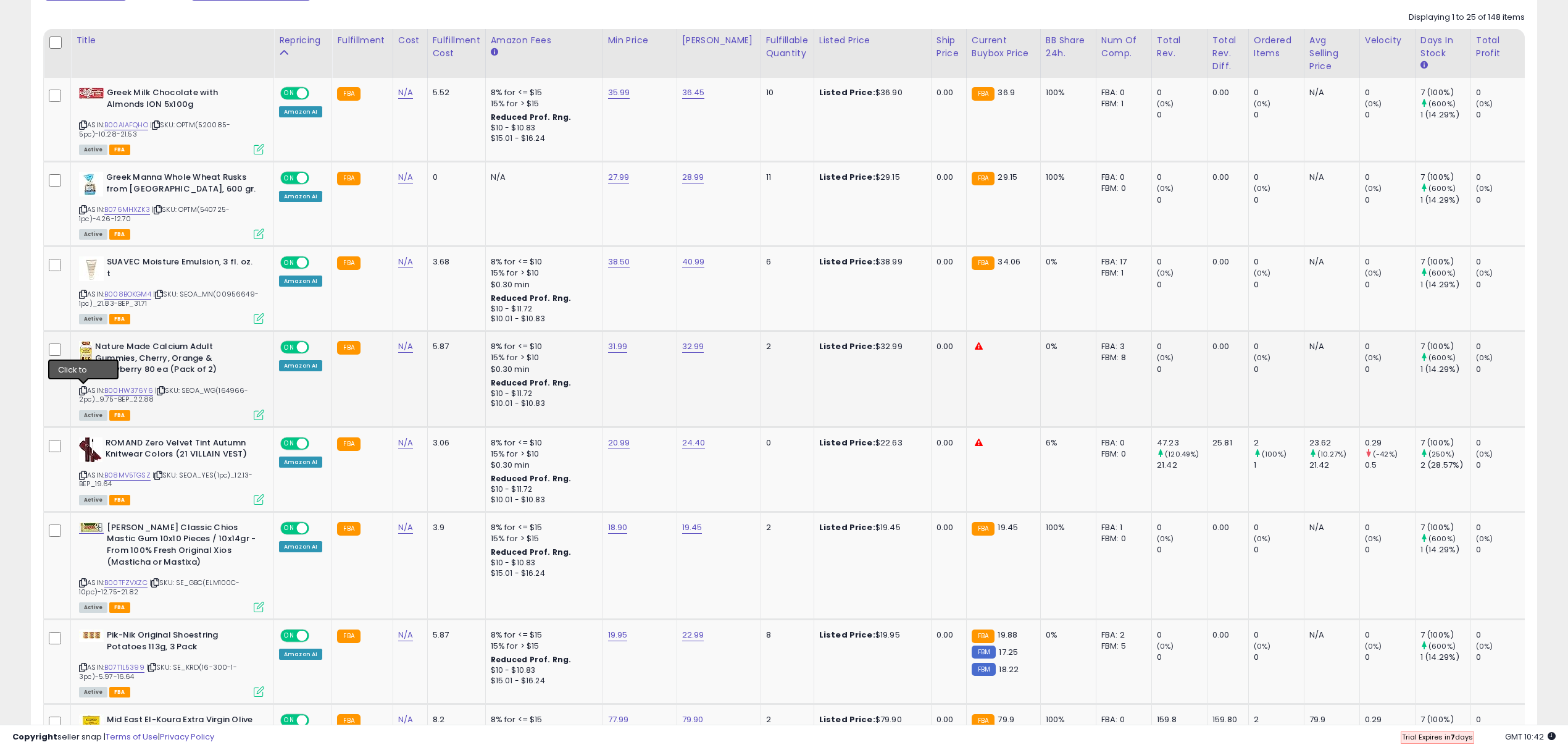
click at [84, 393] on icon at bounding box center [82, 390] width 8 height 7
click at [700, 337] on td "32.99" at bounding box center [719, 379] width 84 height 96
click at [690, 99] on link "32.99" at bounding box center [694, 93] width 23 height 12
type input "*****"
click button "submit" at bounding box center [723, 313] width 21 height 18
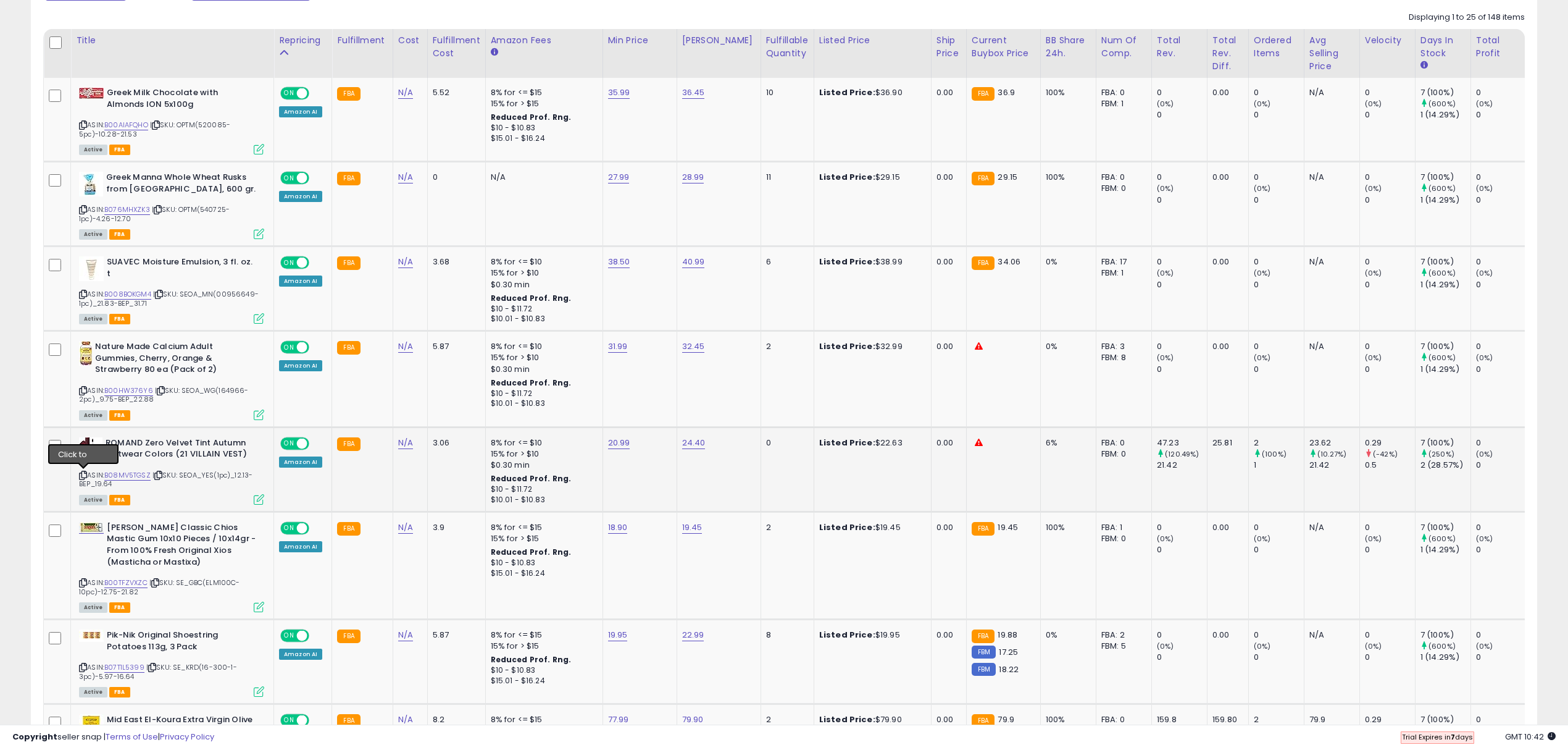
click at [87, 475] on icon at bounding box center [82, 475] width 8 height 7
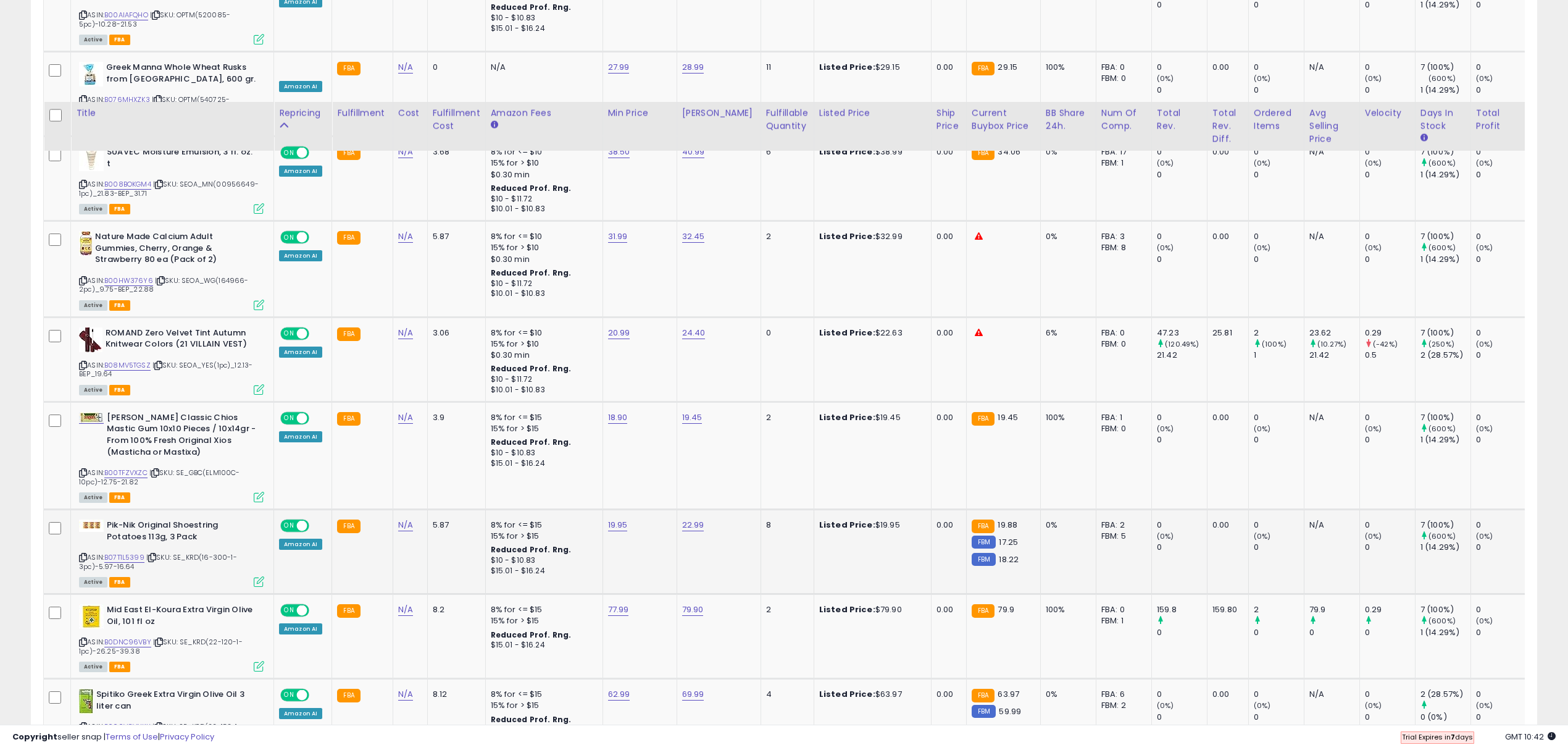
scroll to position [818, 0]
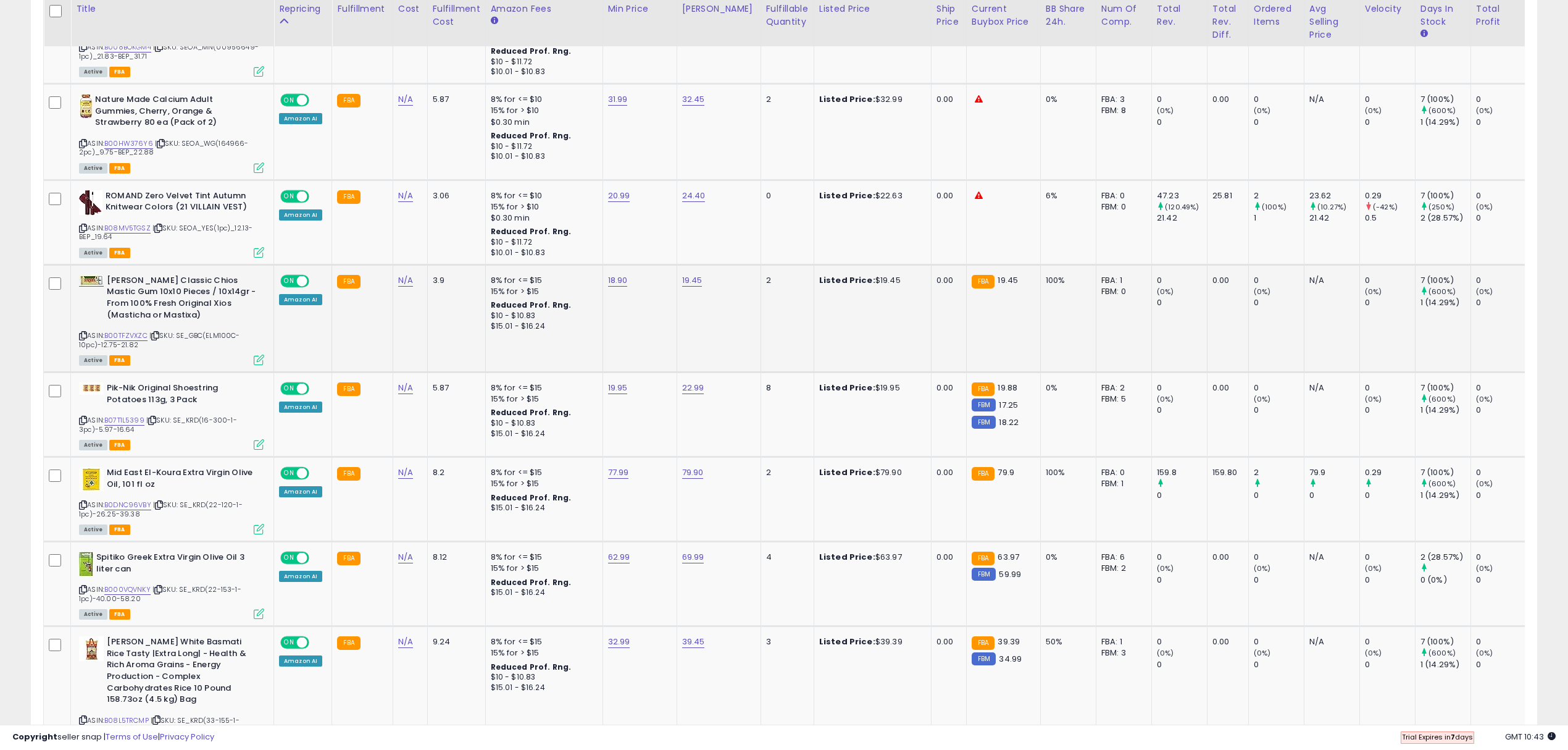
click at [81, 337] on icon at bounding box center [82, 336] width 8 height 7
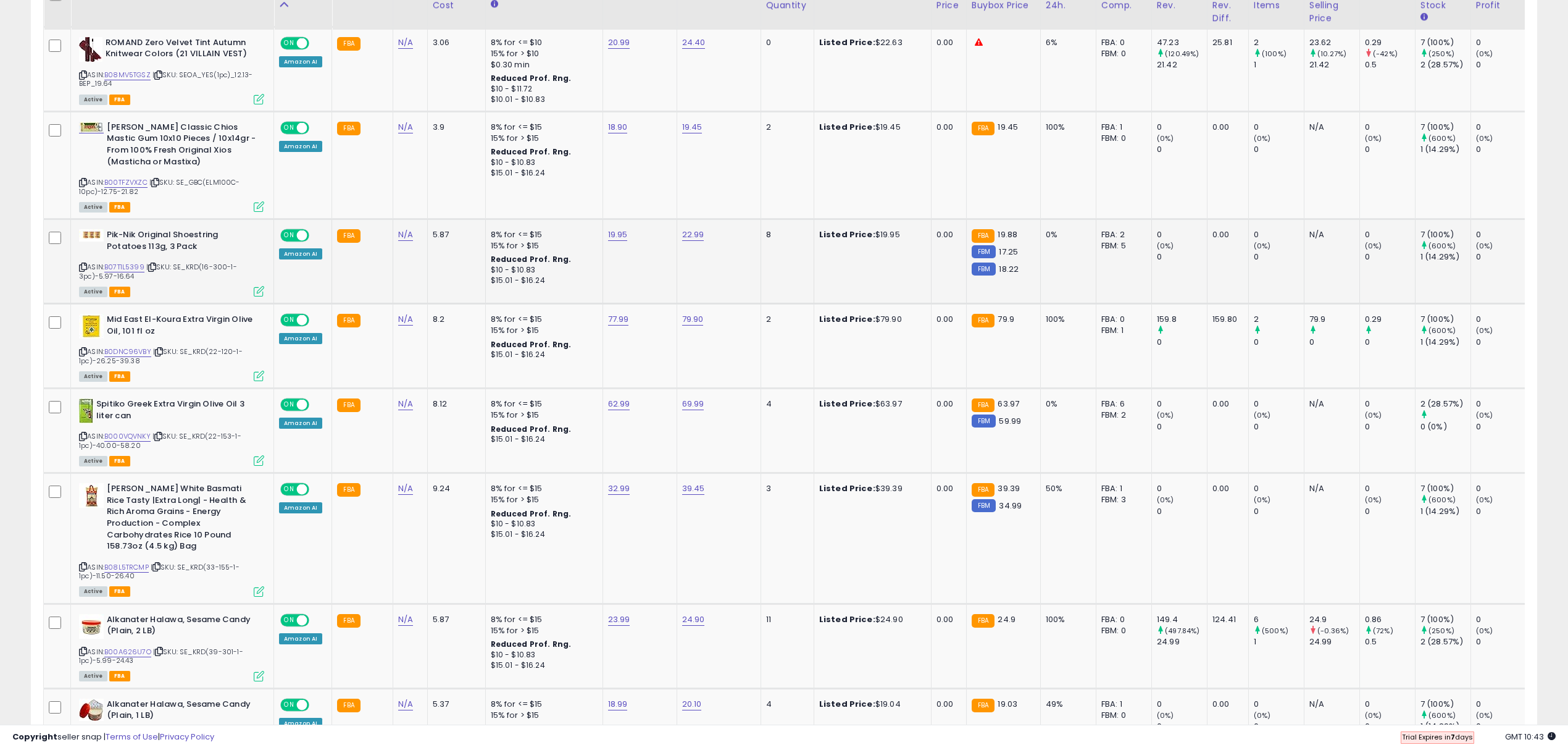
scroll to position [982, 0]
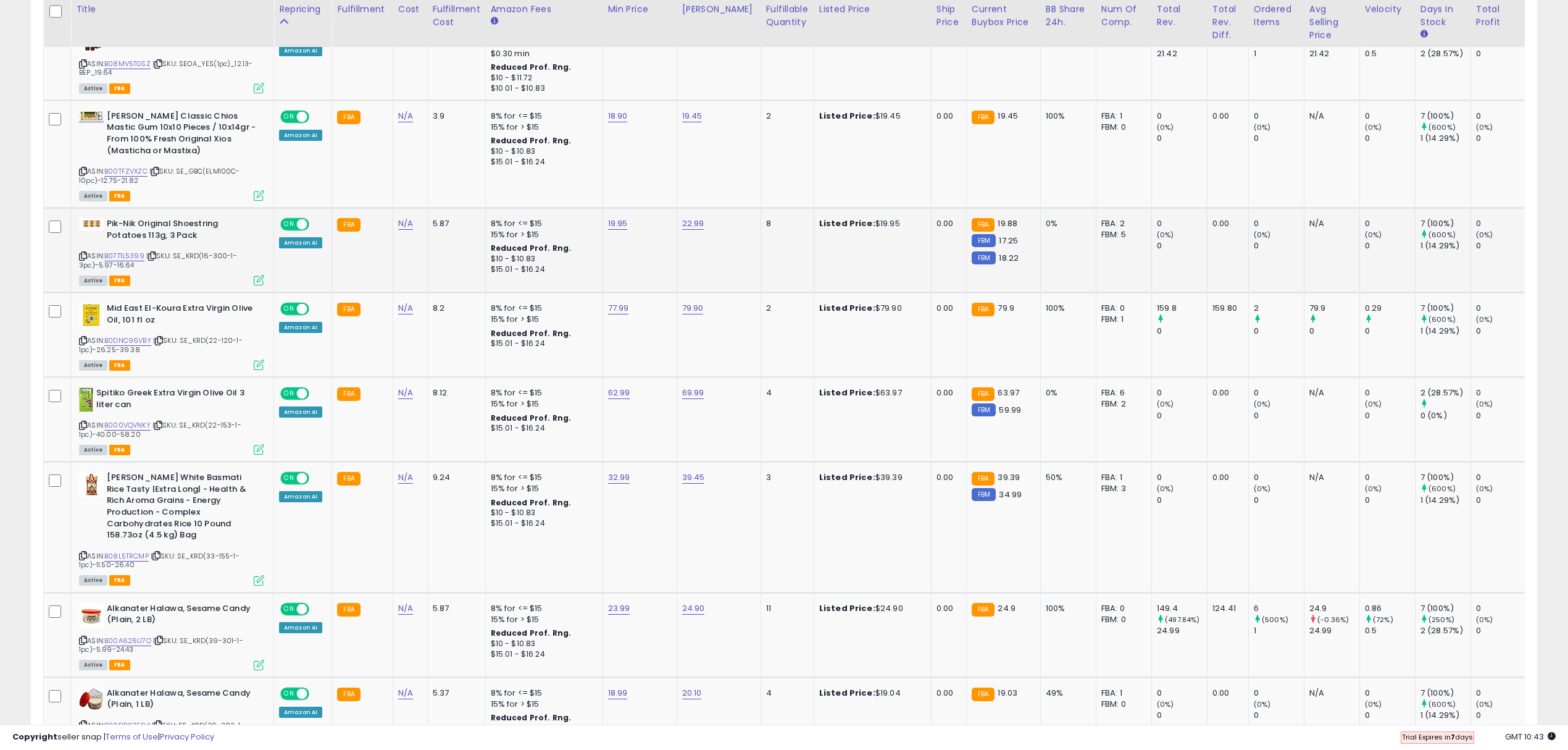
click at [82, 255] on icon at bounding box center [82, 256] width 8 height 7
click at [79, 341] on icon at bounding box center [82, 340] width 8 height 7
click at [80, 422] on icon at bounding box center [82, 425] width 8 height 7
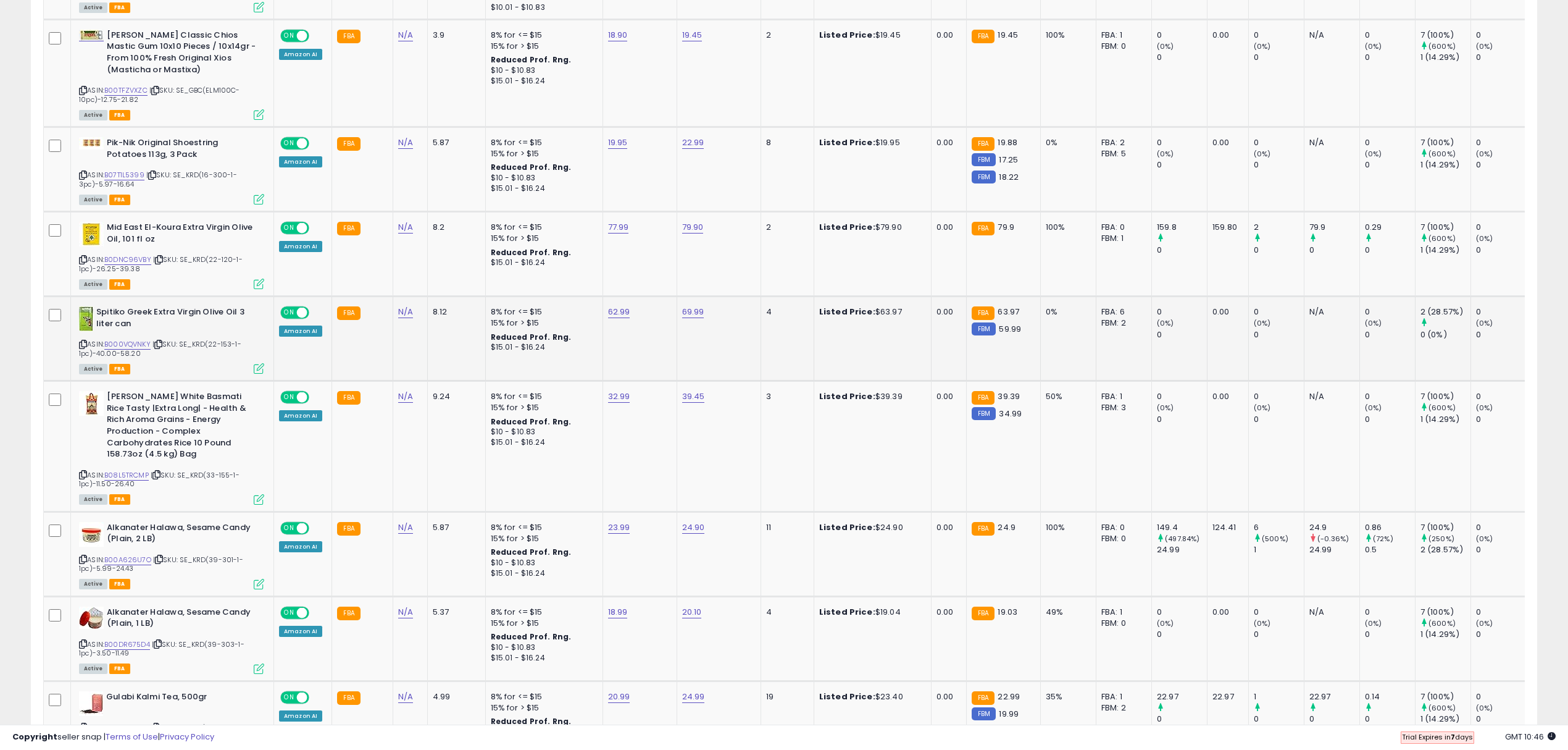
scroll to position [1065, 0]
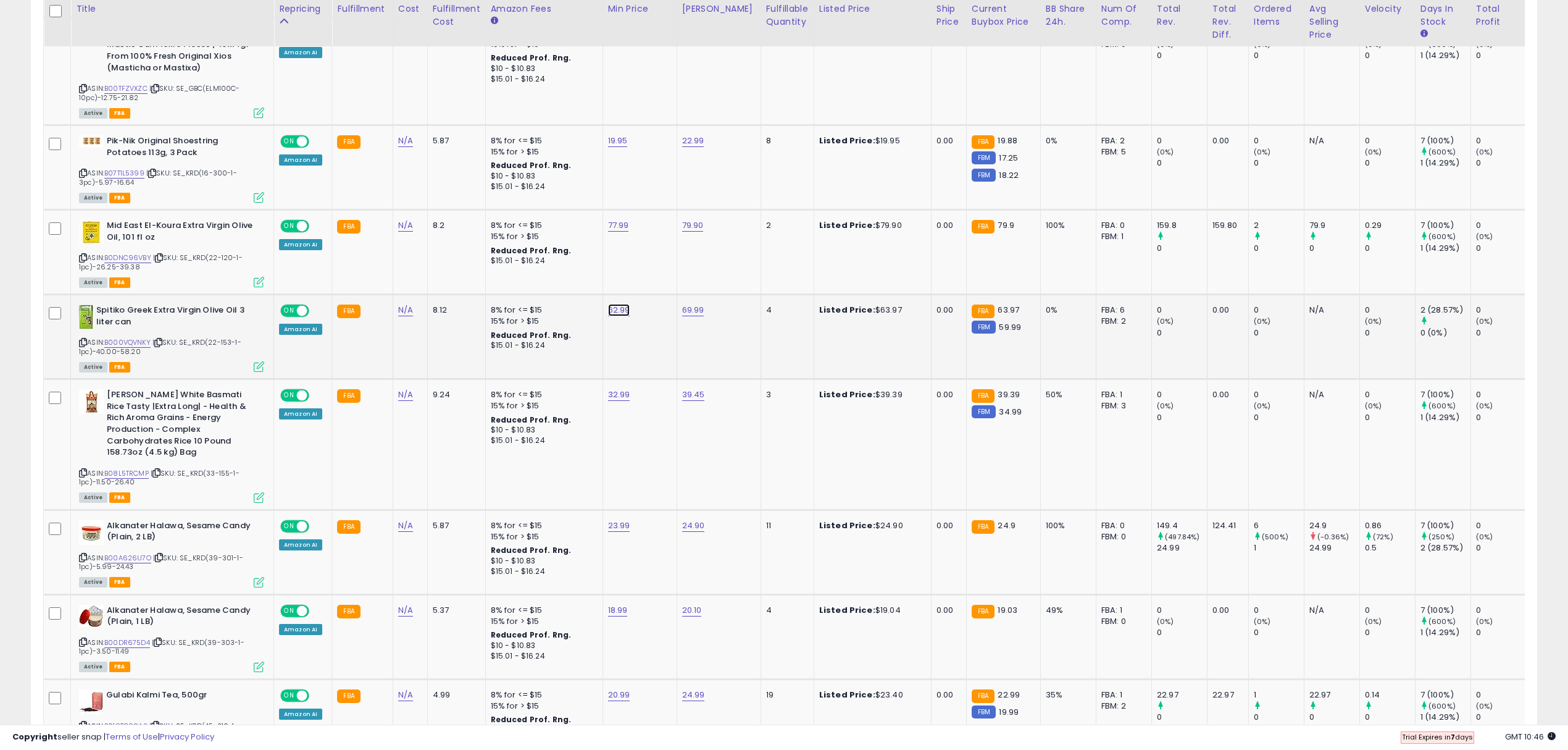
type input "*****"
click button "submit" at bounding box center [650, 275] width 21 height 18
click at [79, 470] on icon at bounding box center [82, 473] width 8 height 7
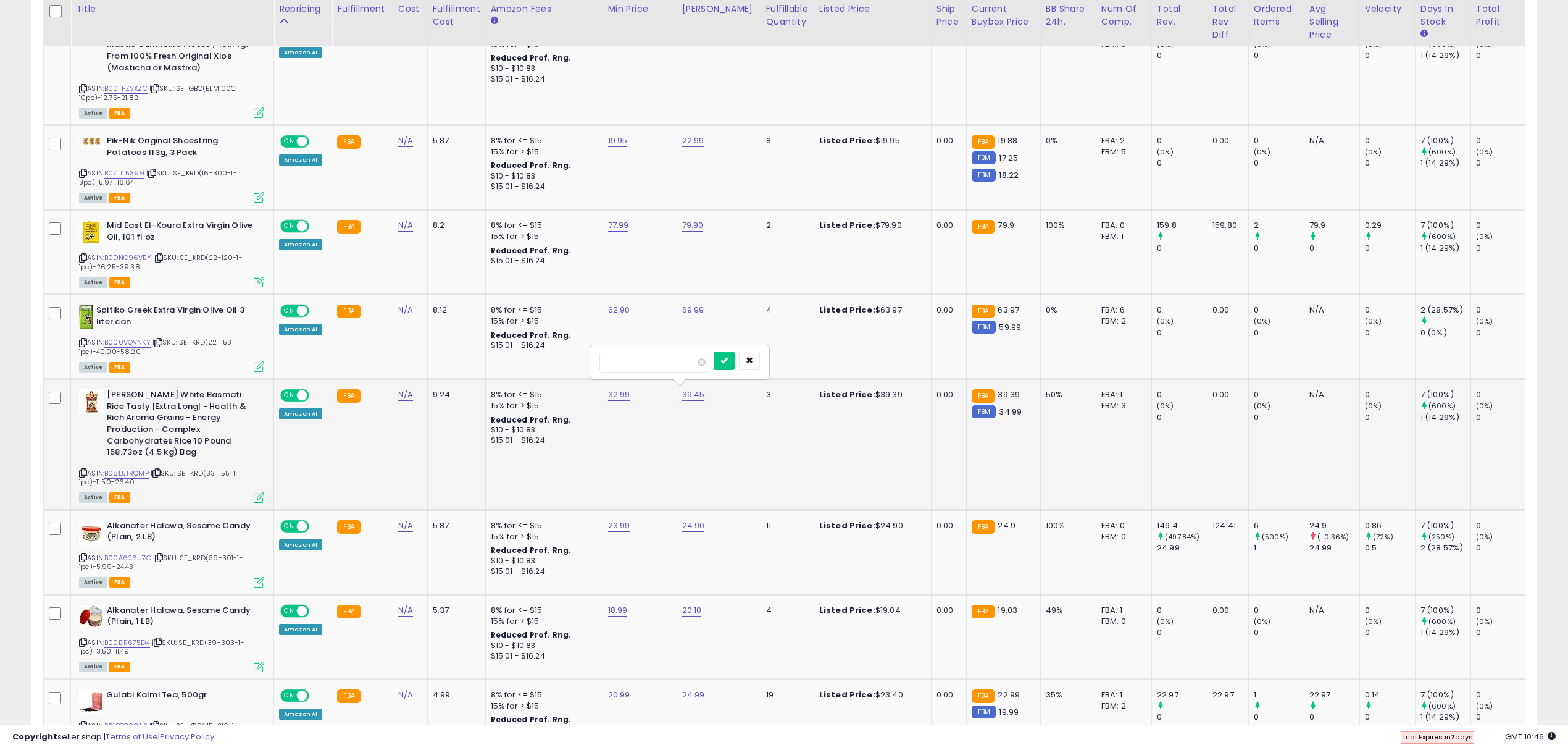
type input "*****"
click button "submit" at bounding box center [724, 361] width 21 height 18
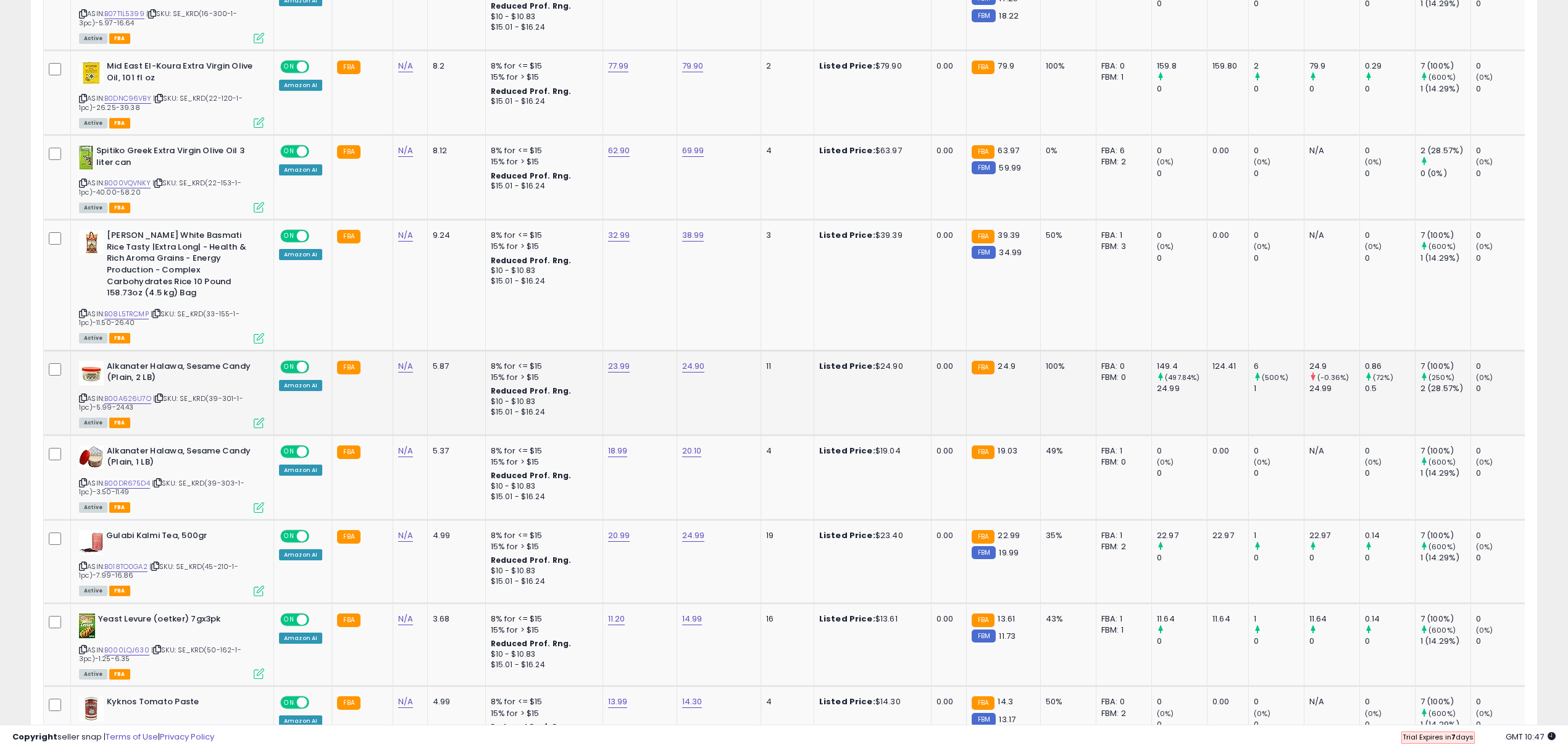
scroll to position [1229, 0]
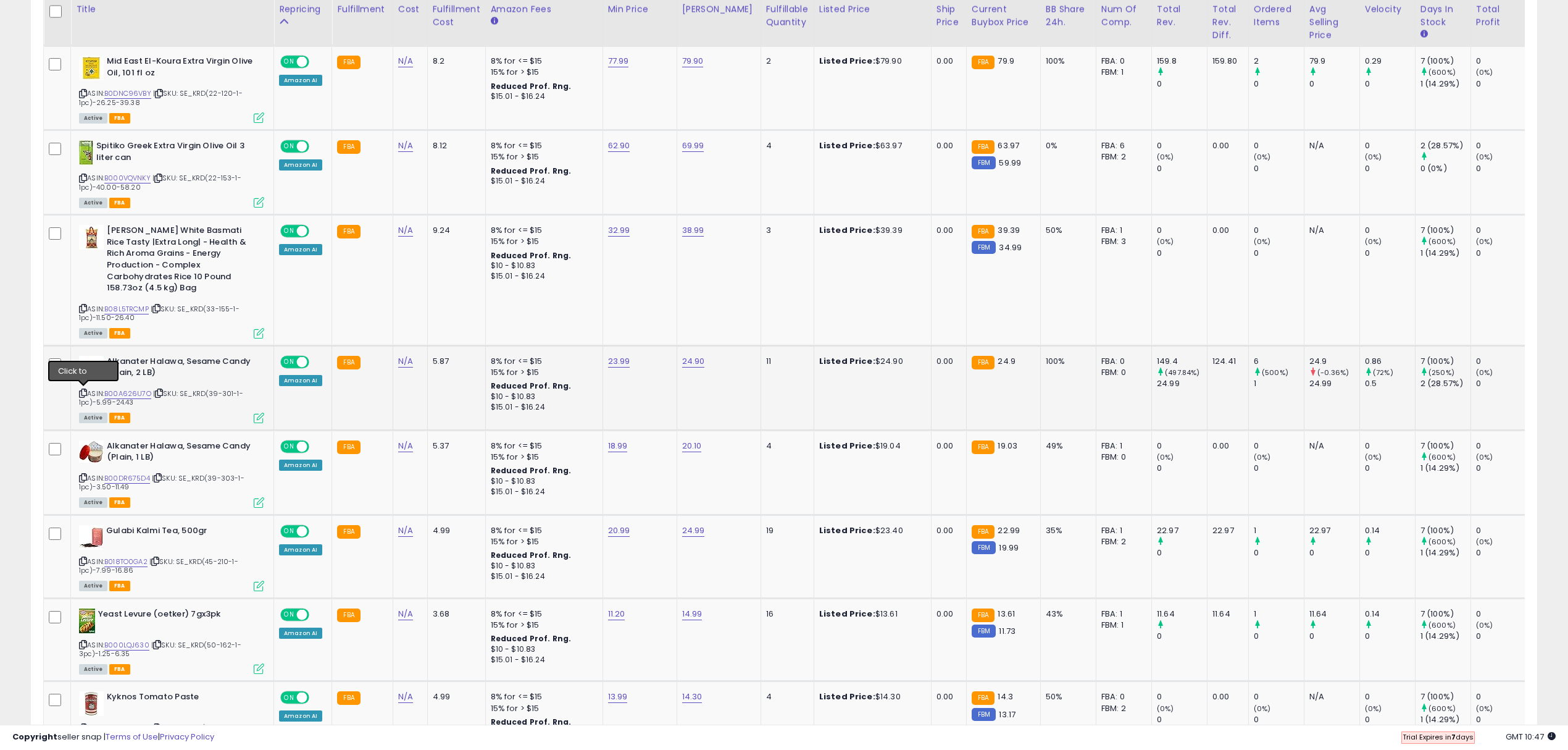
click at [84, 389] on icon at bounding box center [82, 393] width 8 height 7
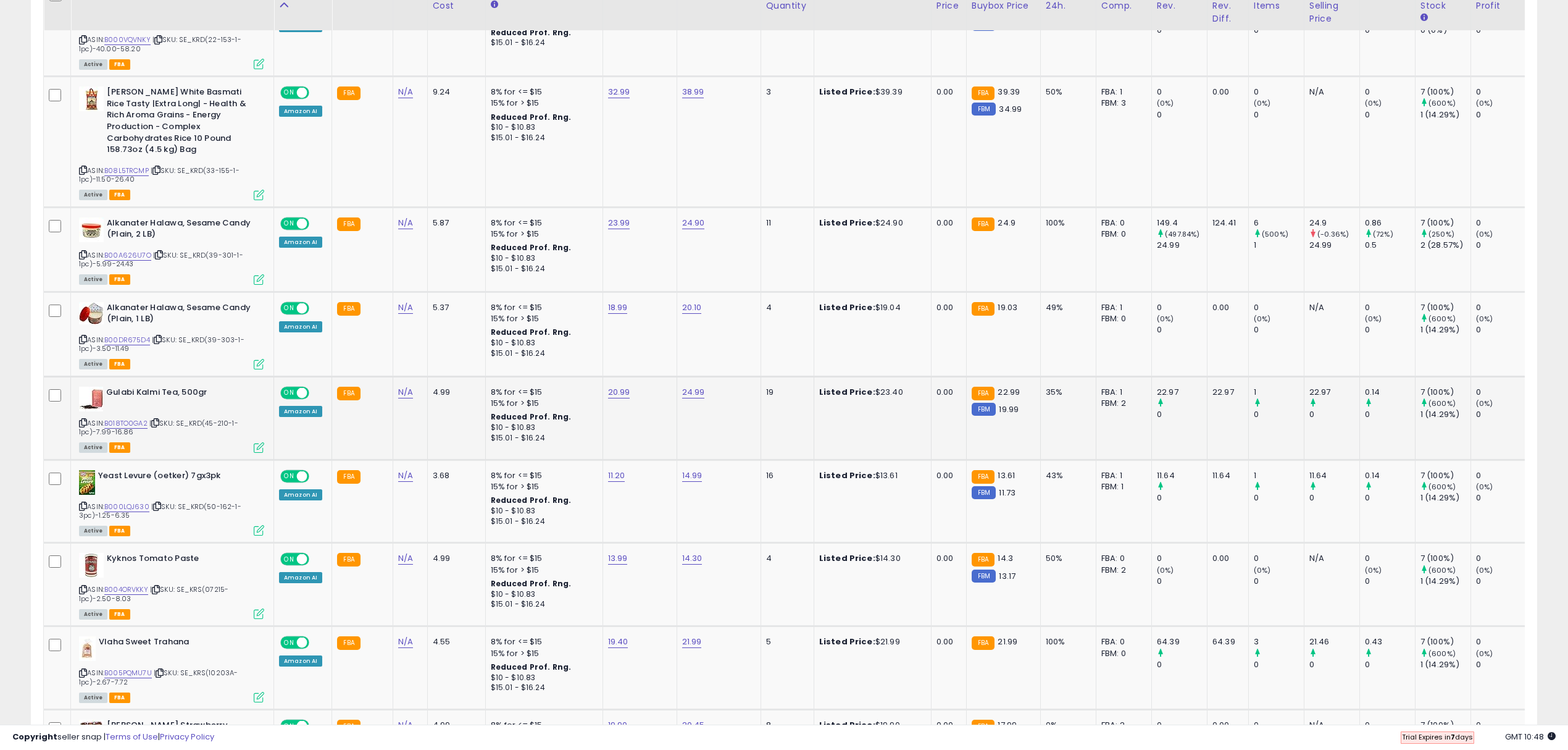
scroll to position [1394, 0]
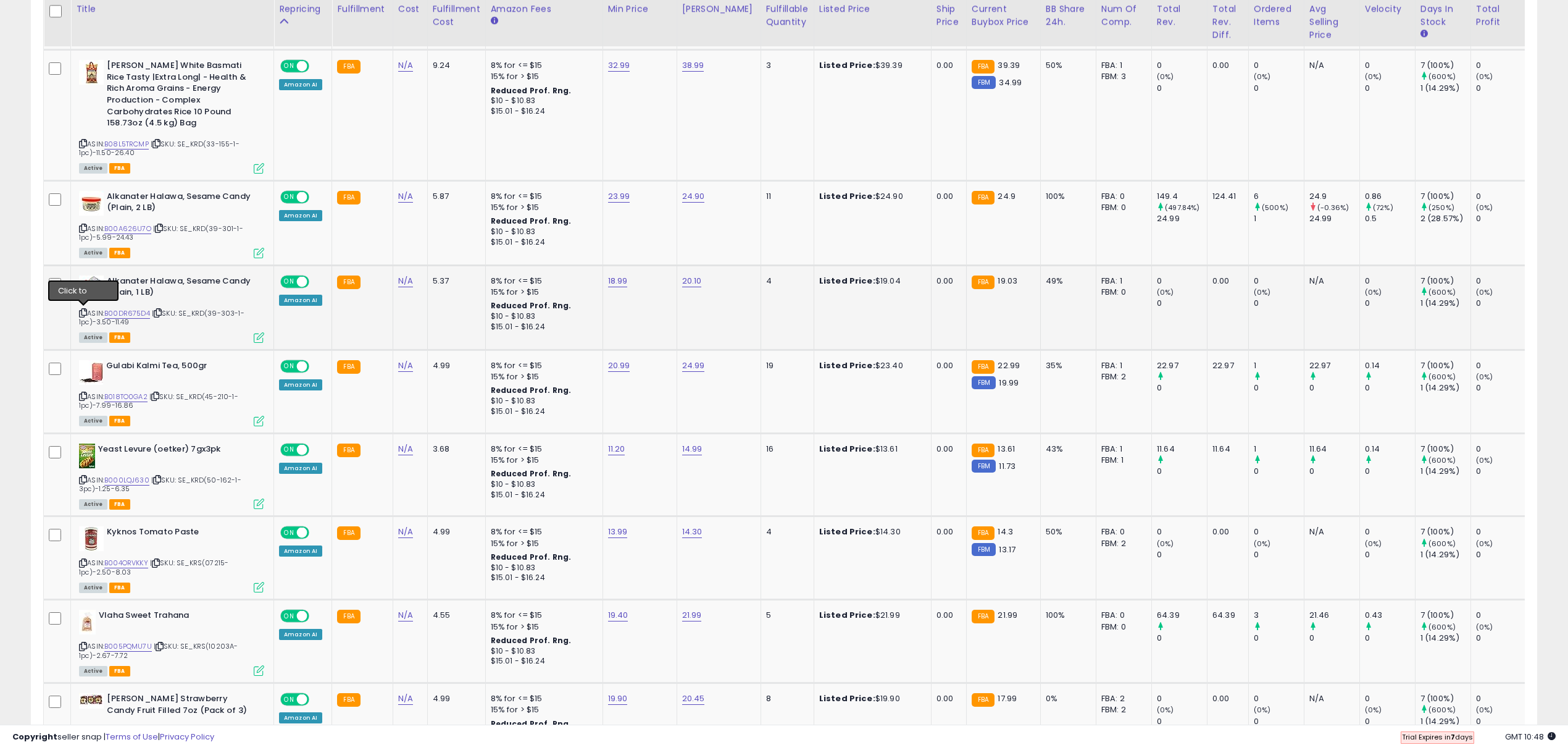
click at [82, 310] on icon at bounding box center [82, 313] width 8 height 7
click at [80, 397] on icon at bounding box center [82, 396] width 8 height 7
click at [139, 314] on link "B00DR675D4" at bounding box center [127, 313] width 46 height 11
type input "*****"
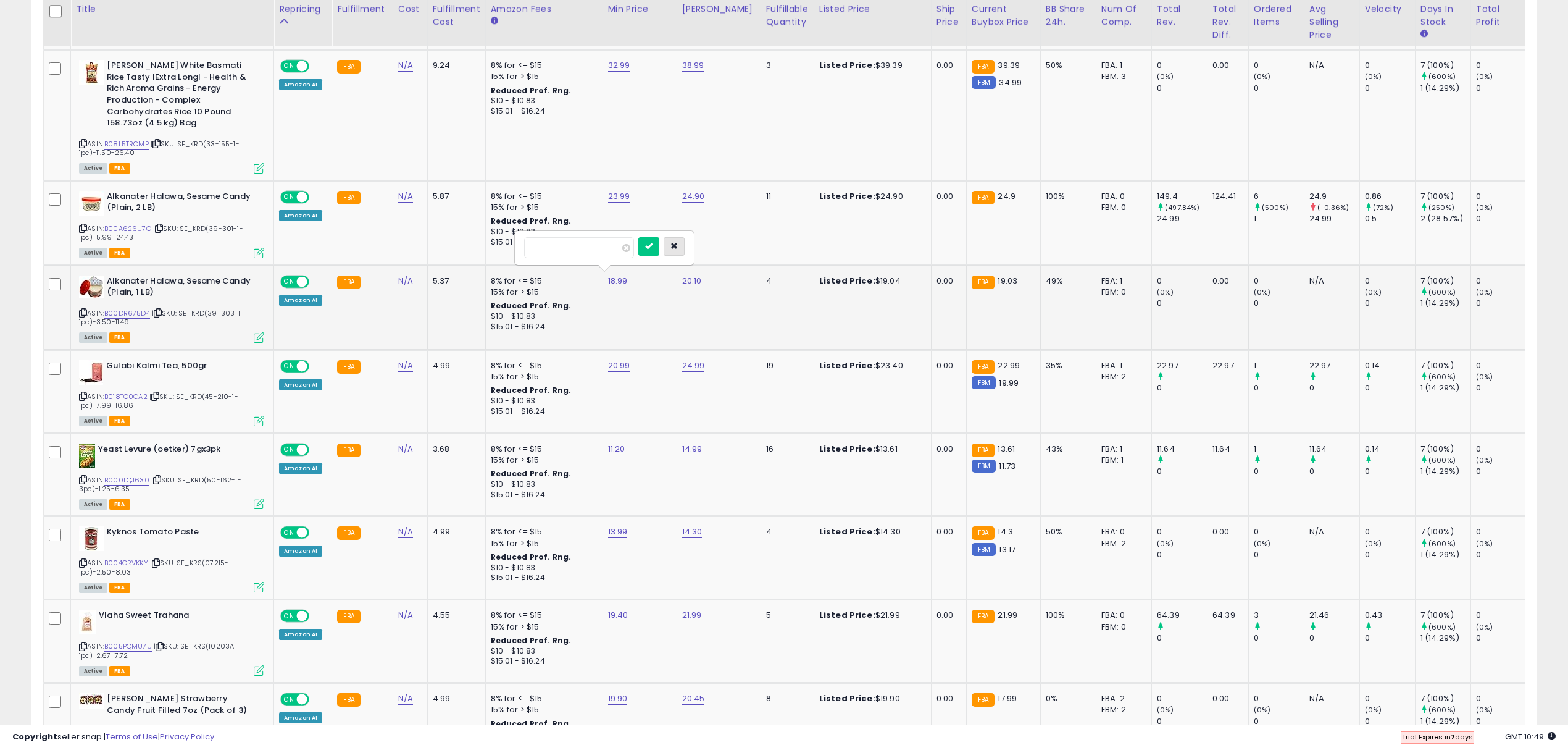
click at [685, 253] on button "button" at bounding box center [674, 246] width 21 height 18
type input "*"
type input "*****"
click button "submit" at bounding box center [723, 246] width 21 height 18
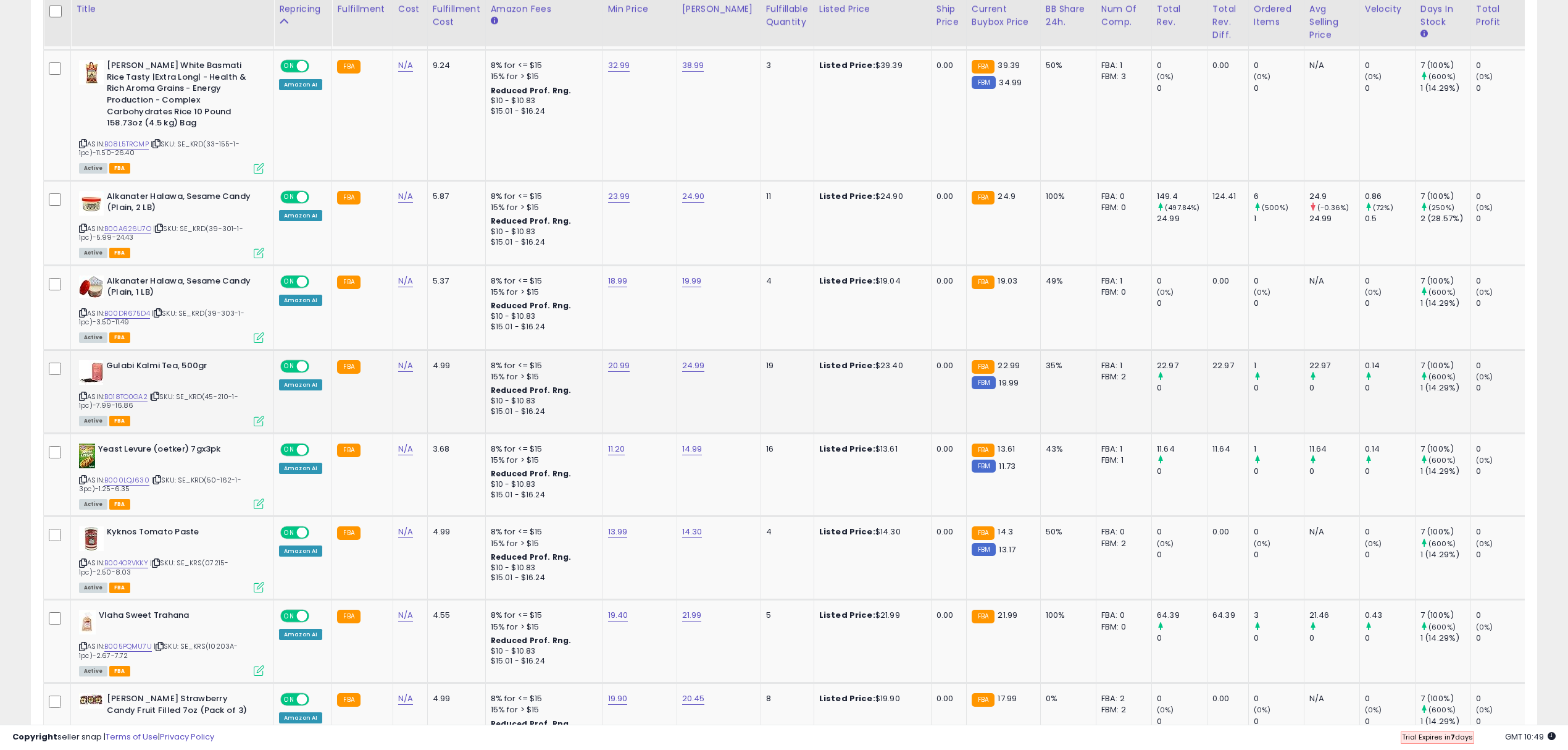
click at [80, 396] on icon at bounding box center [82, 396] width 8 height 7
type input "*****"
click button "submit" at bounding box center [723, 331] width 21 height 18
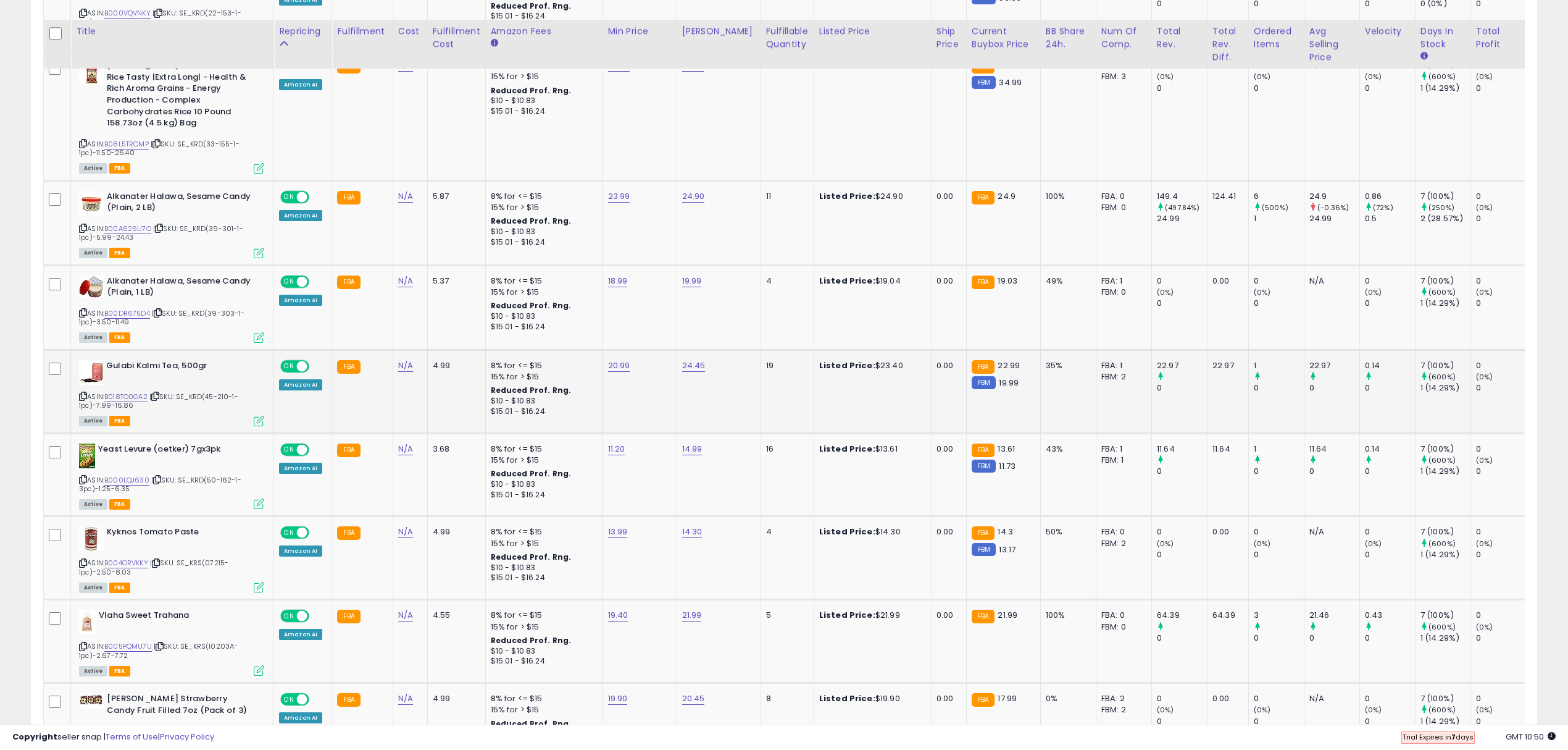
scroll to position [1476, 0]
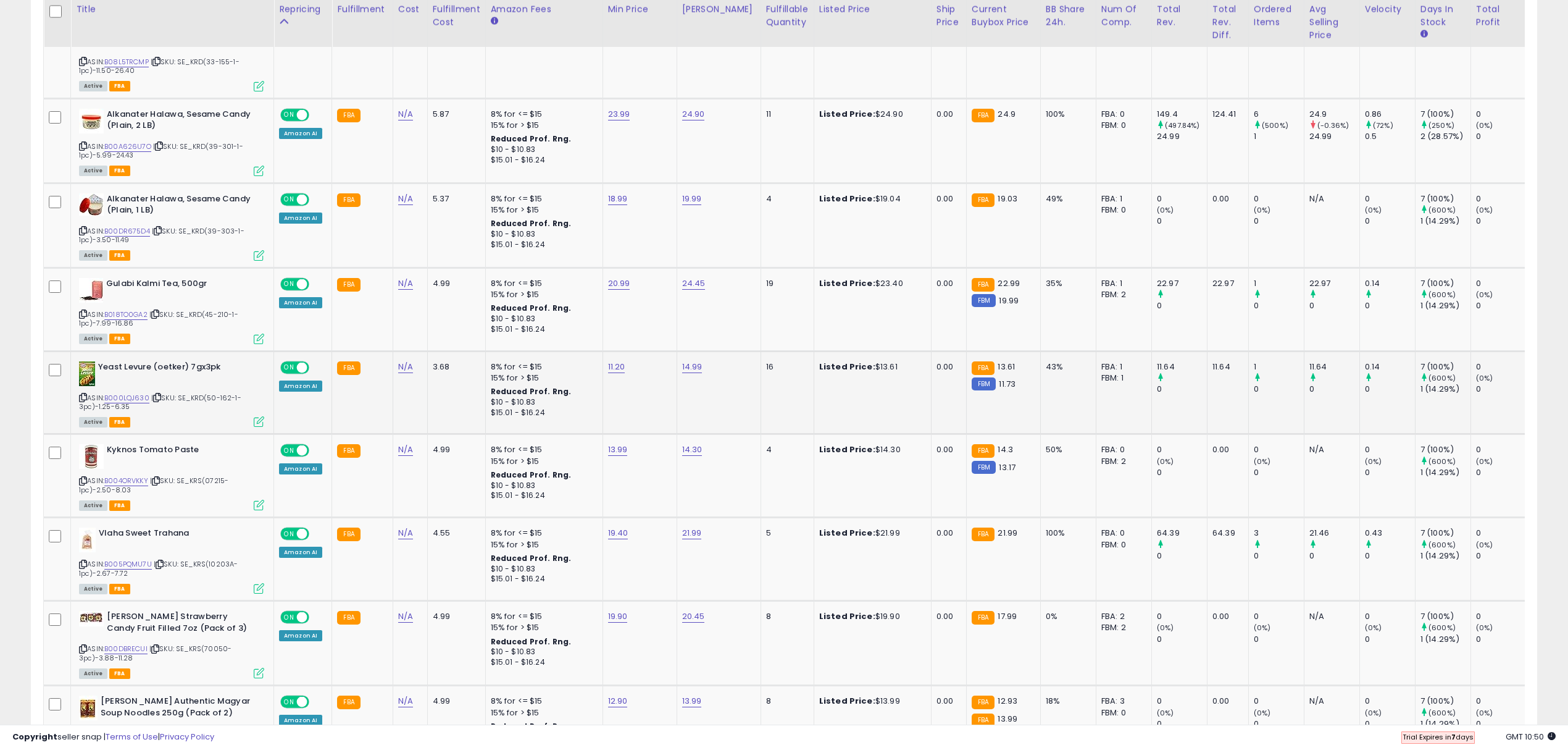
click at [84, 396] on icon at bounding box center [82, 397] width 8 height 7
click at [689, 373] on td "14.99" at bounding box center [719, 392] width 84 height 83
type input "*****"
click button "submit" at bounding box center [723, 332] width 21 height 18
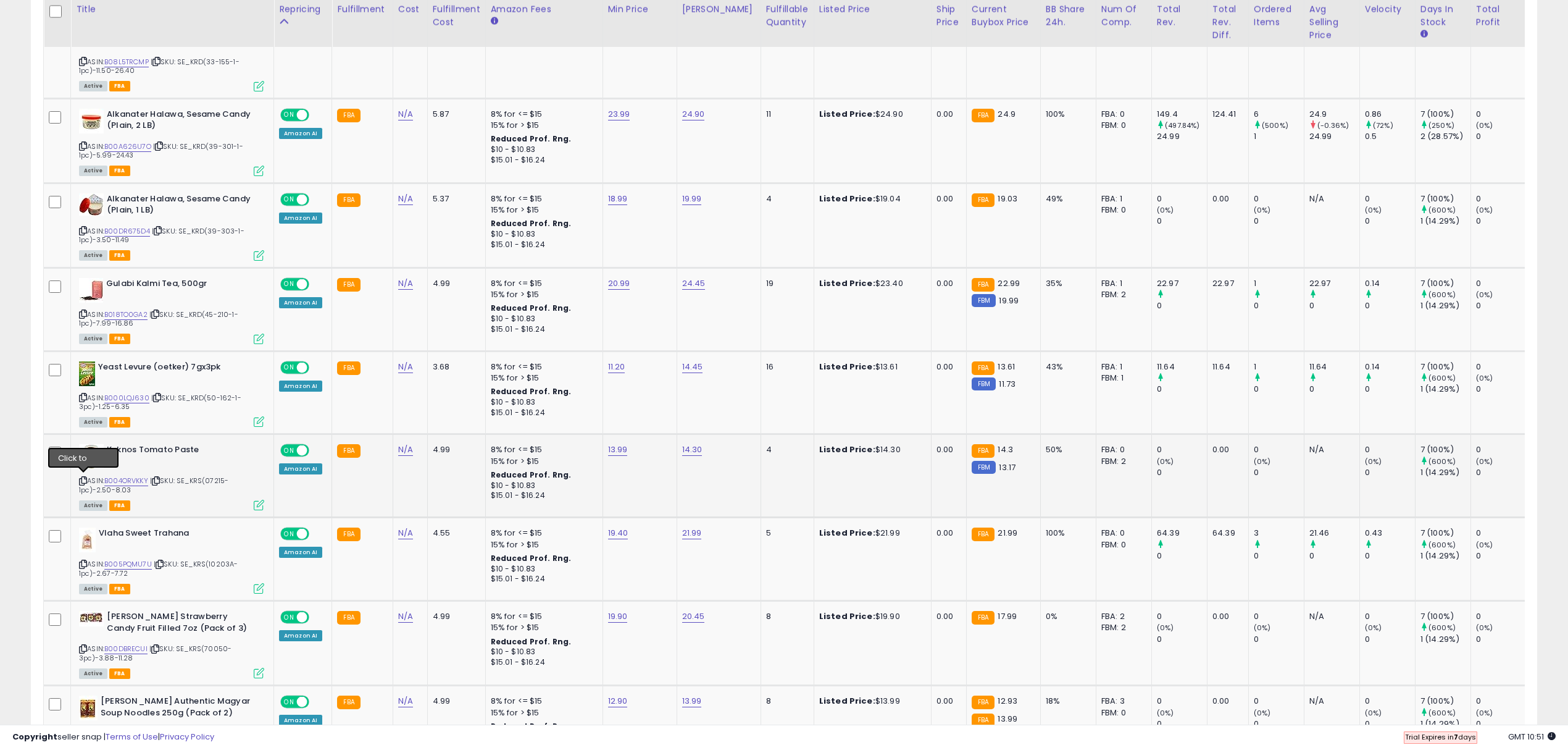
click at [82, 477] on icon at bounding box center [82, 481] width 8 height 7
click at [677, 446] on td "14.30" at bounding box center [719, 475] width 84 height 83
type input "*****"
click button "submit" at bounding box center [723, 415] width 21 height 18
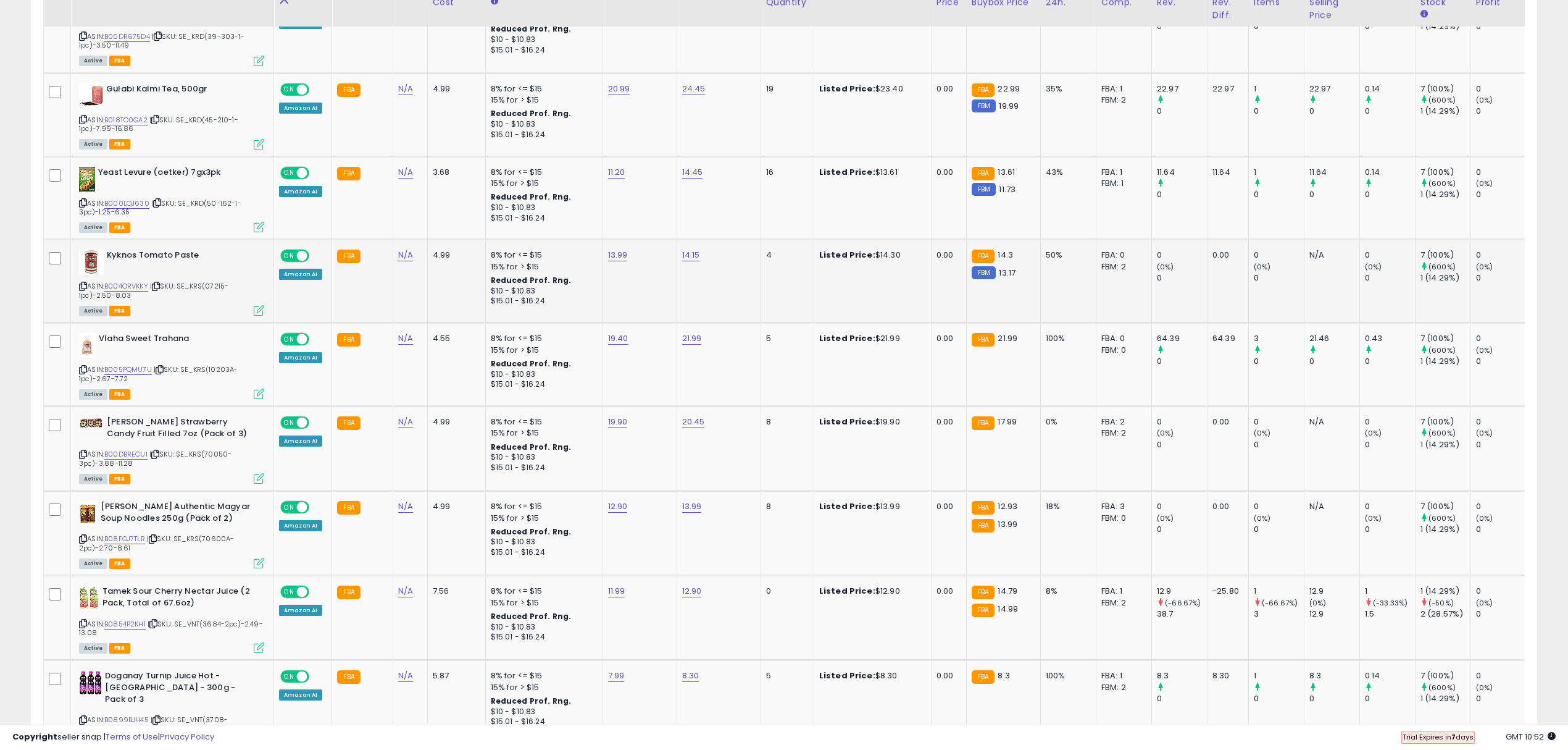
scroll to position [1723, 0]
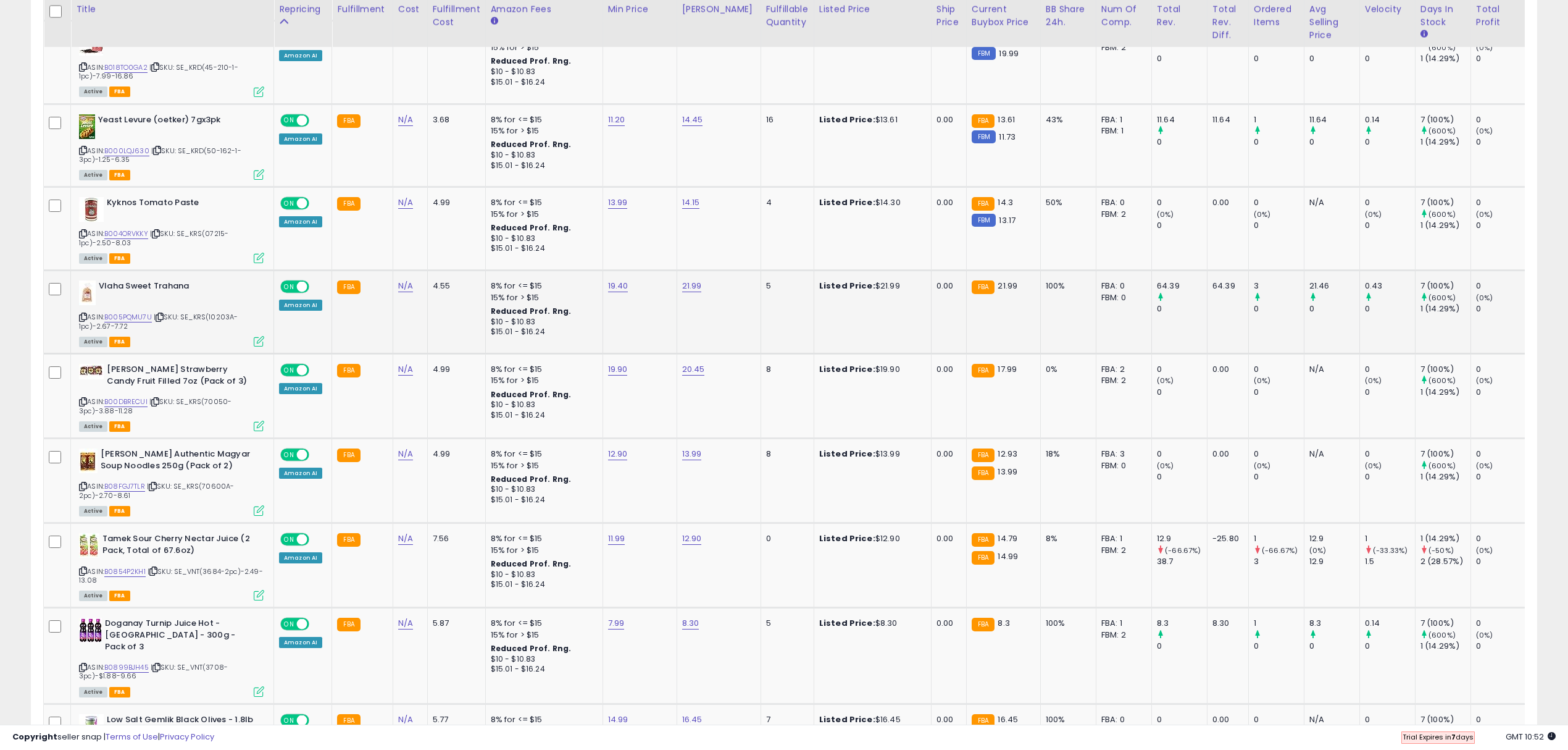
click at [84, 314] on icon at bounding box center [82, 318] width 8 height 7
click at [81, 398] on icon at bounding box center [82, 402] width 8 height 7
type input "*****"
click button "submit" at bounding box center [649, 333] width 21 height 18
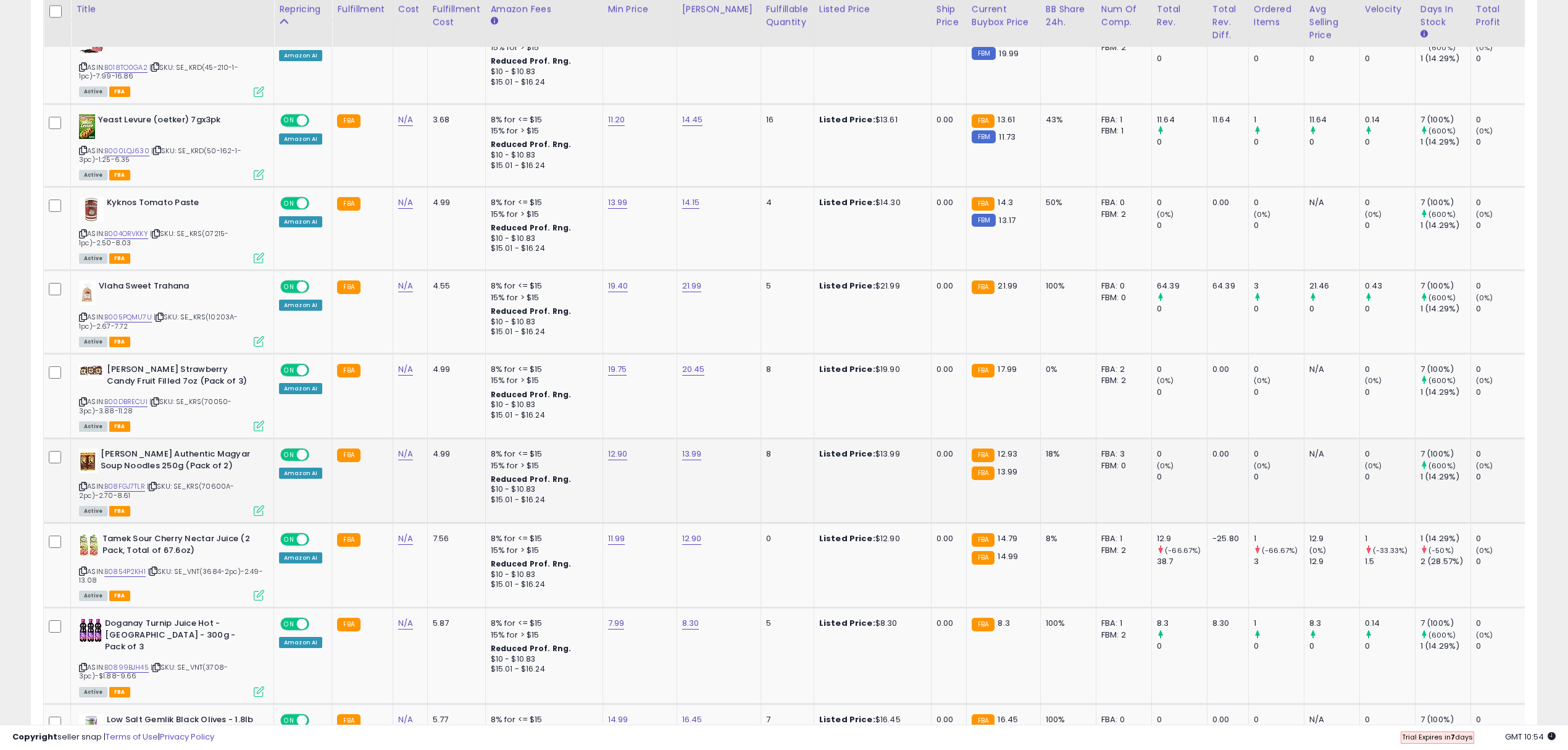
click at [82, 483] on icon at bounding box center [82, 487] width 8 height 7
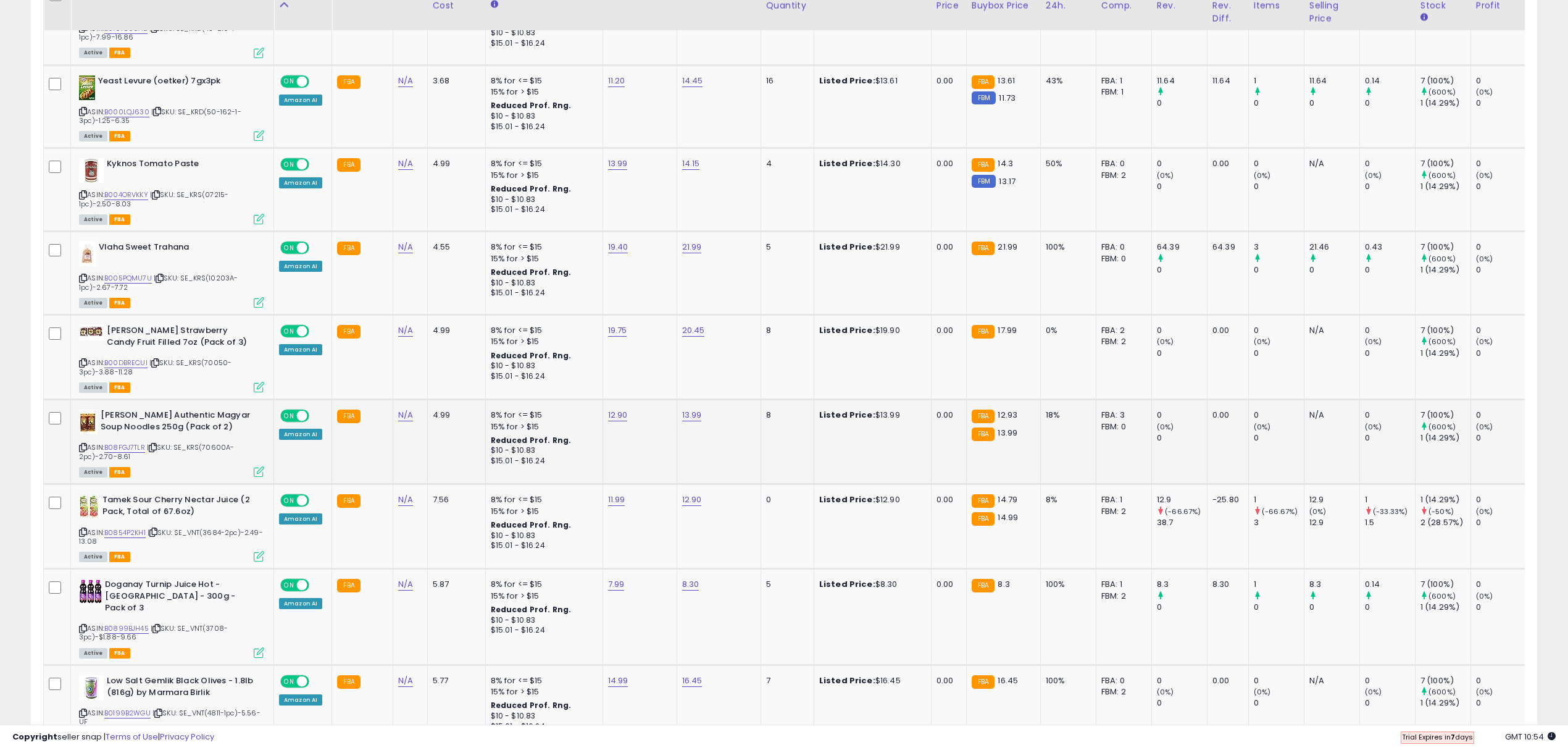
scroll to position [1806, 0]
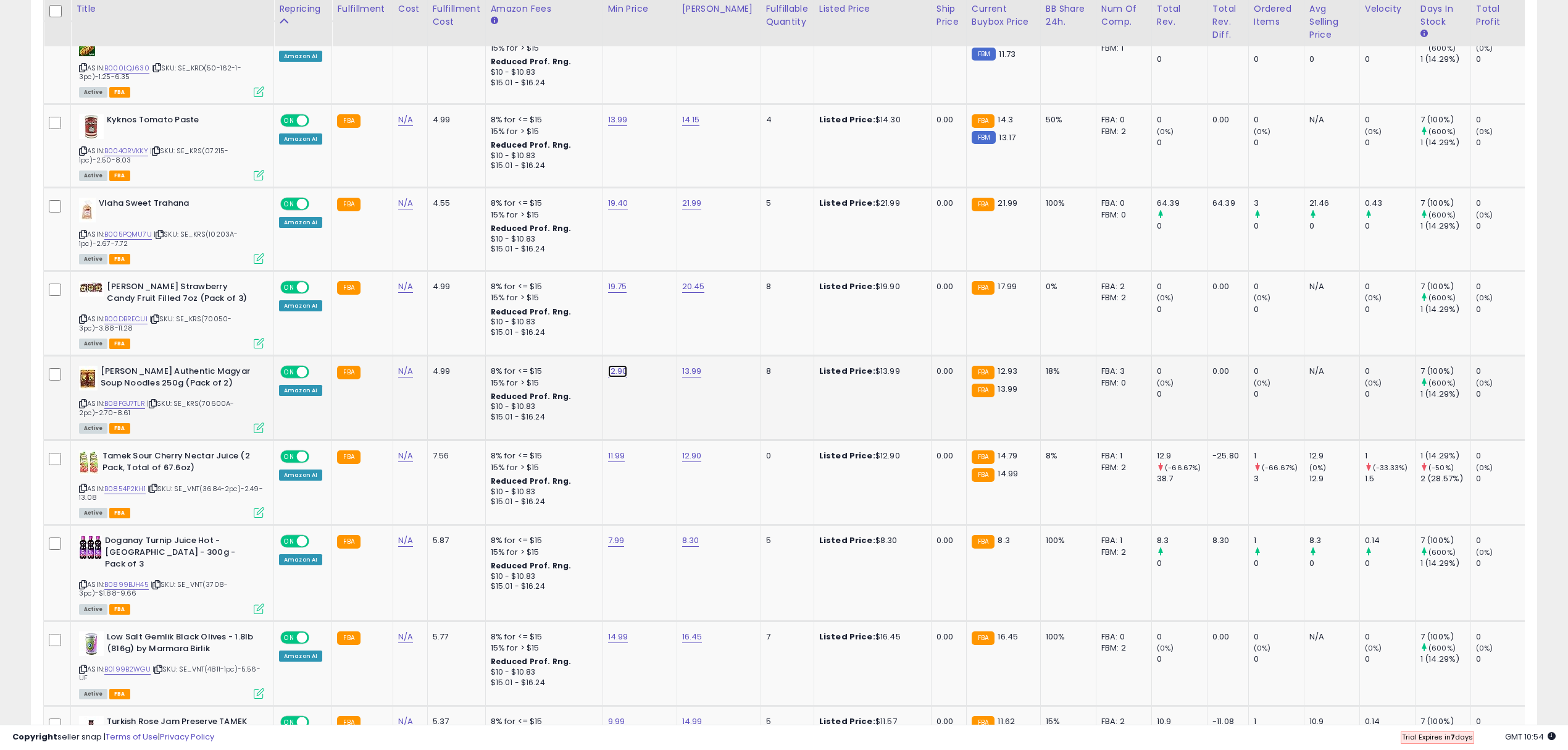
type input "*****"
click button "submit" at bounding box center [648, 335] width 21 height 18
click at [84, 485] on icon at bounding box center [82, 489] width 8 height 7
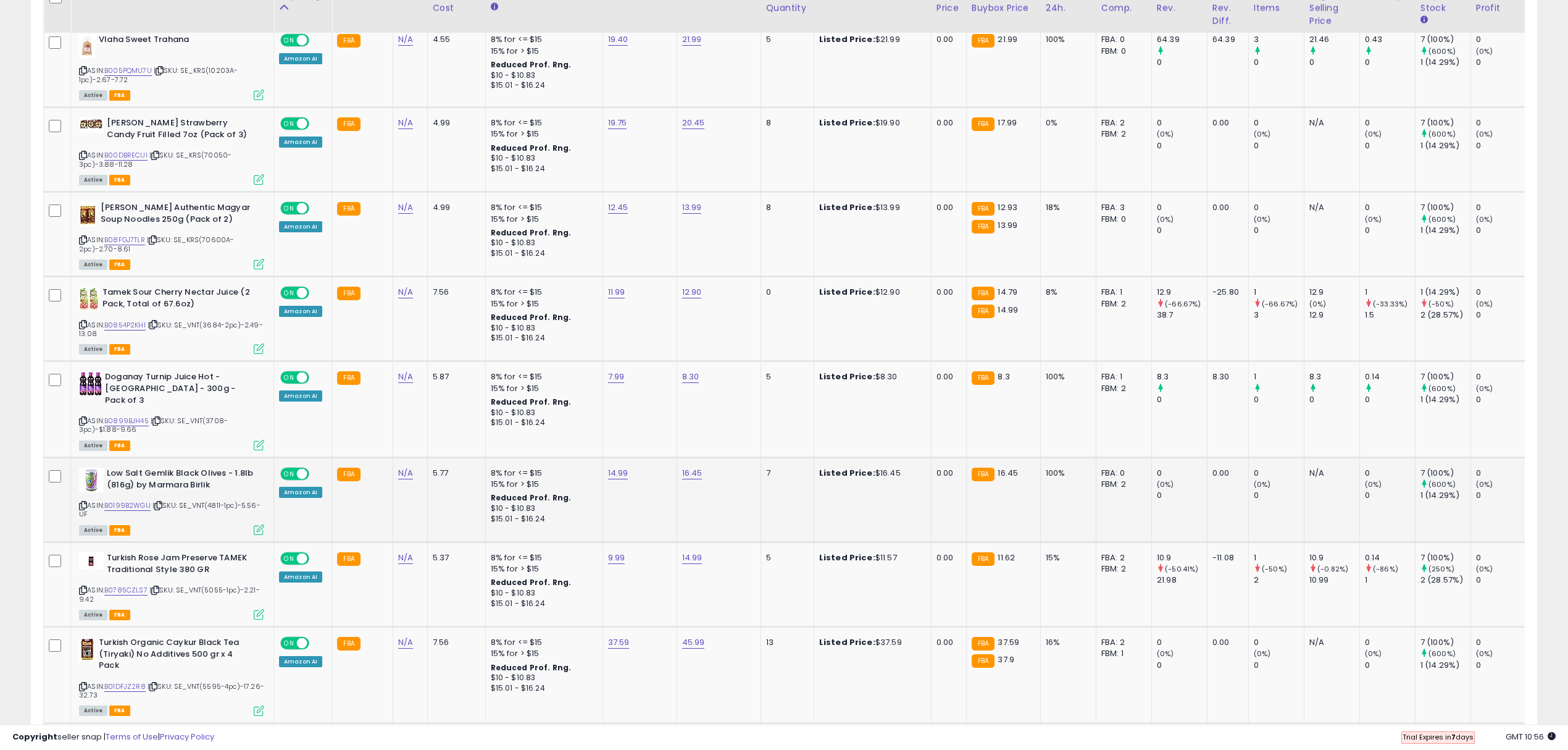
scroll to position [1970, 0]
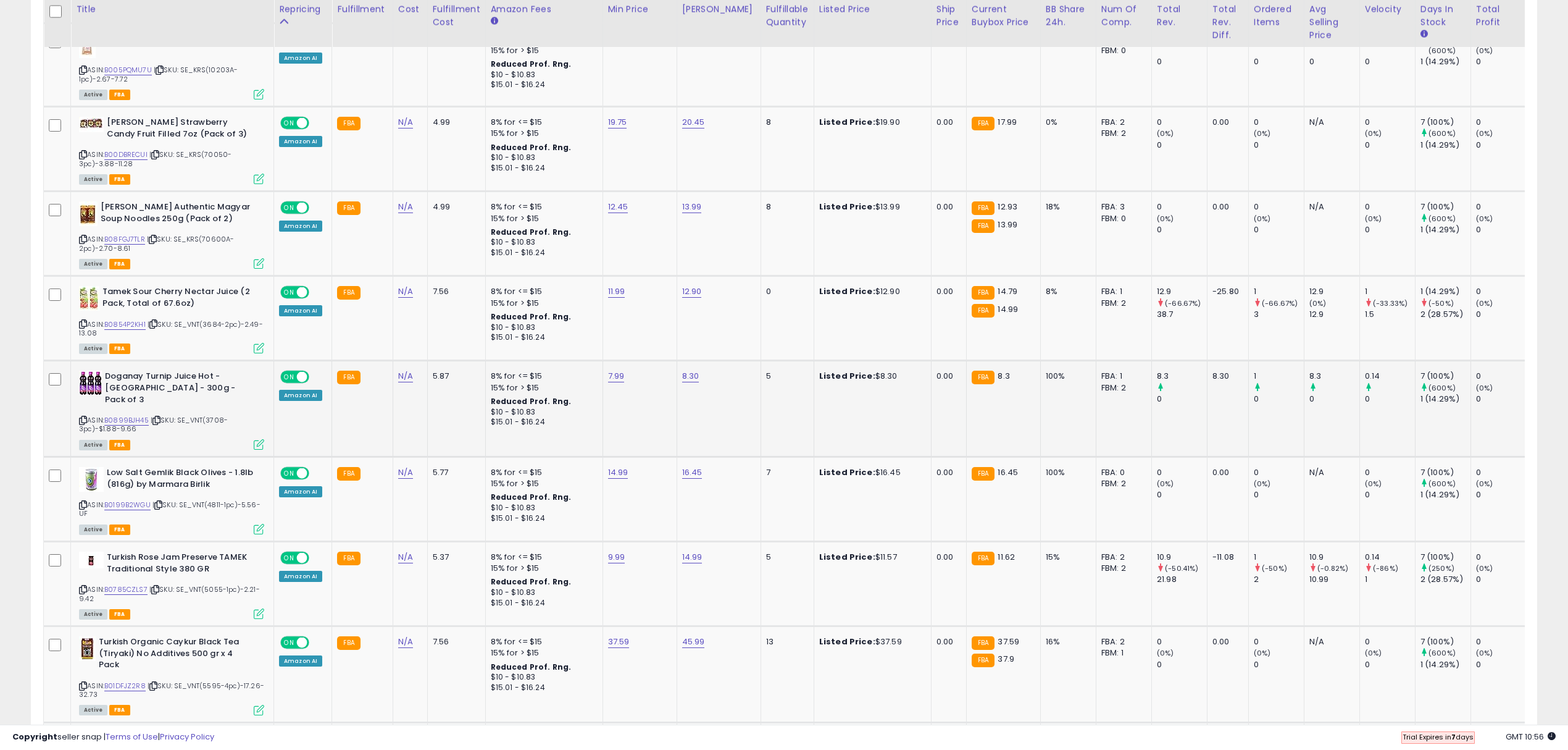
click at [77, 404] on div "Doganay Turnip Juice Hot - Turkey - 300g - Pack of 3 ASIN: B0899BJH45 | SKU: SE…" at bounding box center [170, 409] width 189 height 78
click at [87, 404] on div "ASIN: B0899BJH45 | SKU: SE_VNT(3708-3pc)-$1.88-9.66 Active FBA" at bounding box center [171, 409] width 185 height 78
click at [84, 417] on icon at bounding box center [82, 420] width 8 height 7
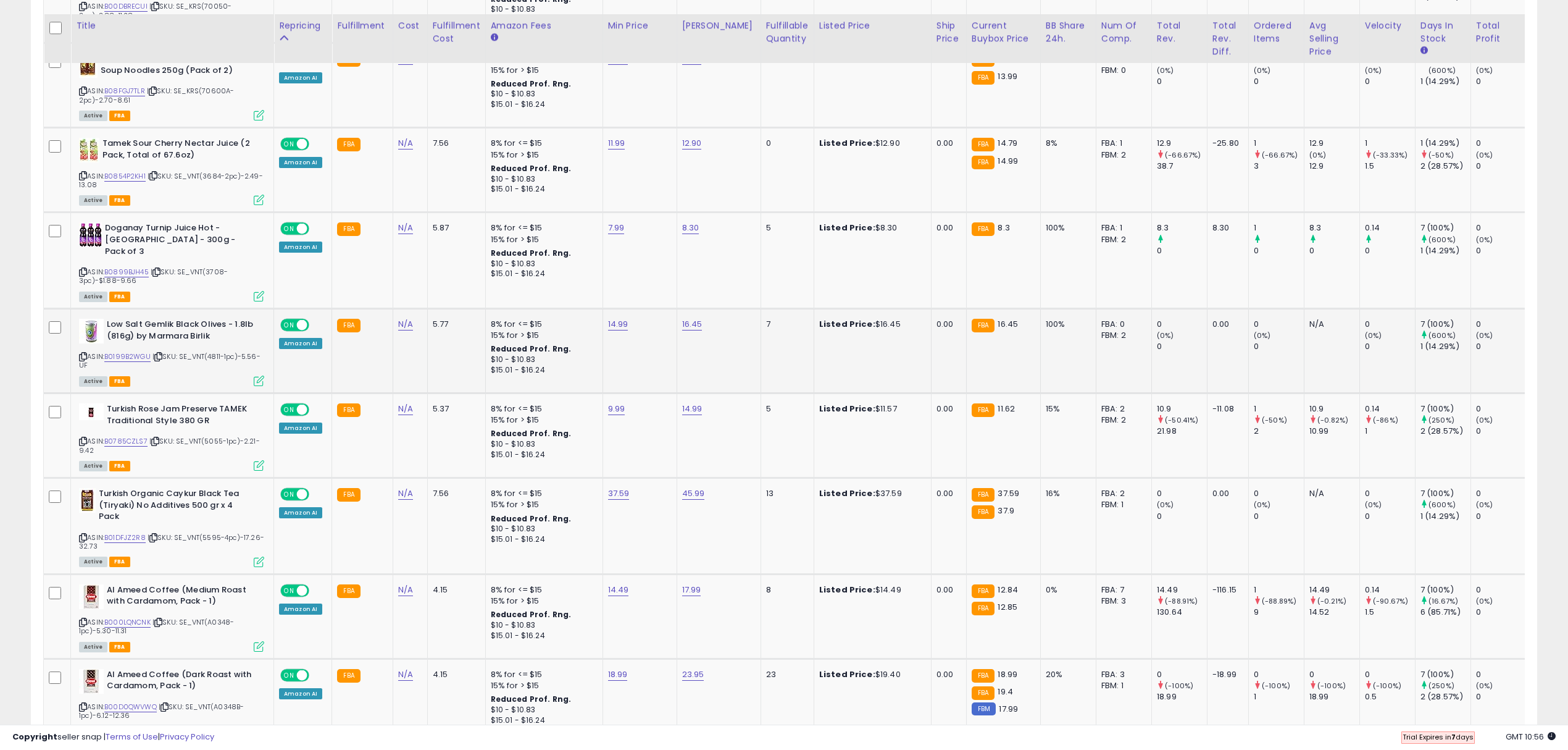
scroll to position [2135, 0]
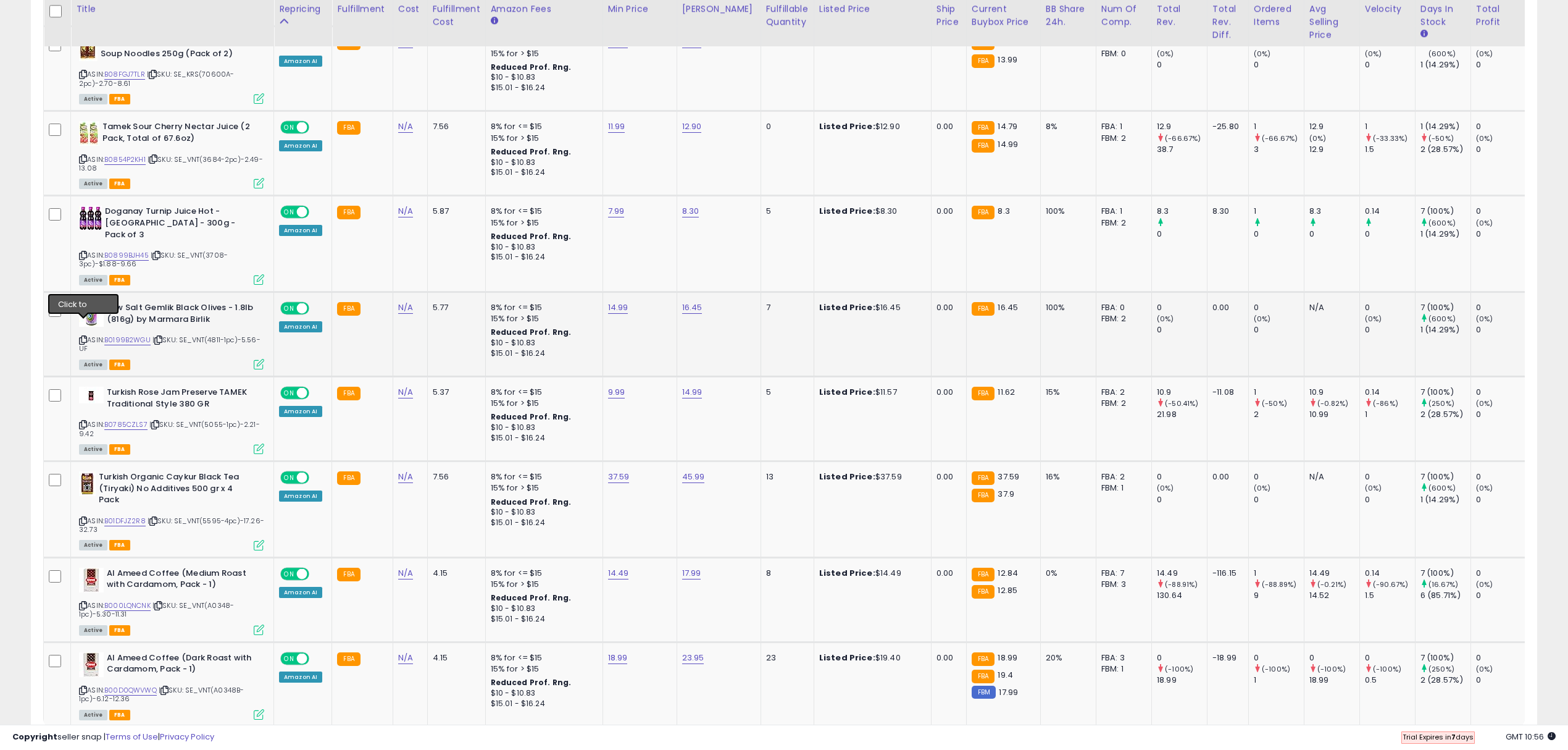
click at [84, 337] on icon at bounding box center [82, 340] width 8 height 7
type input "*****"
click button "submit" at bounding box center [723, 260] width 21 height 18
click at [87, 421] on icon at bounding box center [82, 425] width 8 height 7
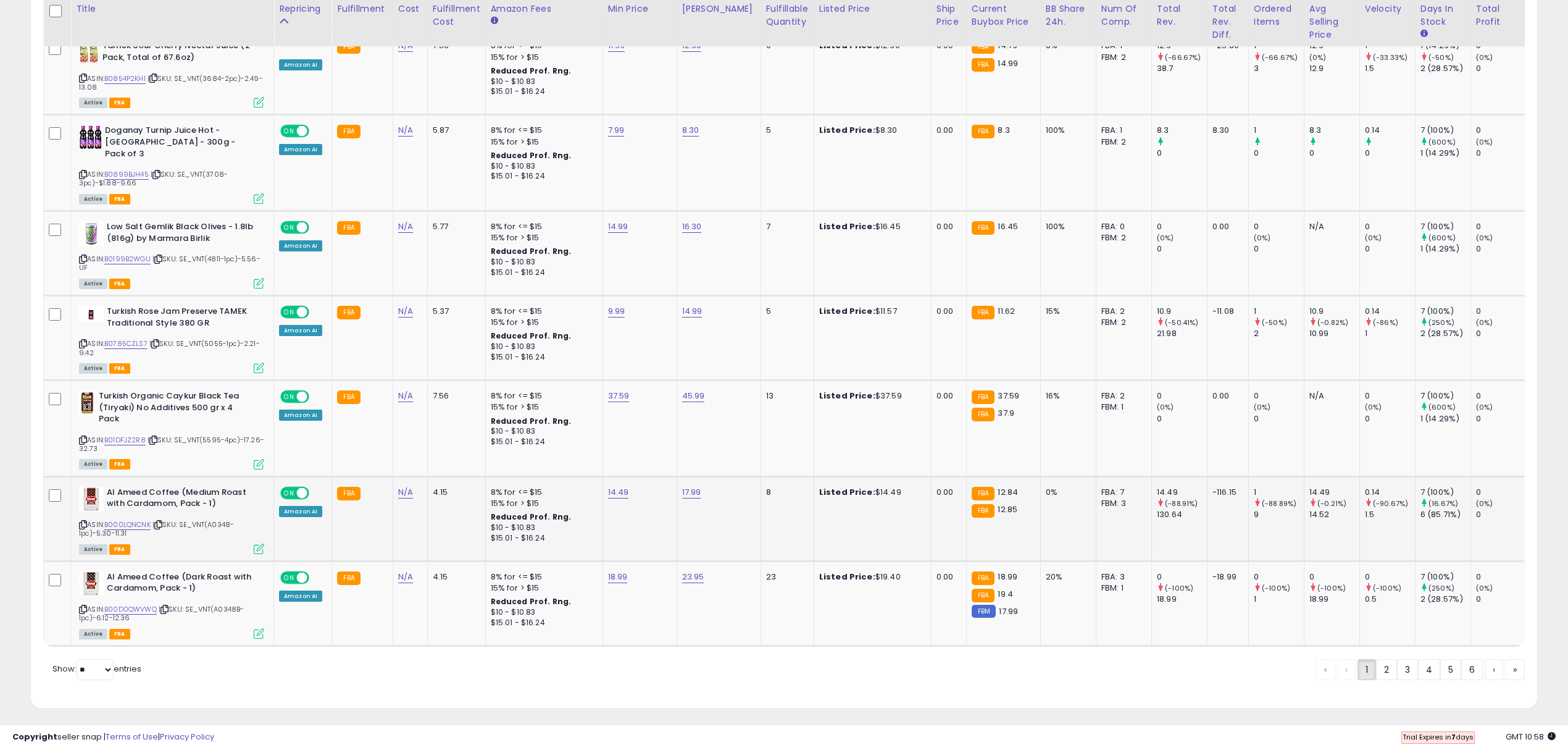
scroll to position [2218, 0]
click at [84, 435] on icon at bounding box center [82, 439] width 8 height 7
type input "*****"
click button "submit" at bounding box center [650, 346] width 21 height 18
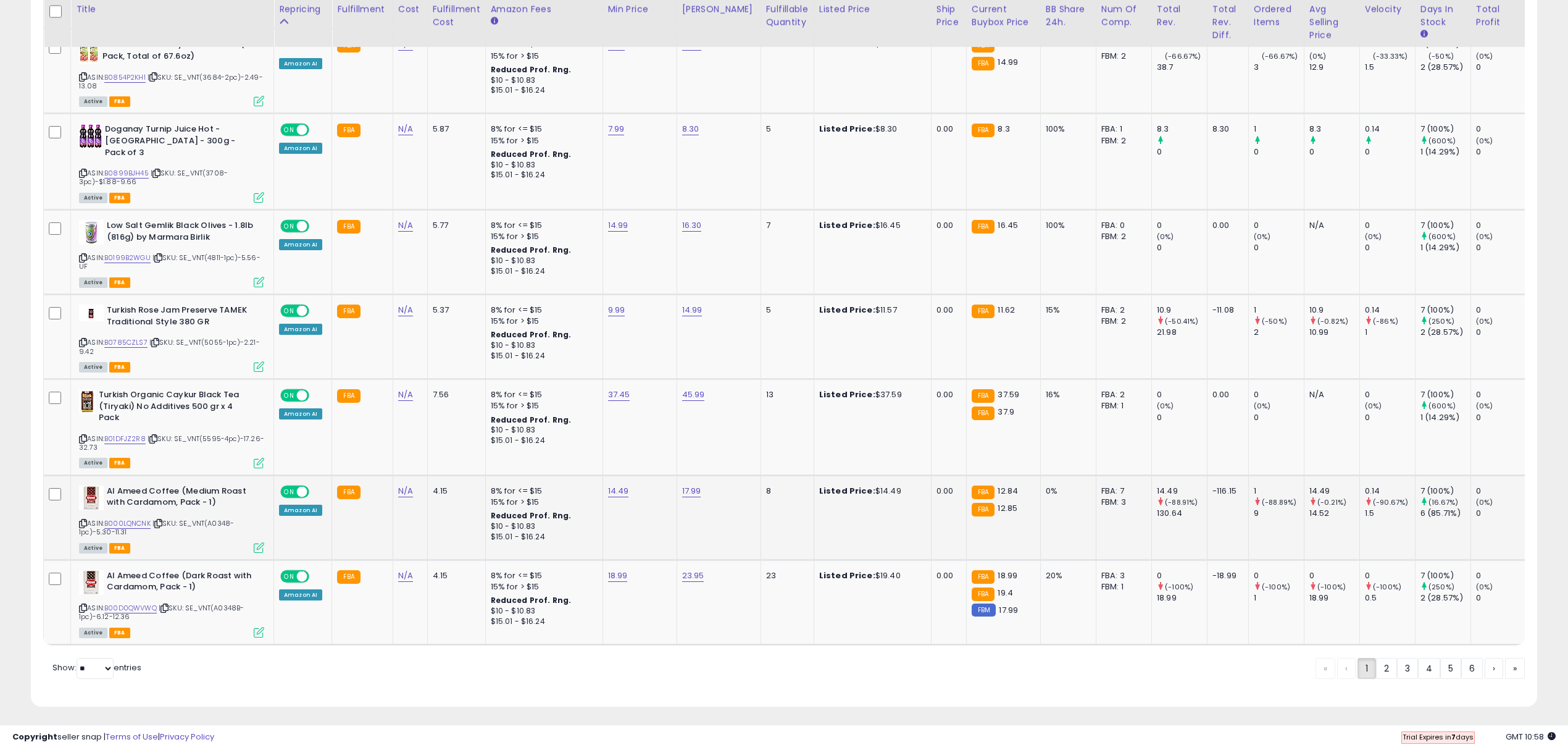
click at [79, 520] on icon at bounding box center [82, 524] width 8 height 7
type input "*****"
click button "submit" at bounding box center [649, 442] width 21 height 18
click at [84, 604] on icon at bounding box center [82, 608] width 8 height 7
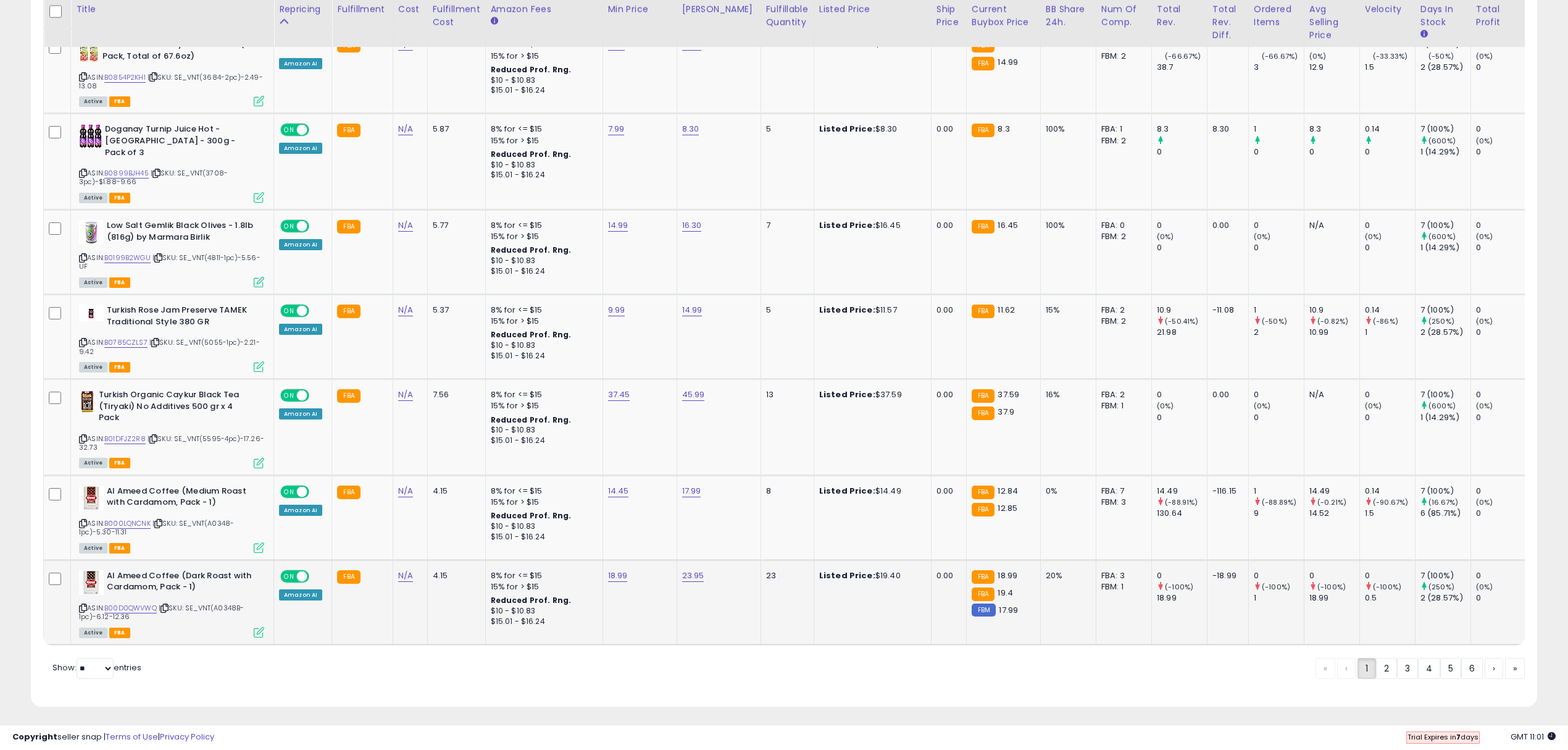
click at [613, 560] on td "18.99" at bounding box center [639, 602] width 74 height 84
click at [623, 574] on td "18.99" at bounding box center [639, 602] width 74 height 84
drag, startPoint x: 623, startPoint y: 564, endPoint x: 894, endPoint y: 537, distance: 272.3
type input "*****"
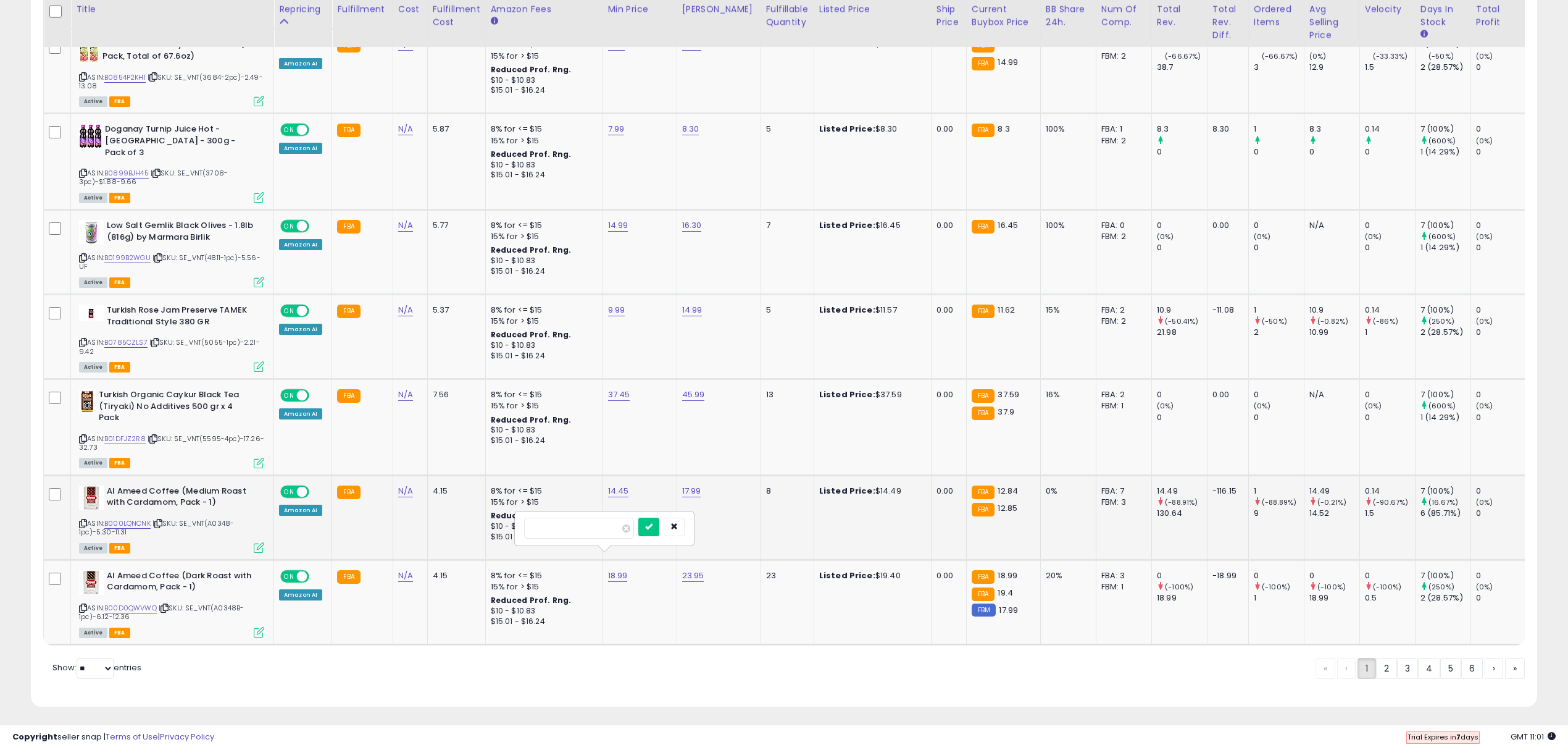
click button "submit" at bounding box center [649, 526] width 21 height 18
type input "*****"
click button "submit" at bounding box center [649, 526] width 21 height 18
click at [613, 475] on td "14.45" at bounding box center [639, 517] width 74 height 84
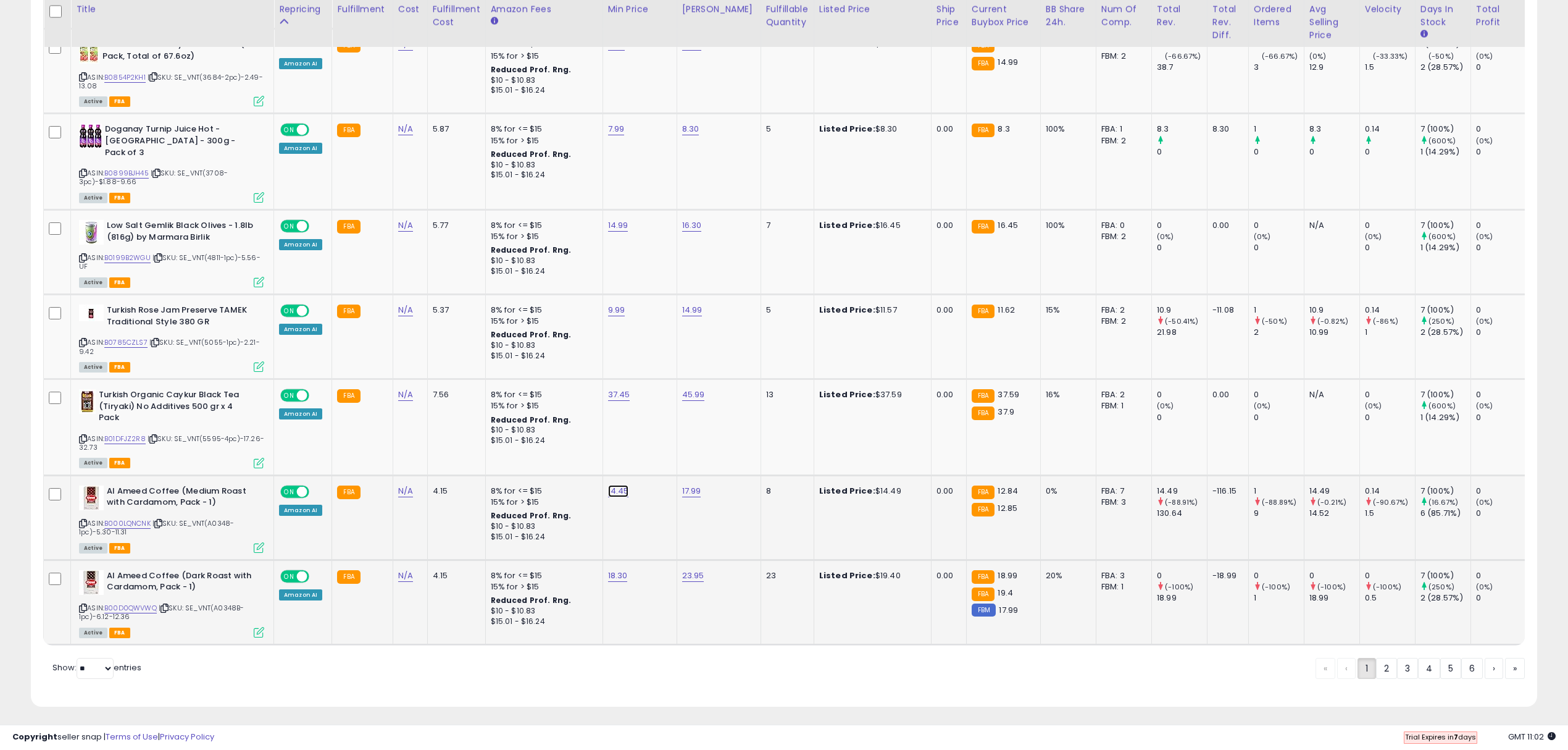
type input "*****"
click button "submit" at bounding box center [649, 442] width 21 height 18
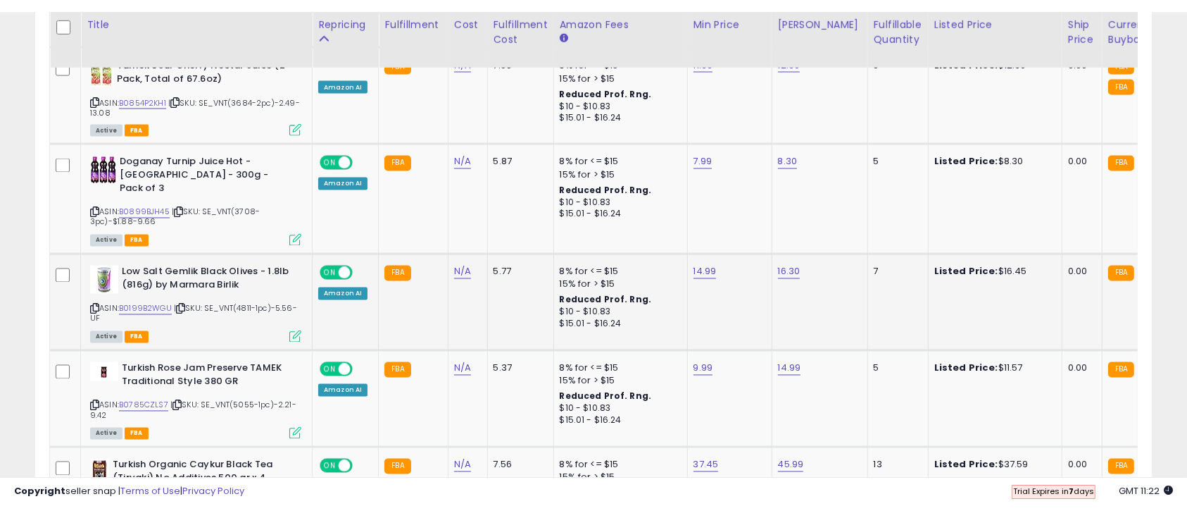
scroll to position [289, 648]
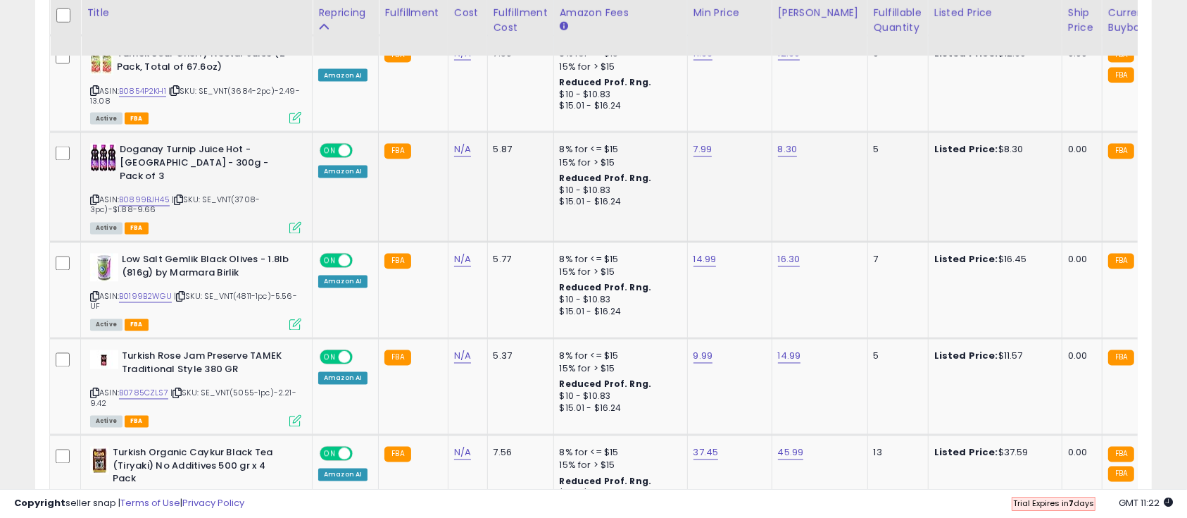
drag, startPoint x: 601, startPoint y: 224, endPoint x: 611, endPoint y: 210, distance: 17.6
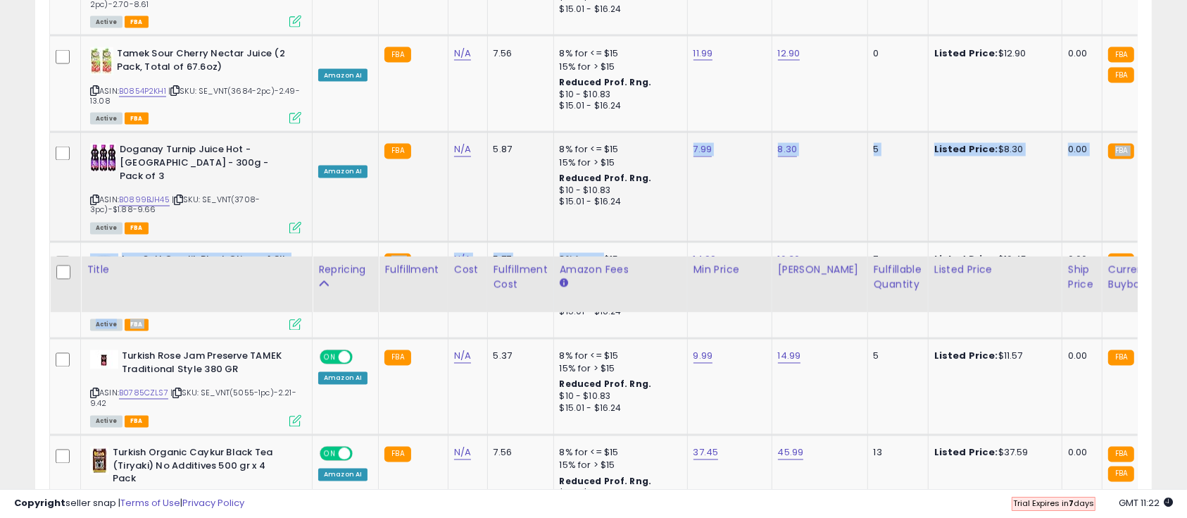
scroll to position [2863, 0]
